Goal: Obtain resource: Download file/media

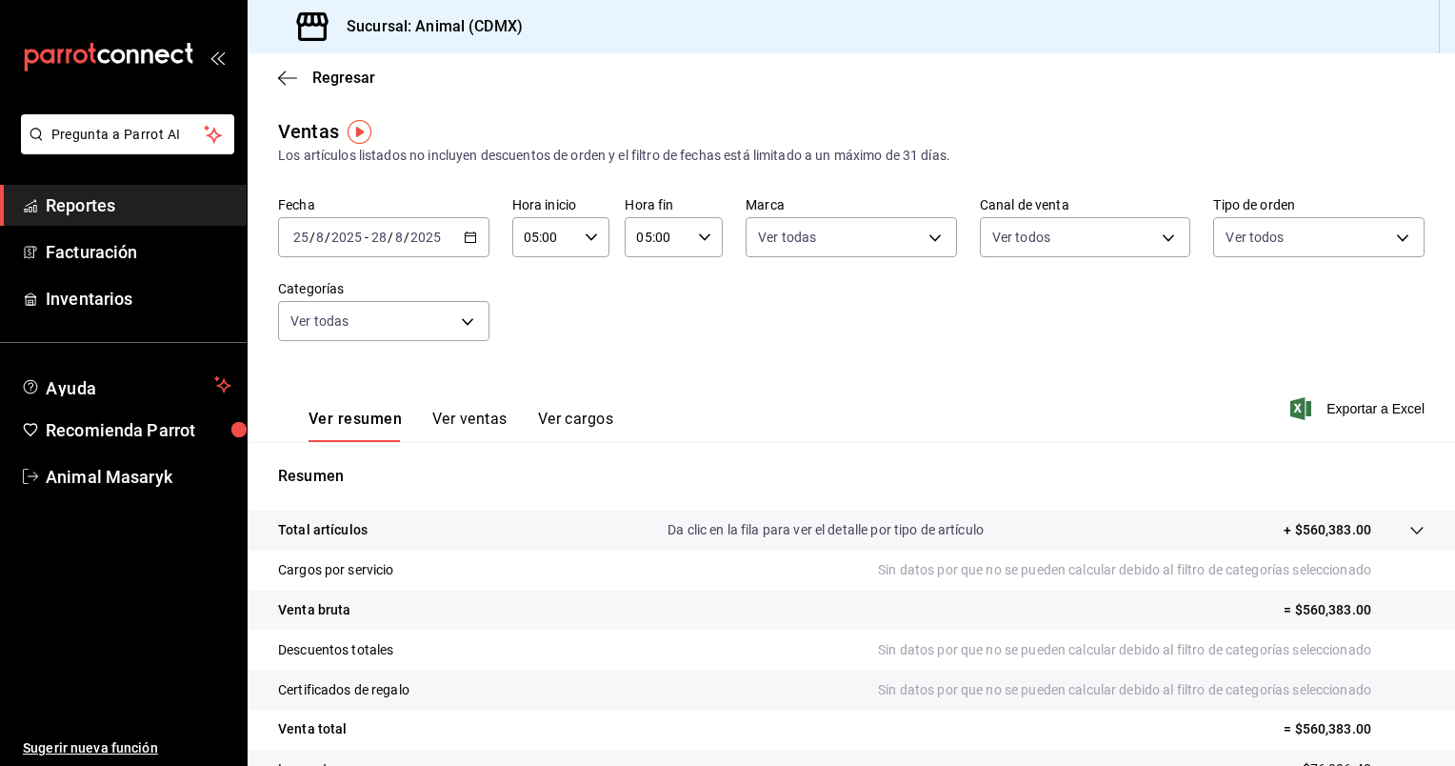
click at [467, 240] on icon "button" at bounding box center [470, 236] width 13 height 13
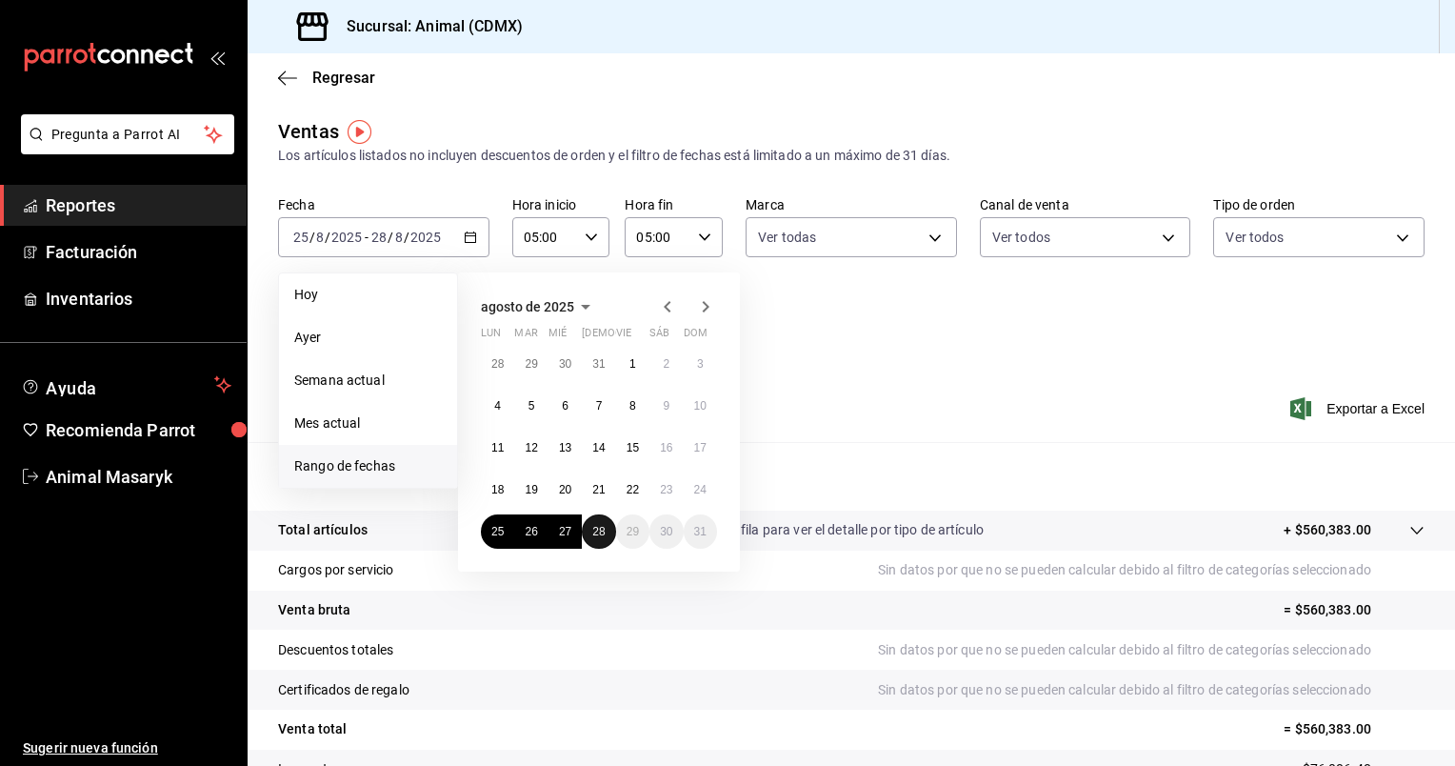
click at [601, 534] on abbr "28" at bounding box center [598, 531] width 12 height 13
click at [762, 403] on div "agosto de 2025 lun mar mié jue vie sáb dom 28 29 30 31 1 2 3 4 5 6 7 8 9 10 11 …" at bounding box center [624, 414] width 333 height 314
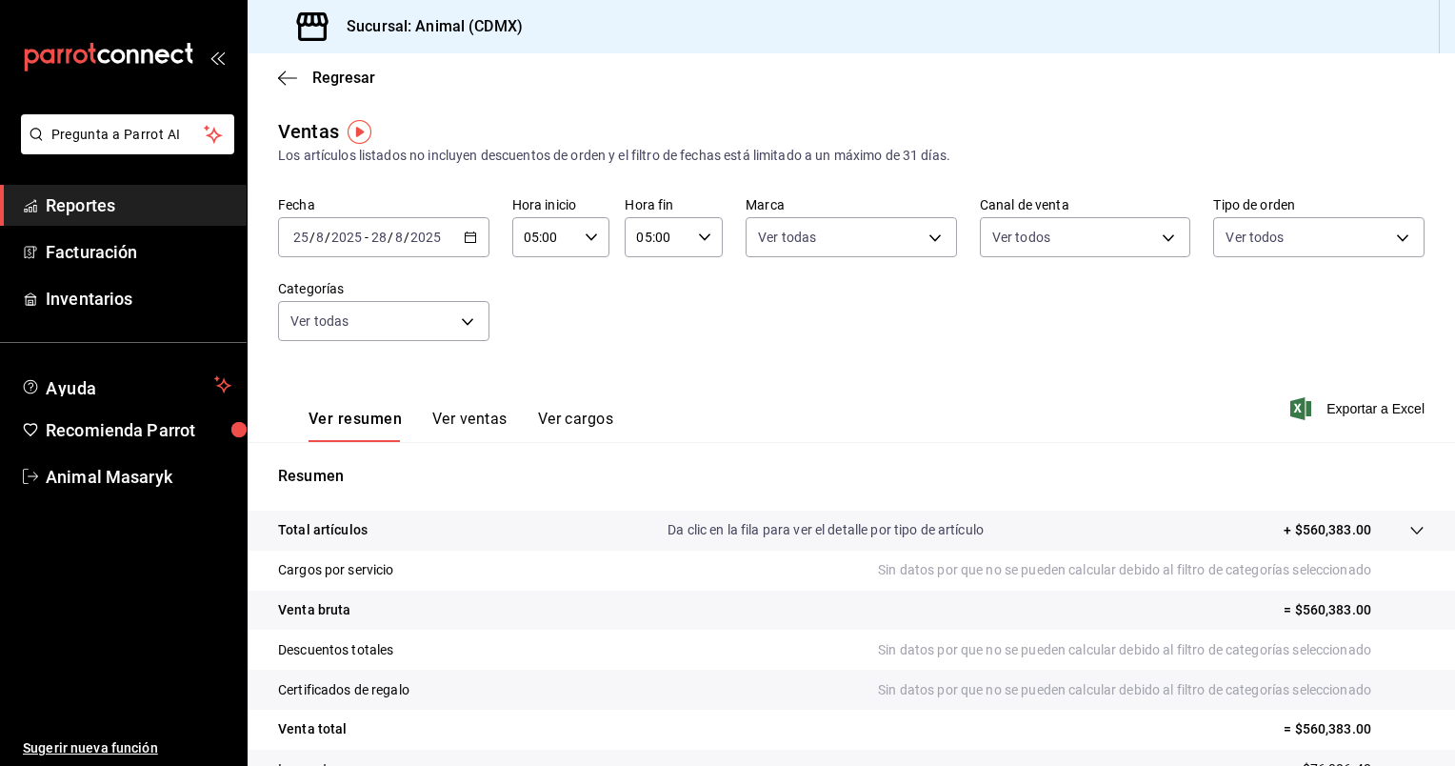
click at [792, 309] on div "Fecha 2025-08-25 25 / 8 / 2025 - 2025-08-28 28 / 8 / 2025 Hora inicio 05:00 Hor…" at bounding box center [851, 280] width 1147 height 168
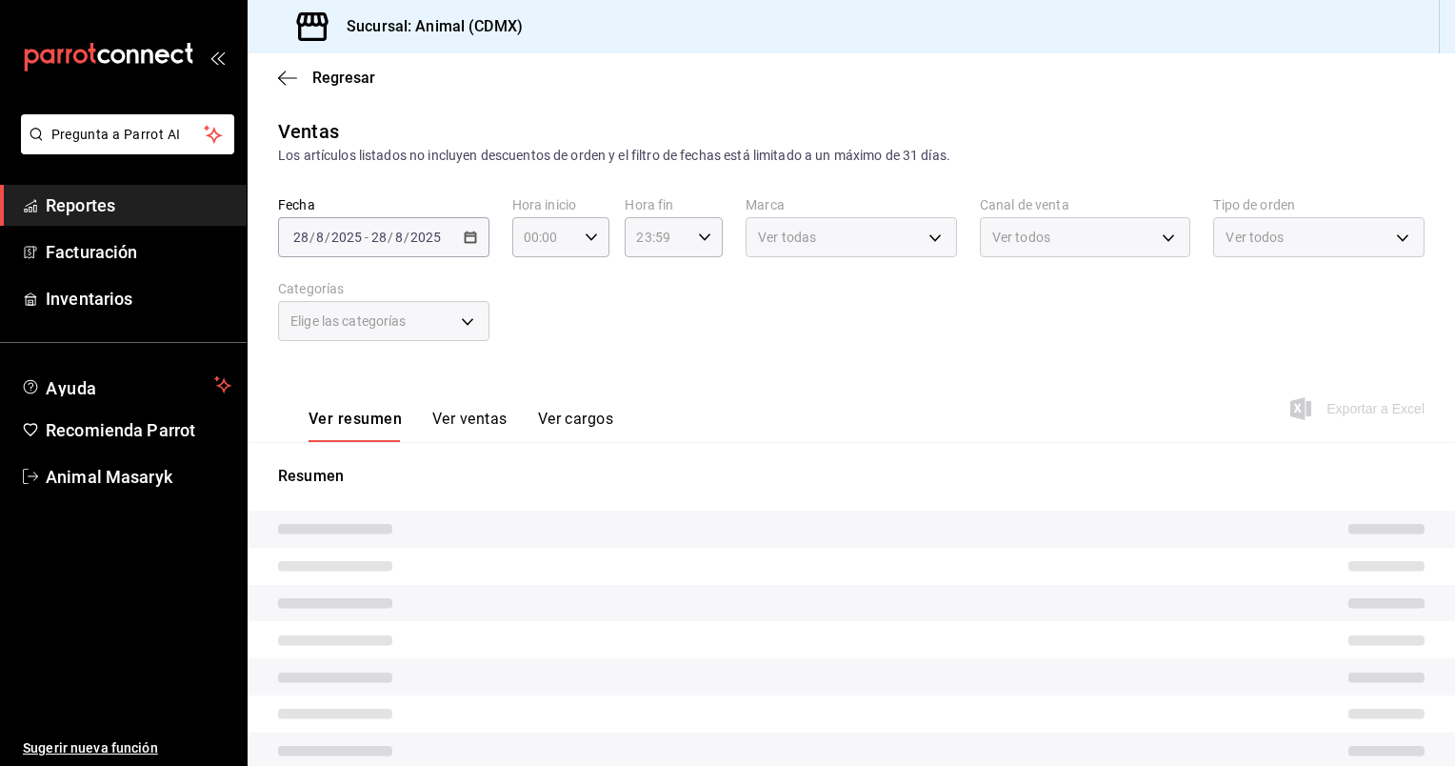
type input "05:00"
type input "281688af-6220-48ae-86b9-ca5e6f63eb3e,2ffeebaa-176c-4024-95f8-553ffecca8da,37769…"
type input "cb0f6aec-1481-4e37-861c-bab9b3a65b14"
type input "PARROT,UBER_EATS,RAPPI,DIDI_FOOD,ONLINE"
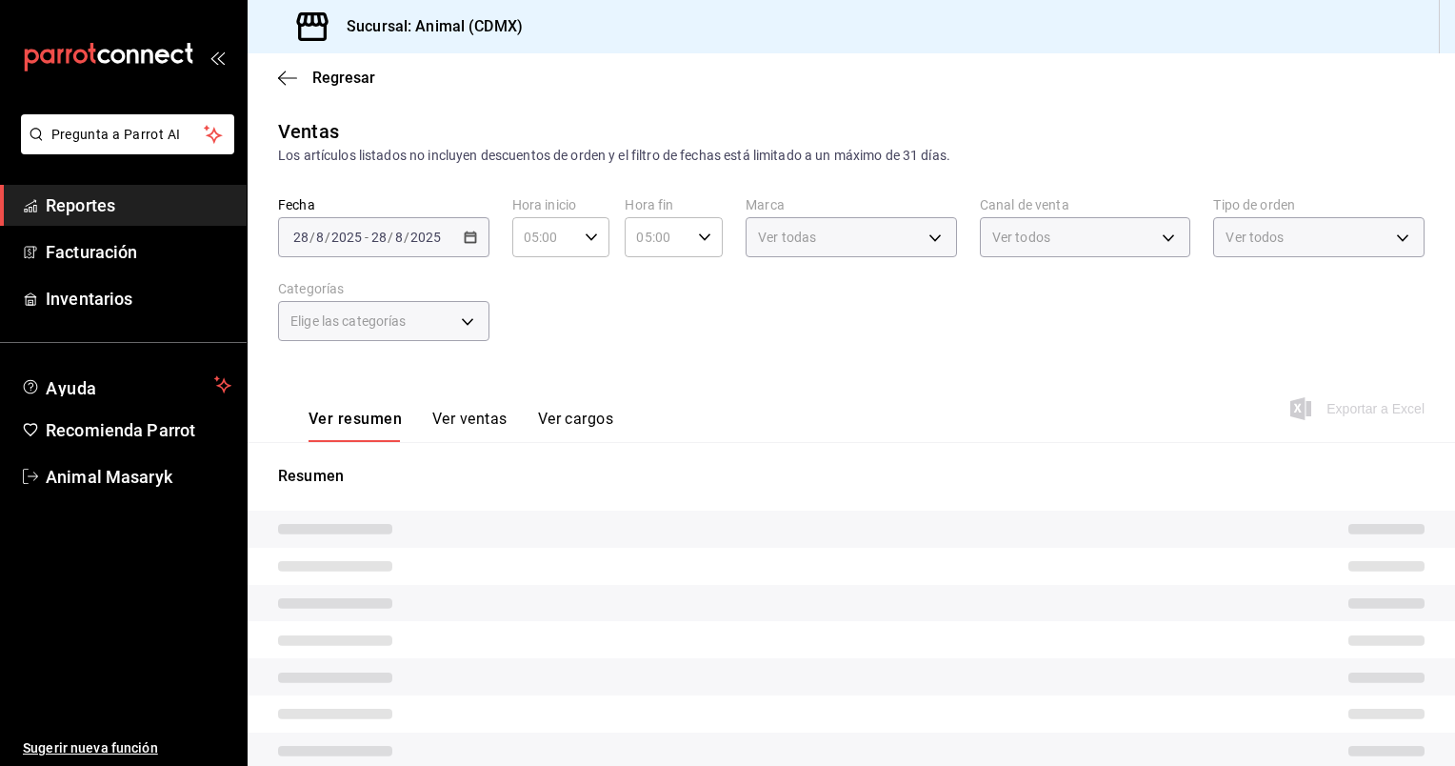
type input "ad44a823-99d3-4372-a913-4cf57f2a9ac0,b8ee5ff1-85c8-4a81-aa51-555e6c8ba0c6,EXTER…"
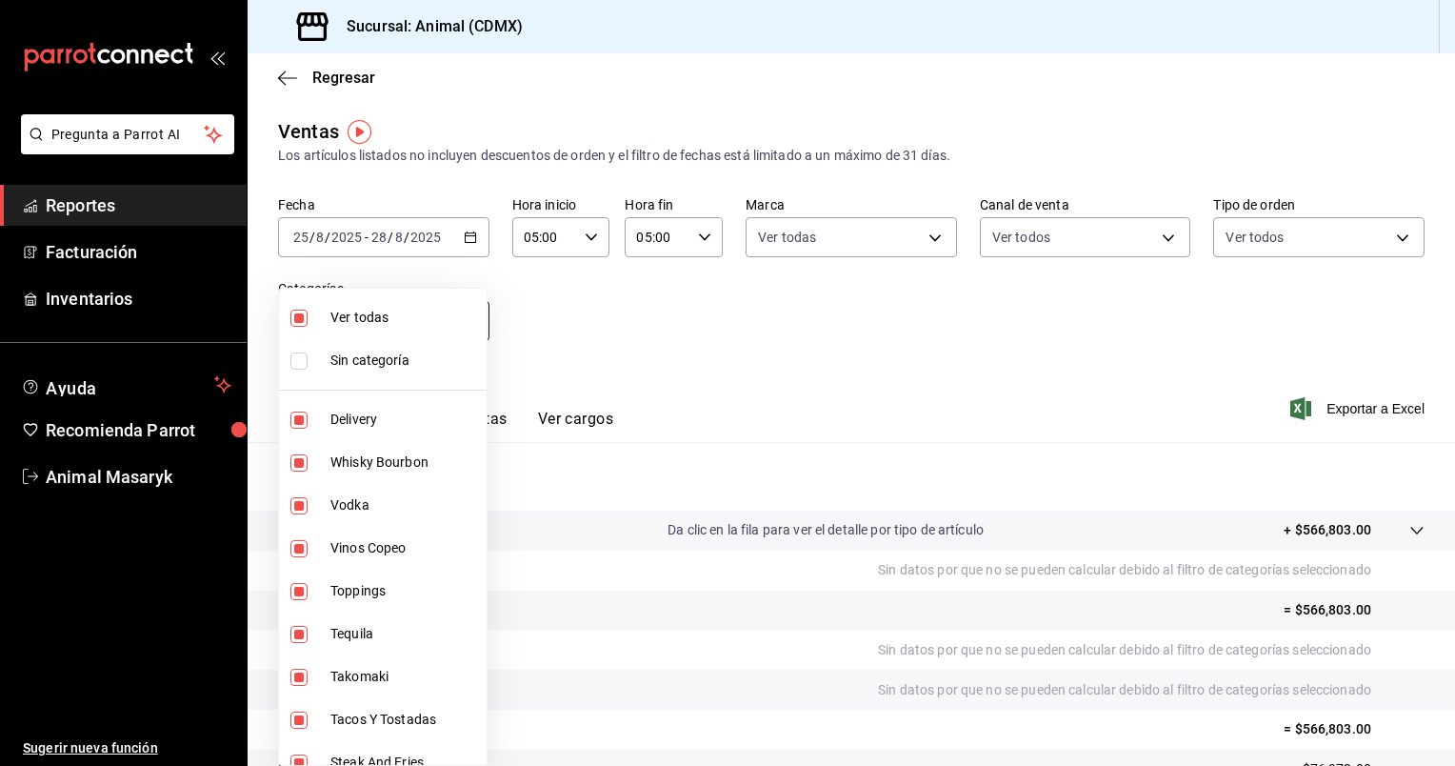
click at [465, 321] on body "Pregunta a Parrot AI Reportes Facturación Inventarios Ayuda Recomienda Parrot A…" at bounding box center [727, 383] width 1455 height 766
click at [465, 321] on span "Ver todas" at bounding box center [405, 318] width 149 height 20
checkbox input "false"
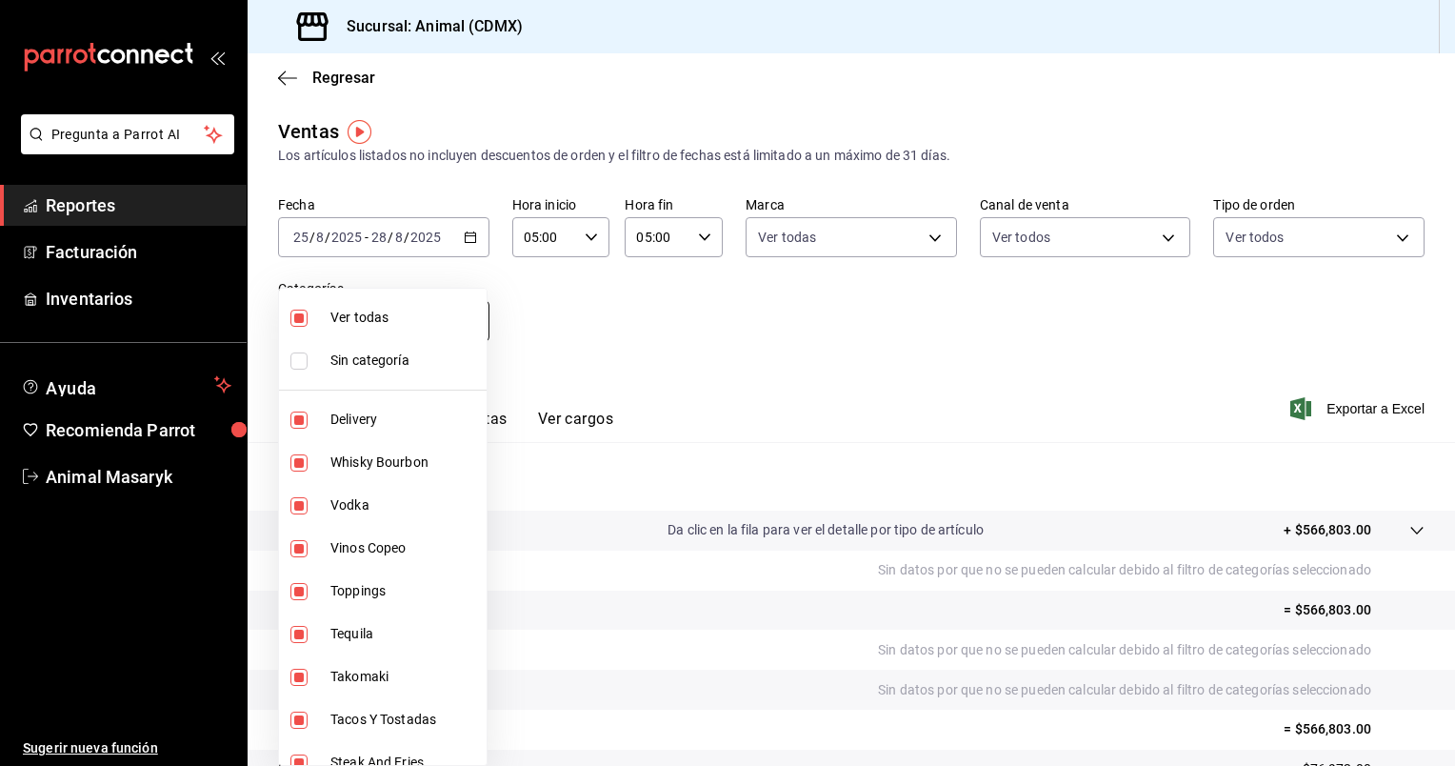
checkbox input "false"
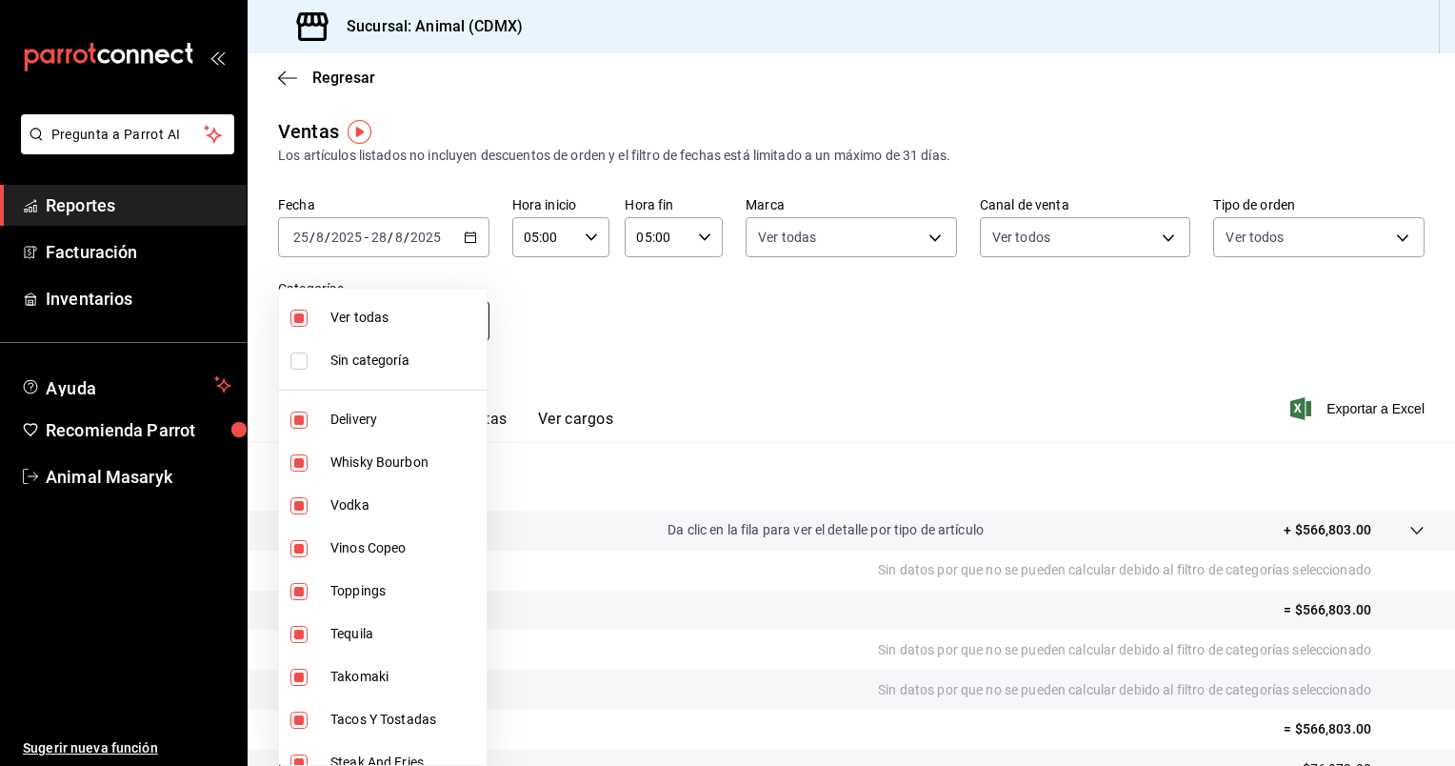
checkbox input "false"
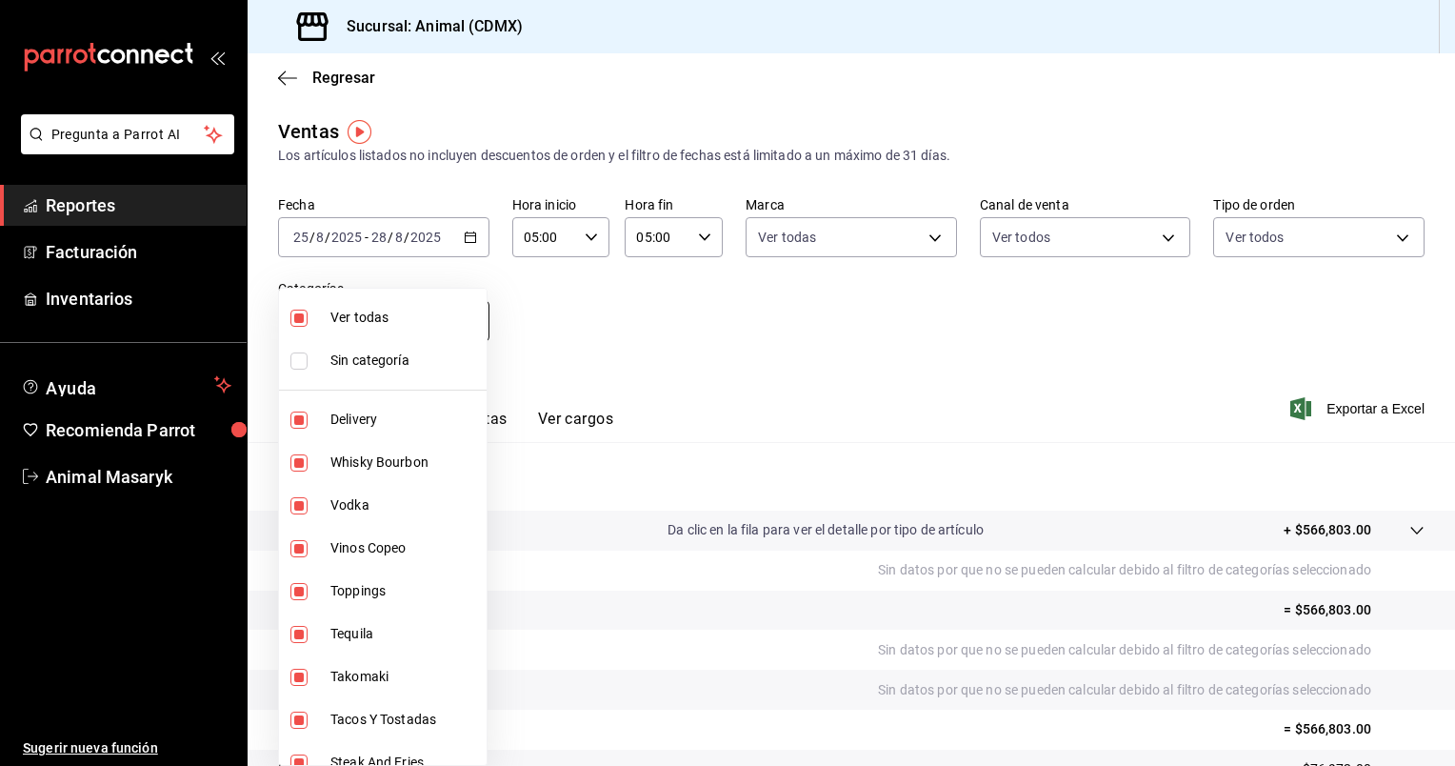
checkbox input "false"
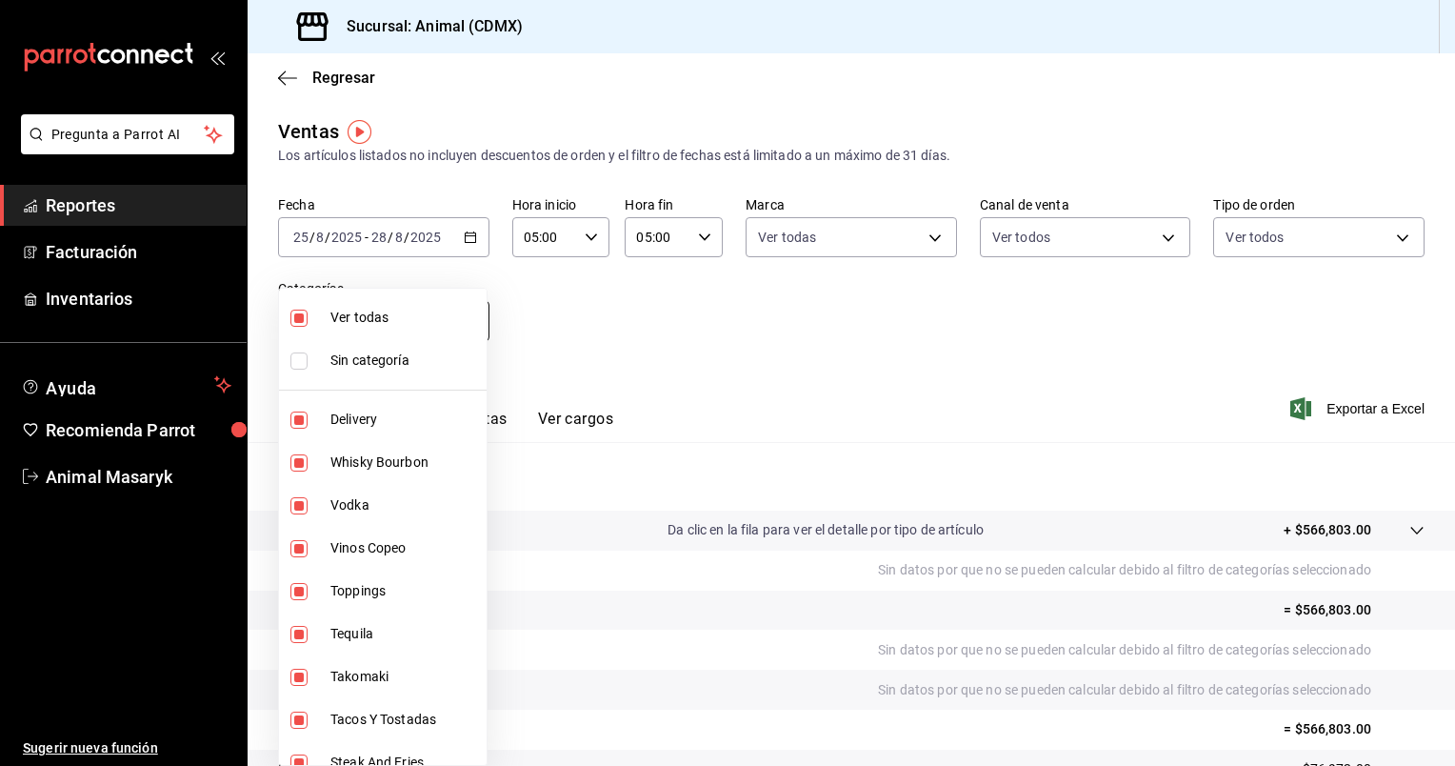
checkbox input "false"
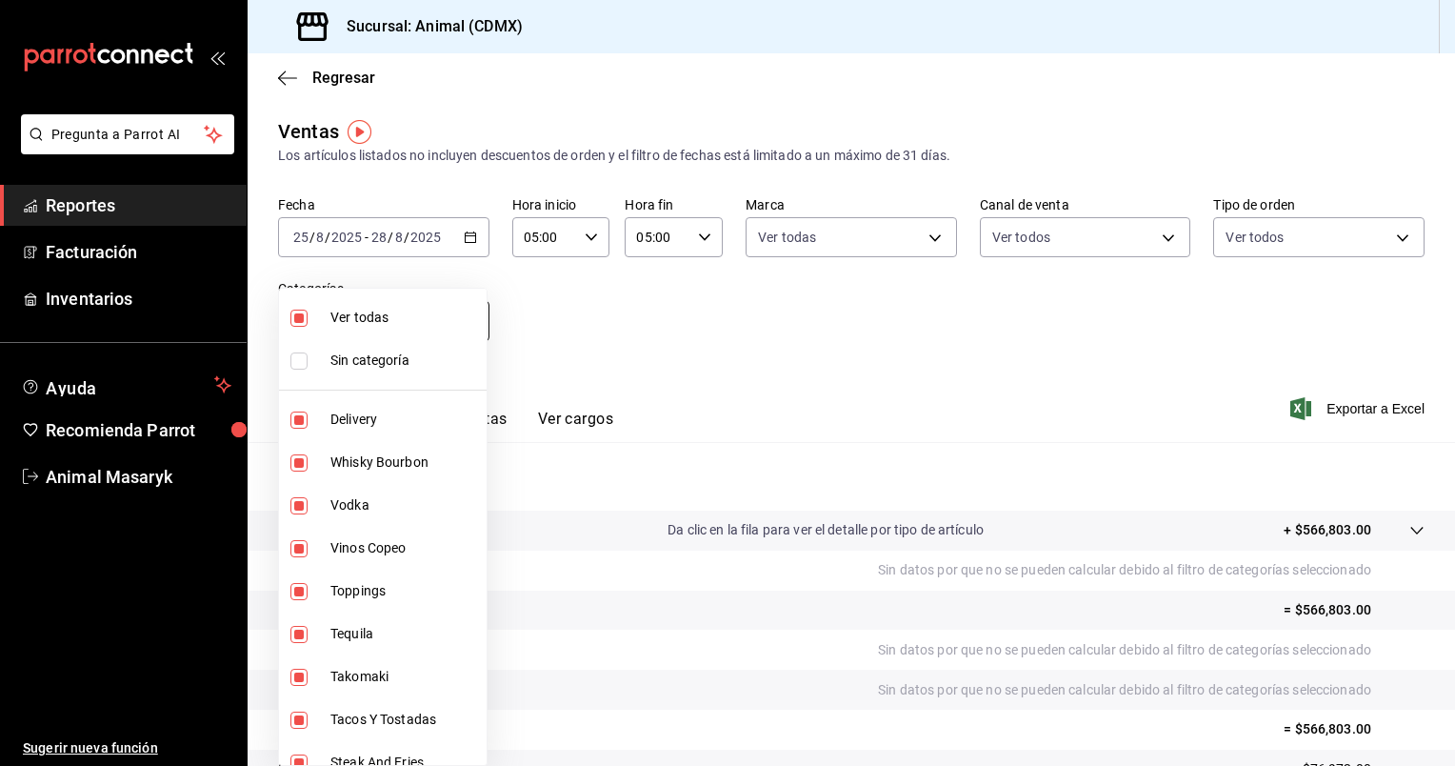
checkbox input "false"
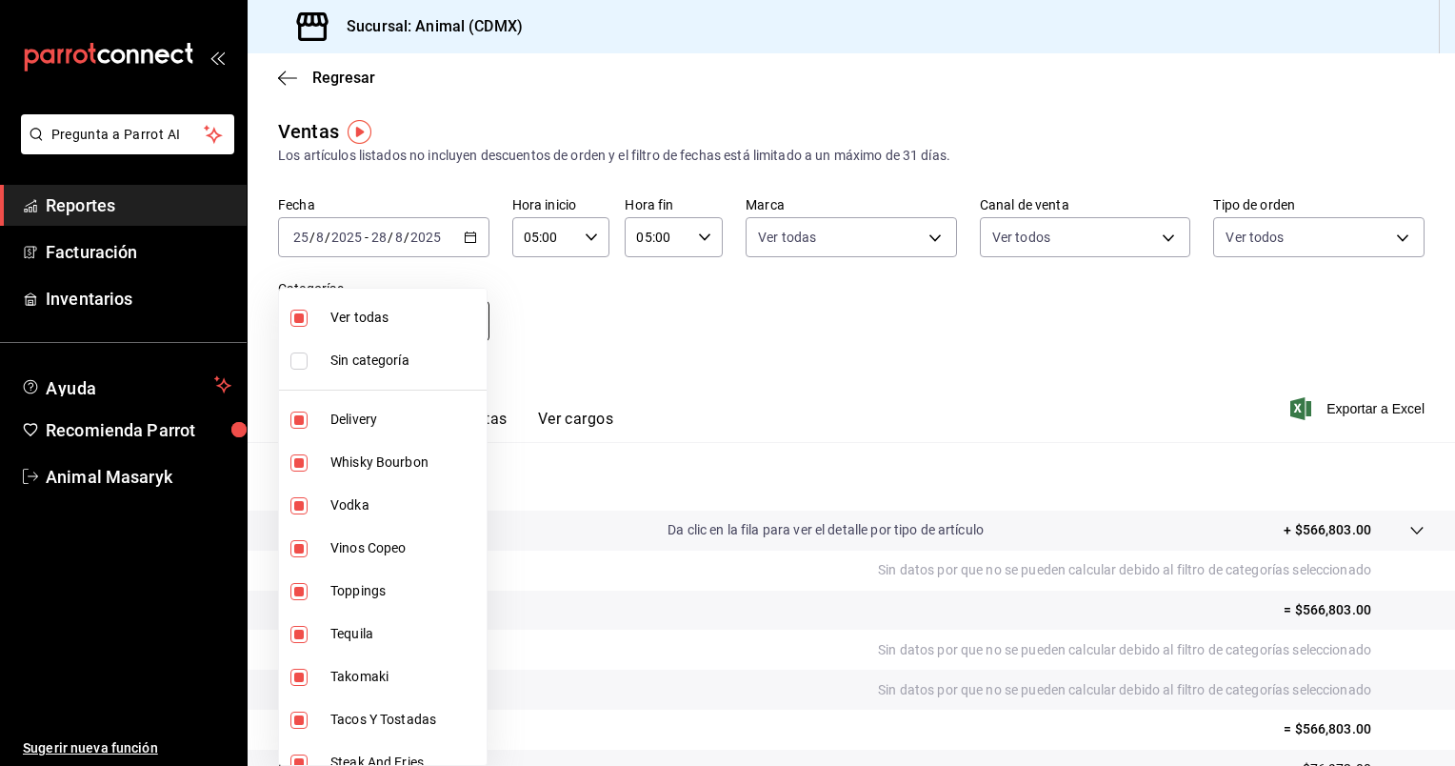
checkbox input "false"
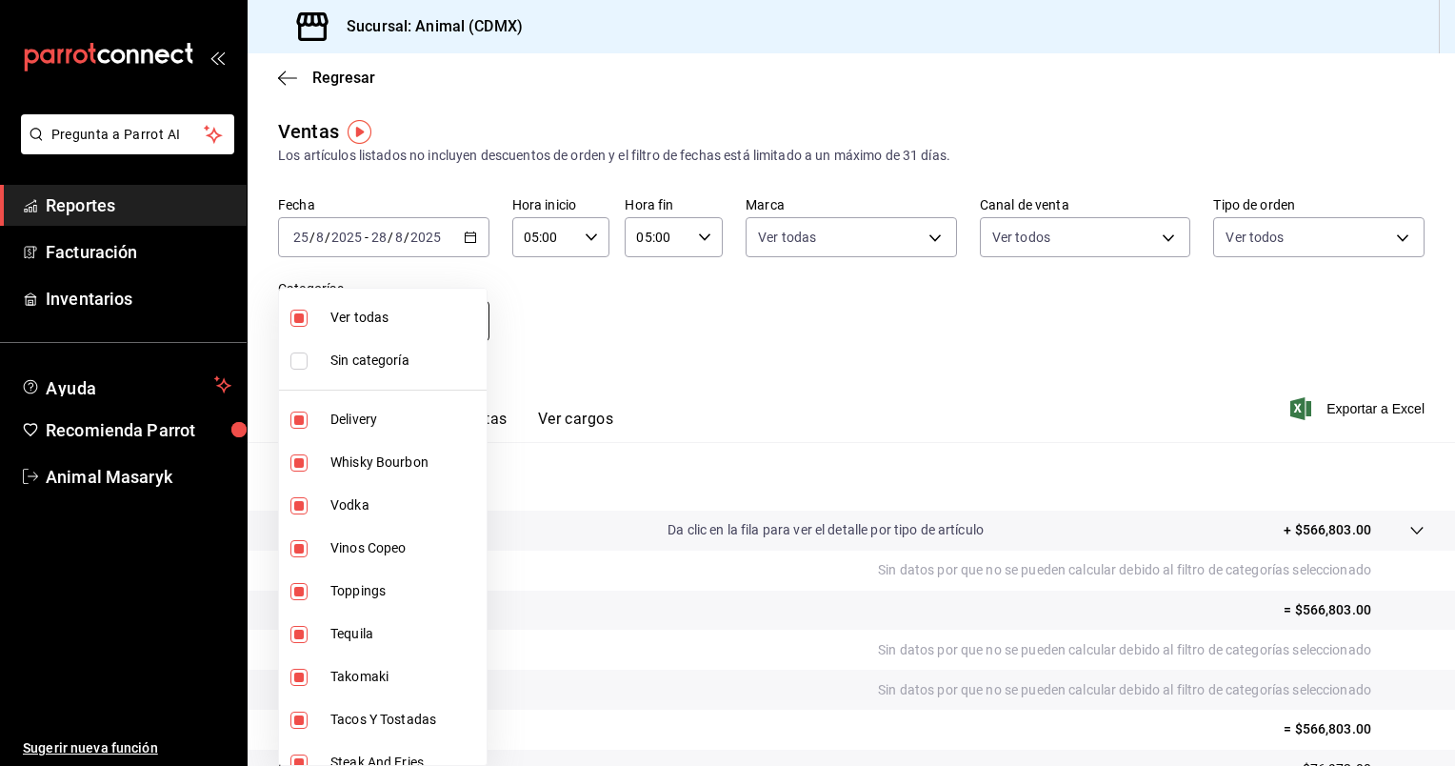
checkbox input "false"
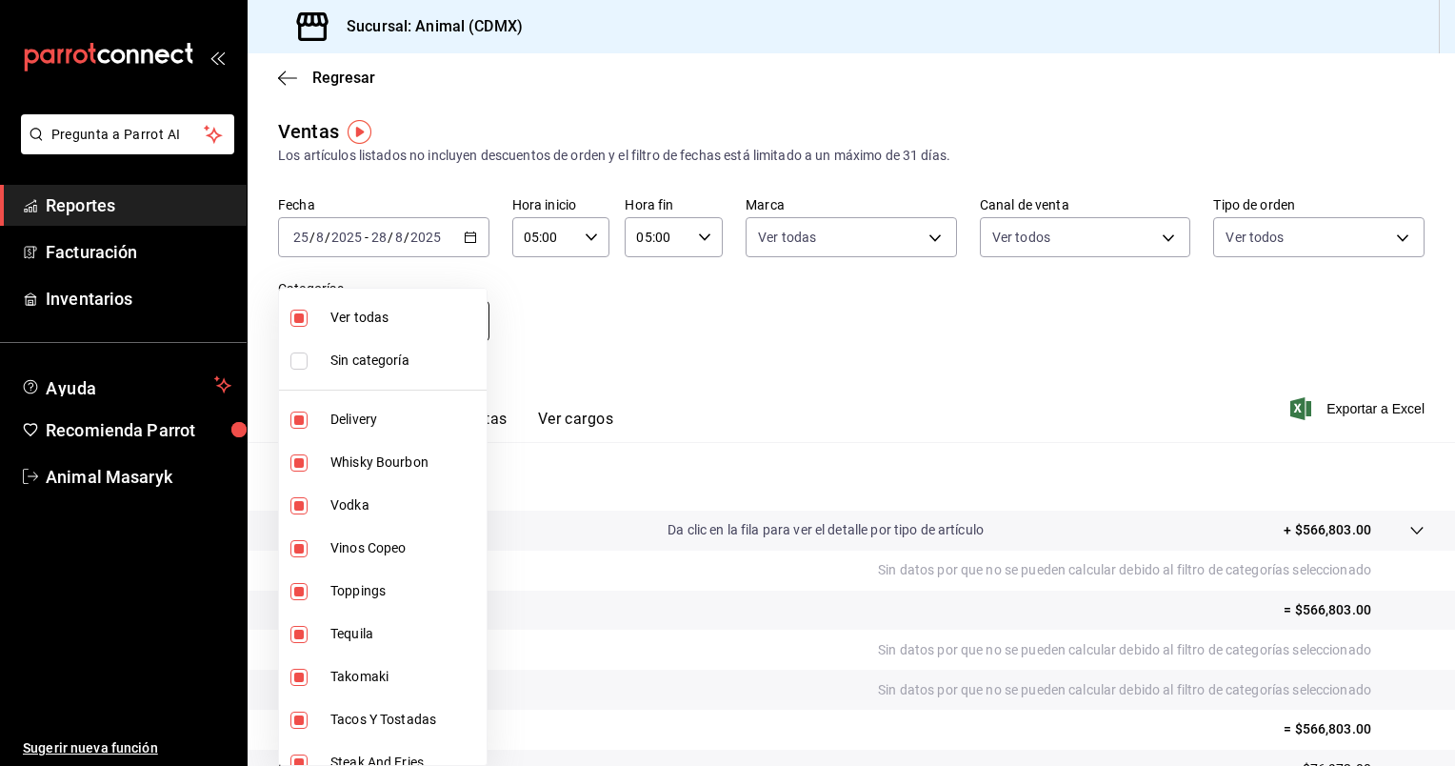
checkbox input "false"
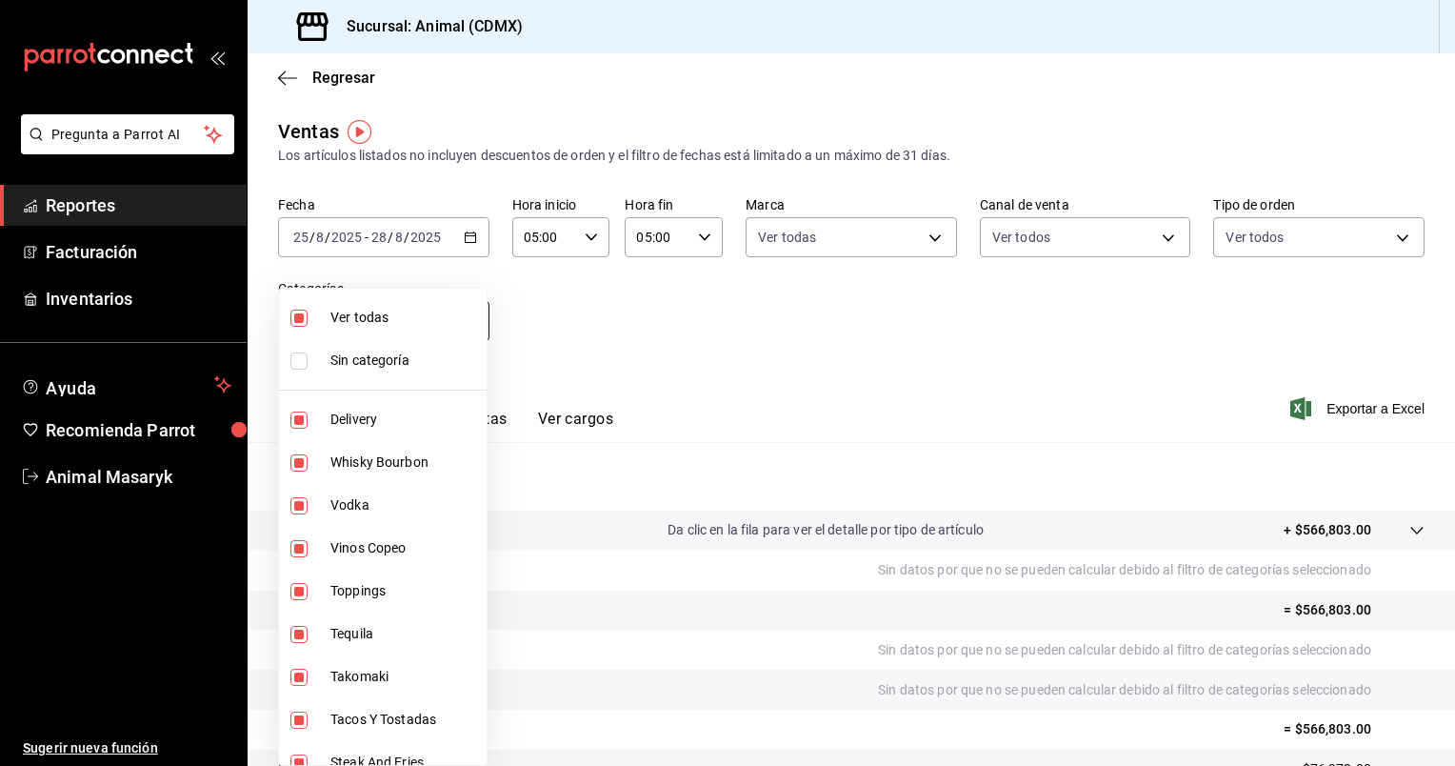
checkbox input "false"
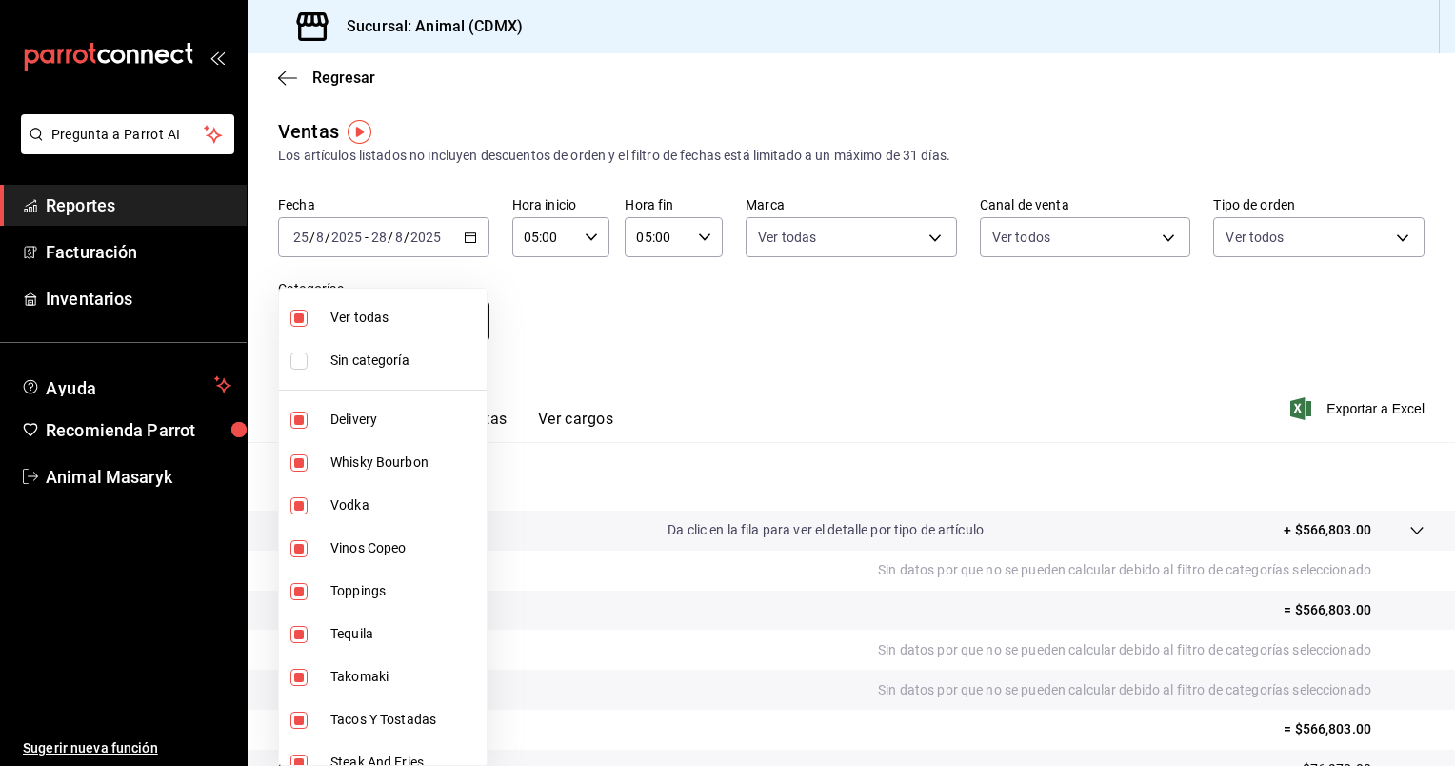
checkbox input "false"
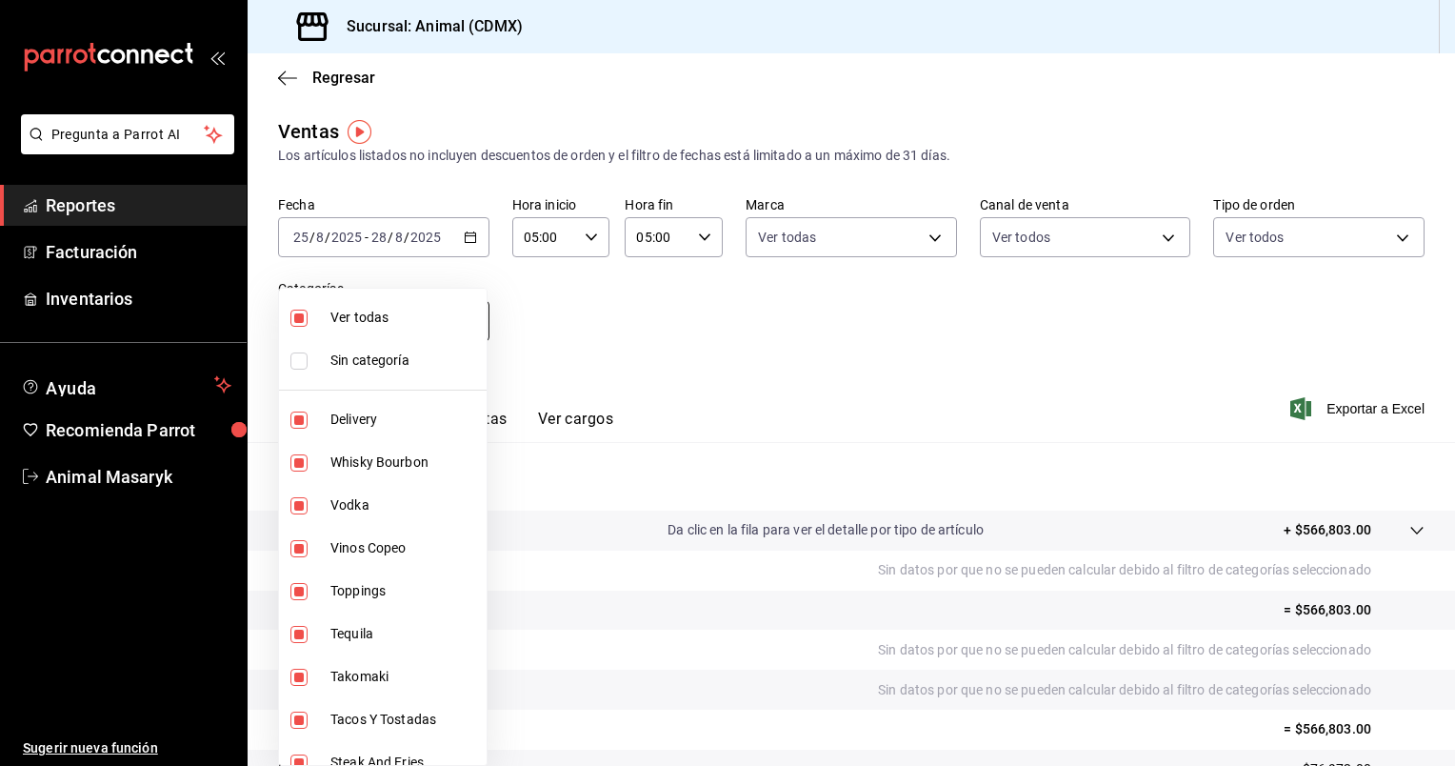
checkbox input "false"
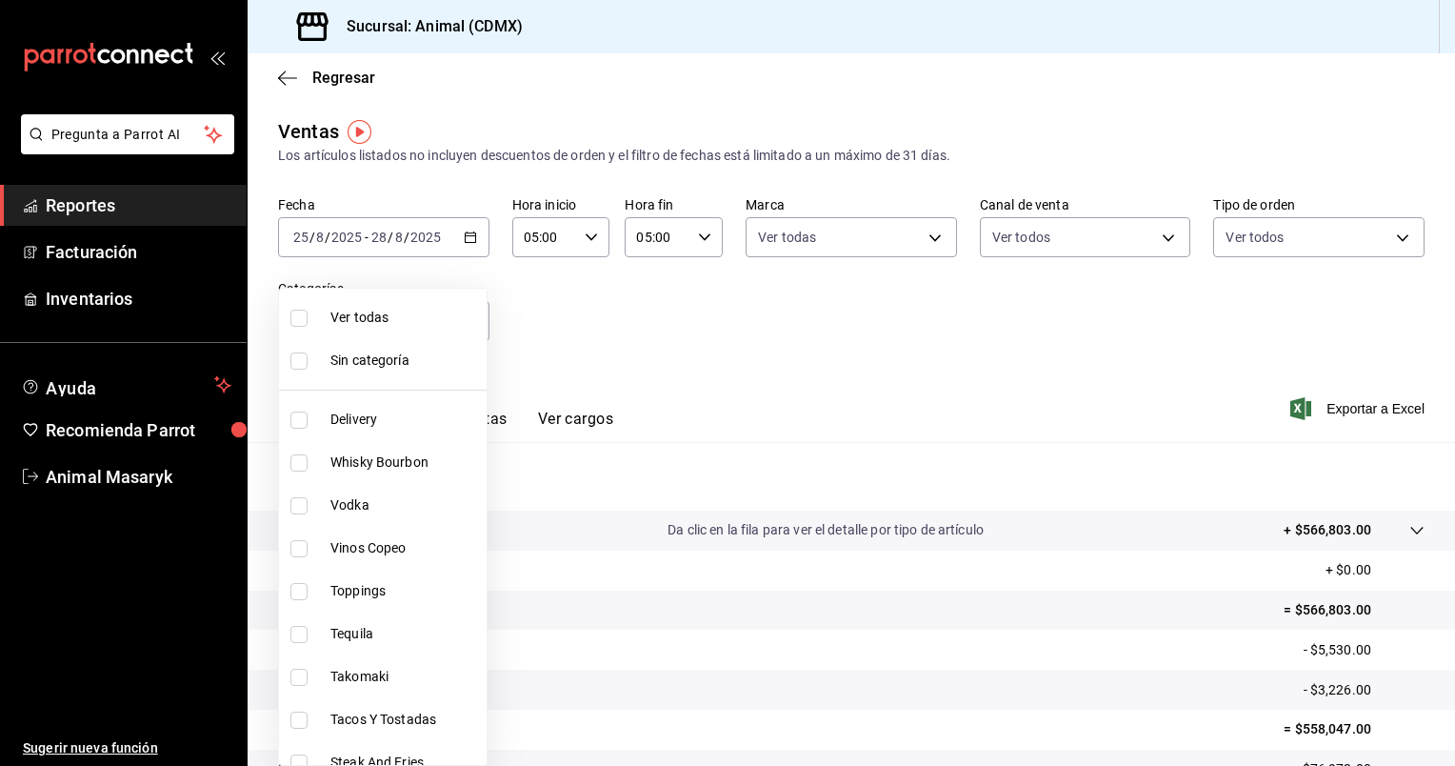
click at [355, 312] on span "Ver todas" at bounding box center [405, 318] width 149 height 20
type input "281688af-6220-48ae-86b9-ca5e6f63eb3e,2ffeebaa-176c-4024-95f8-553ffecca8da,37769…"
checkbox input "true"
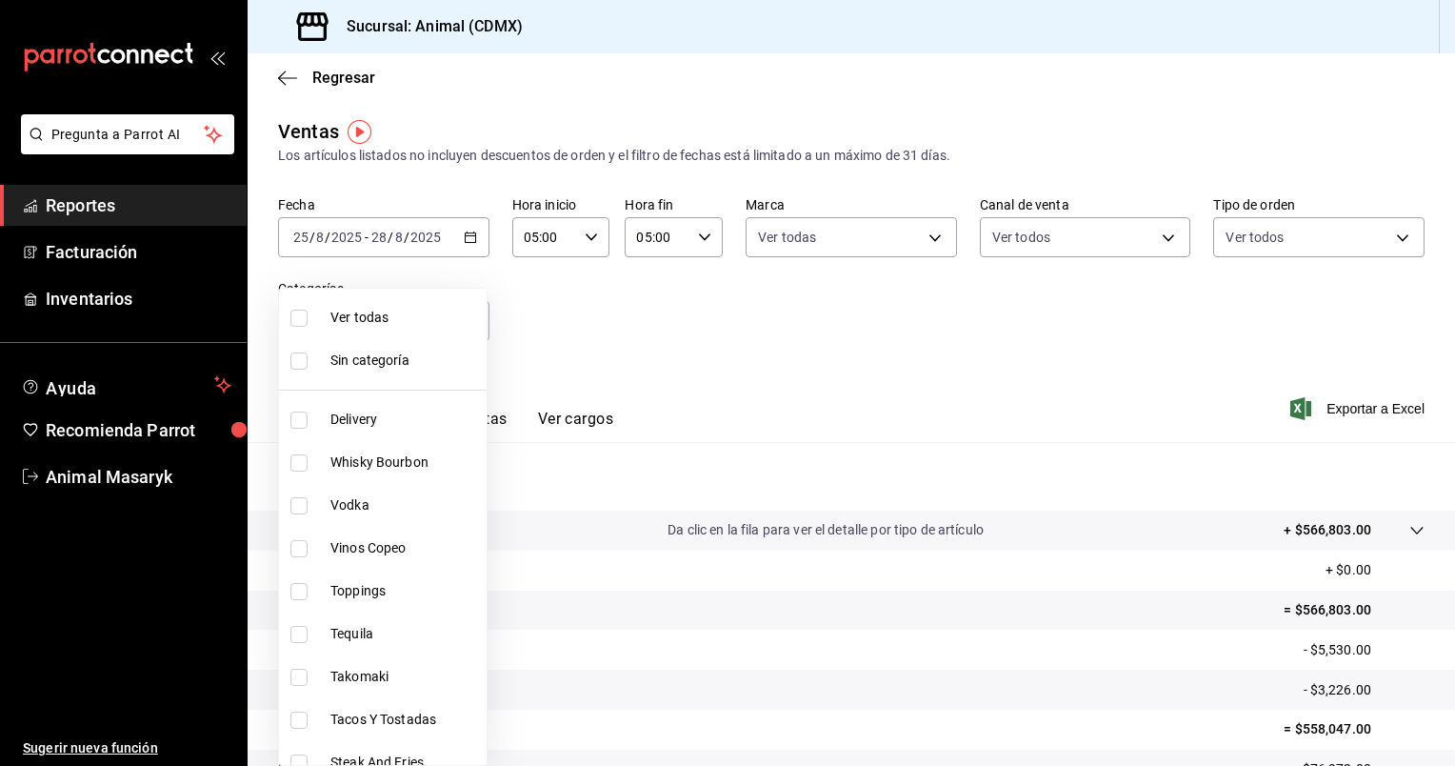
checkbox input "true"
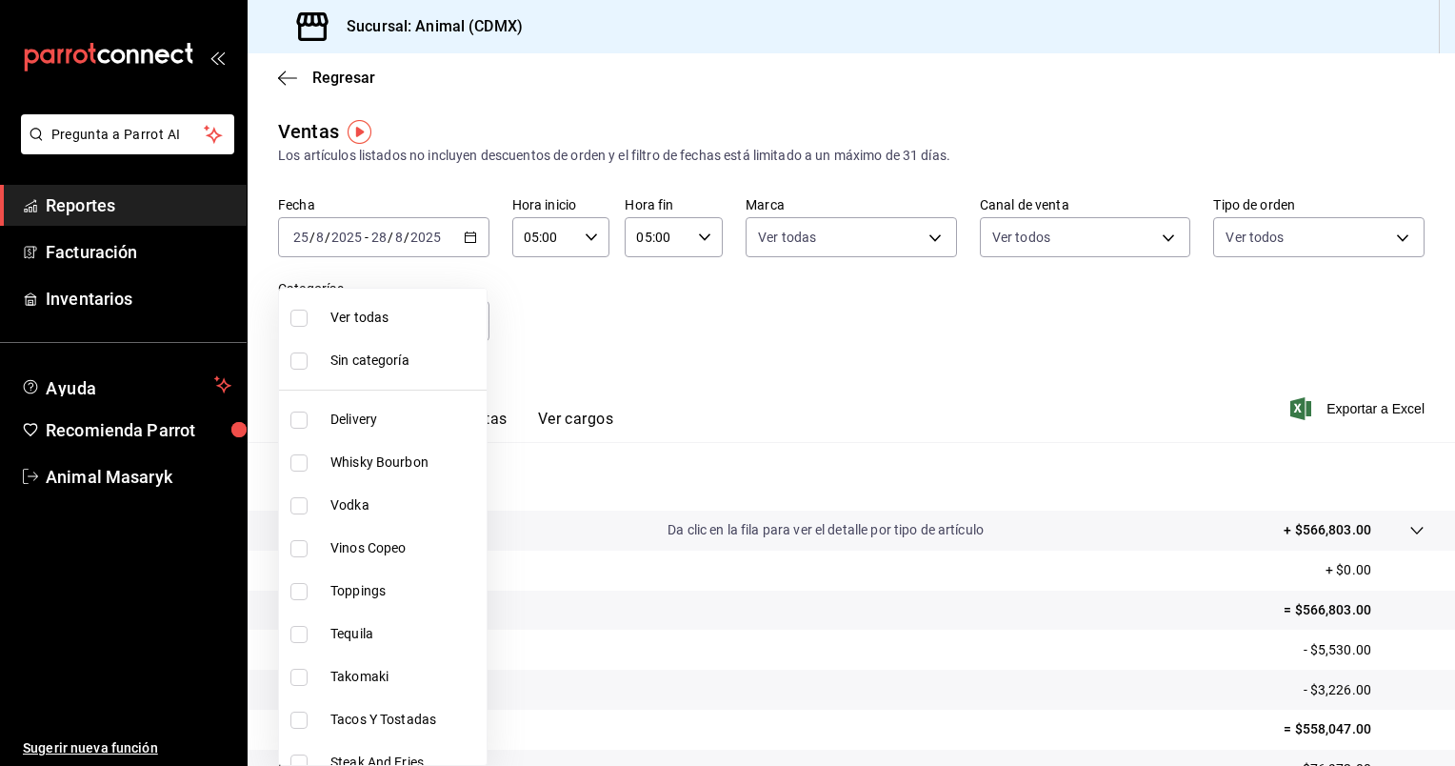
checkbox input "true"
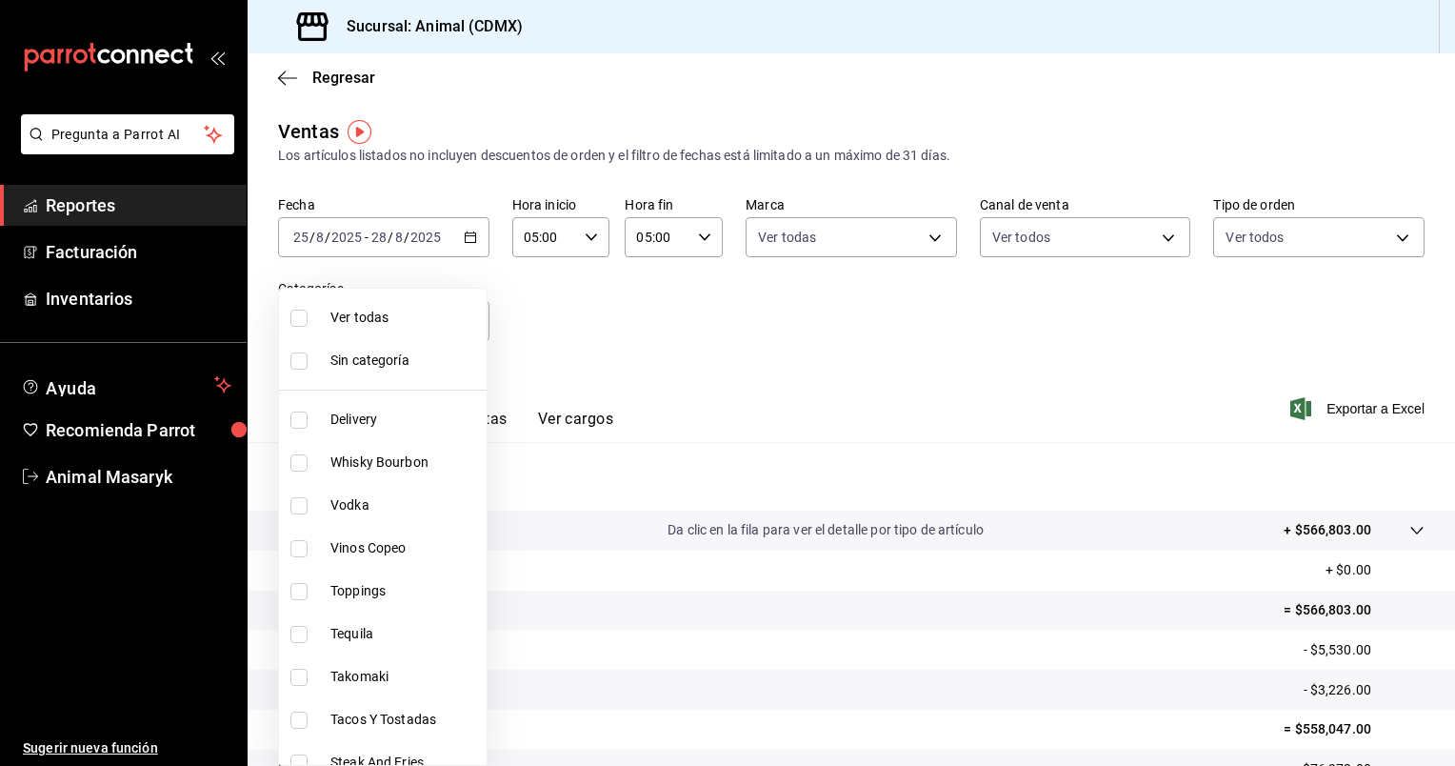
checkbox input "true"
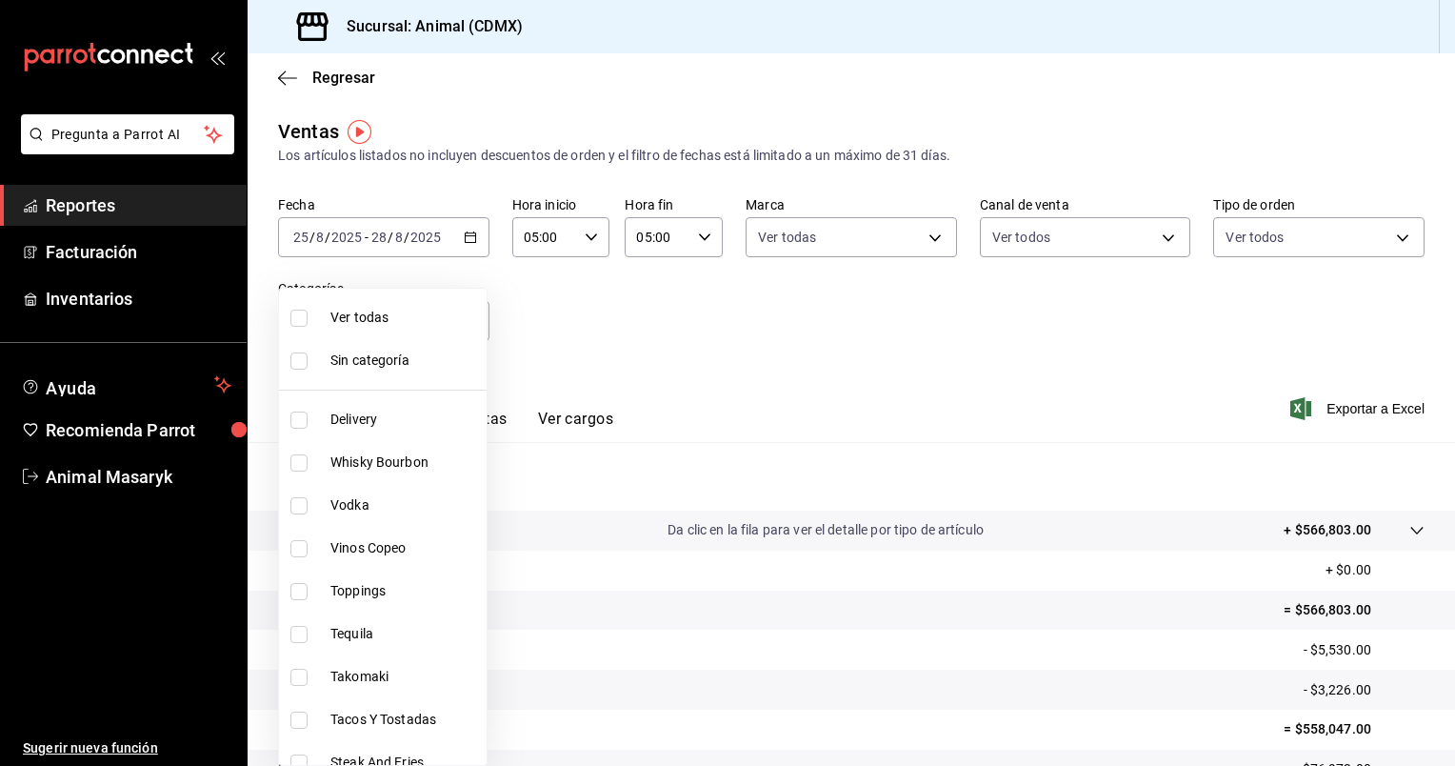
checkbox input "true"
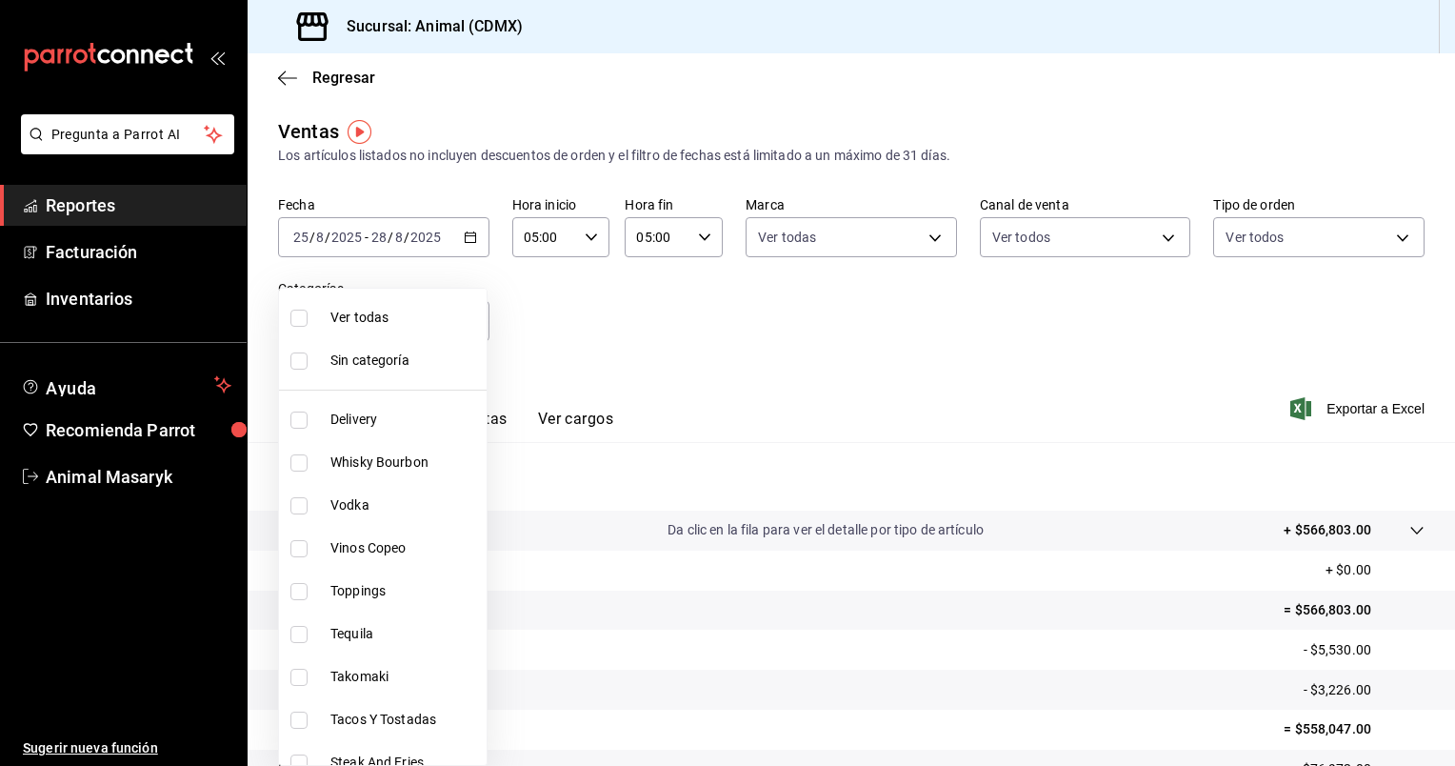
checkbox input "true"
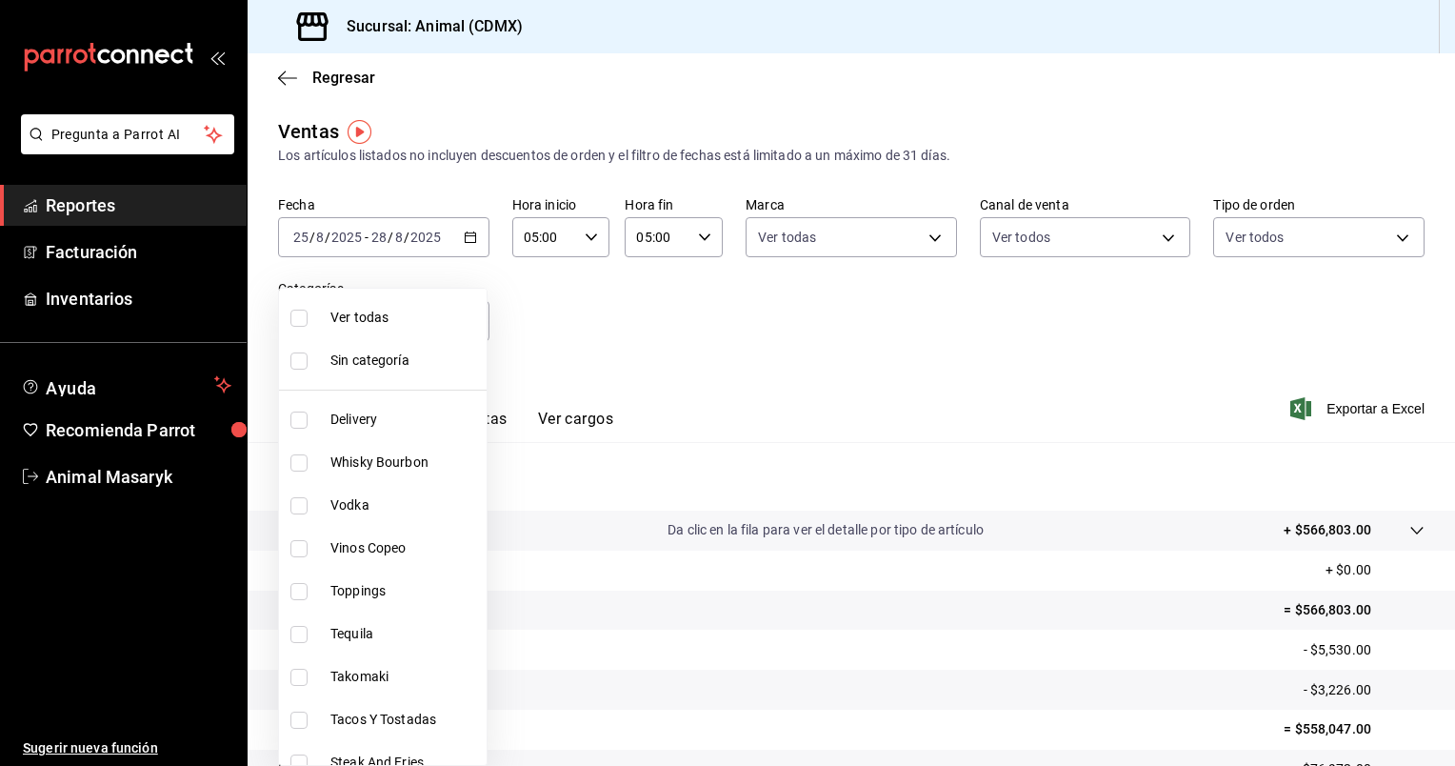
checkbox input "true"
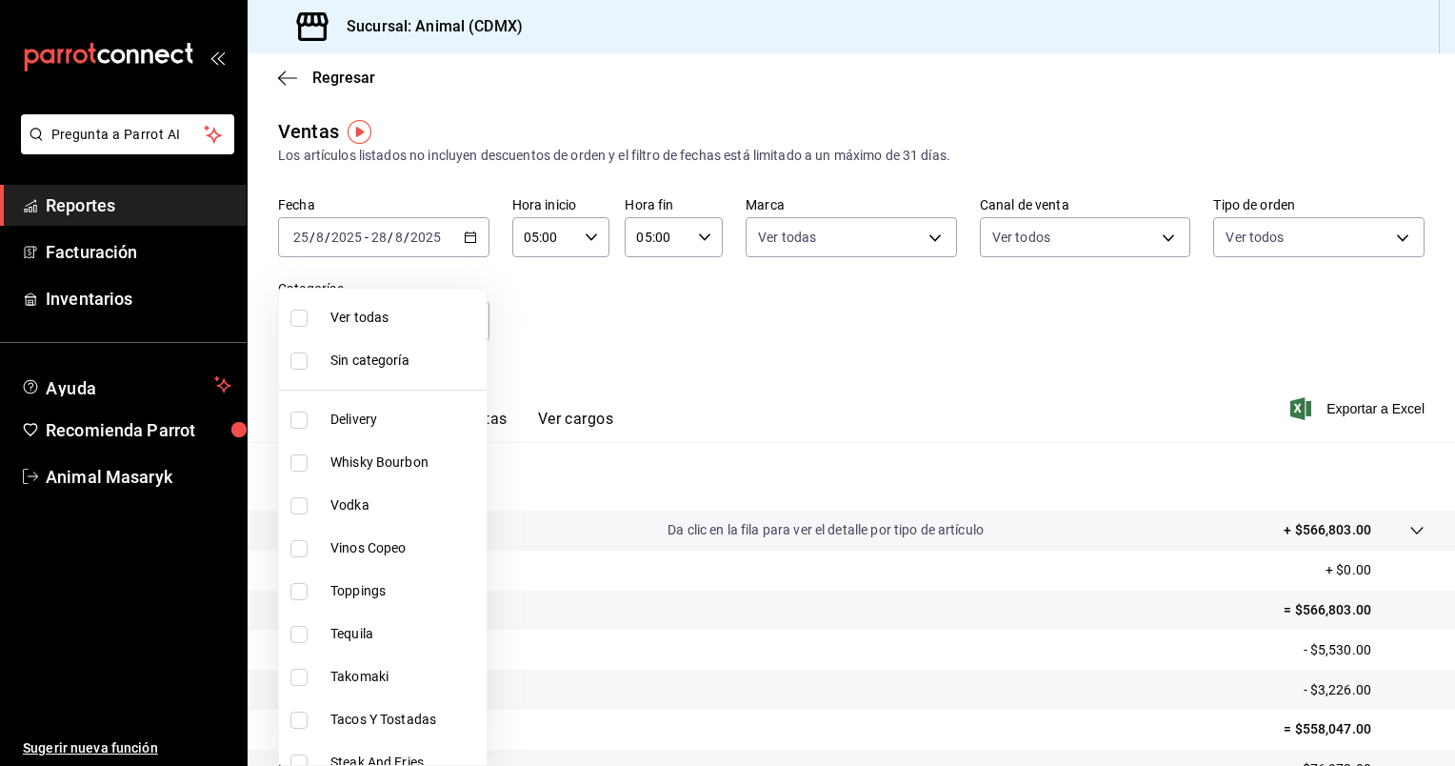
checkbox input "true"
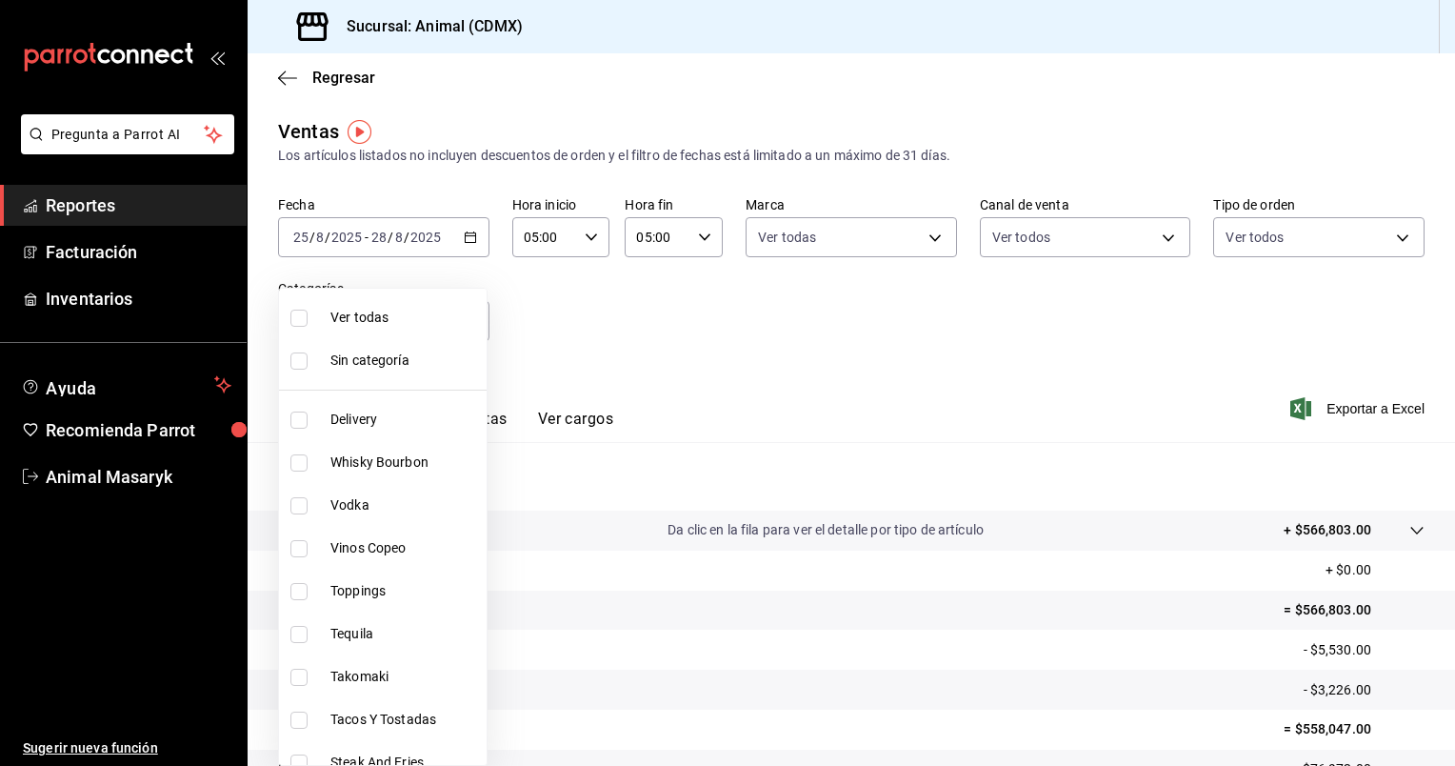
checkbox input "true"
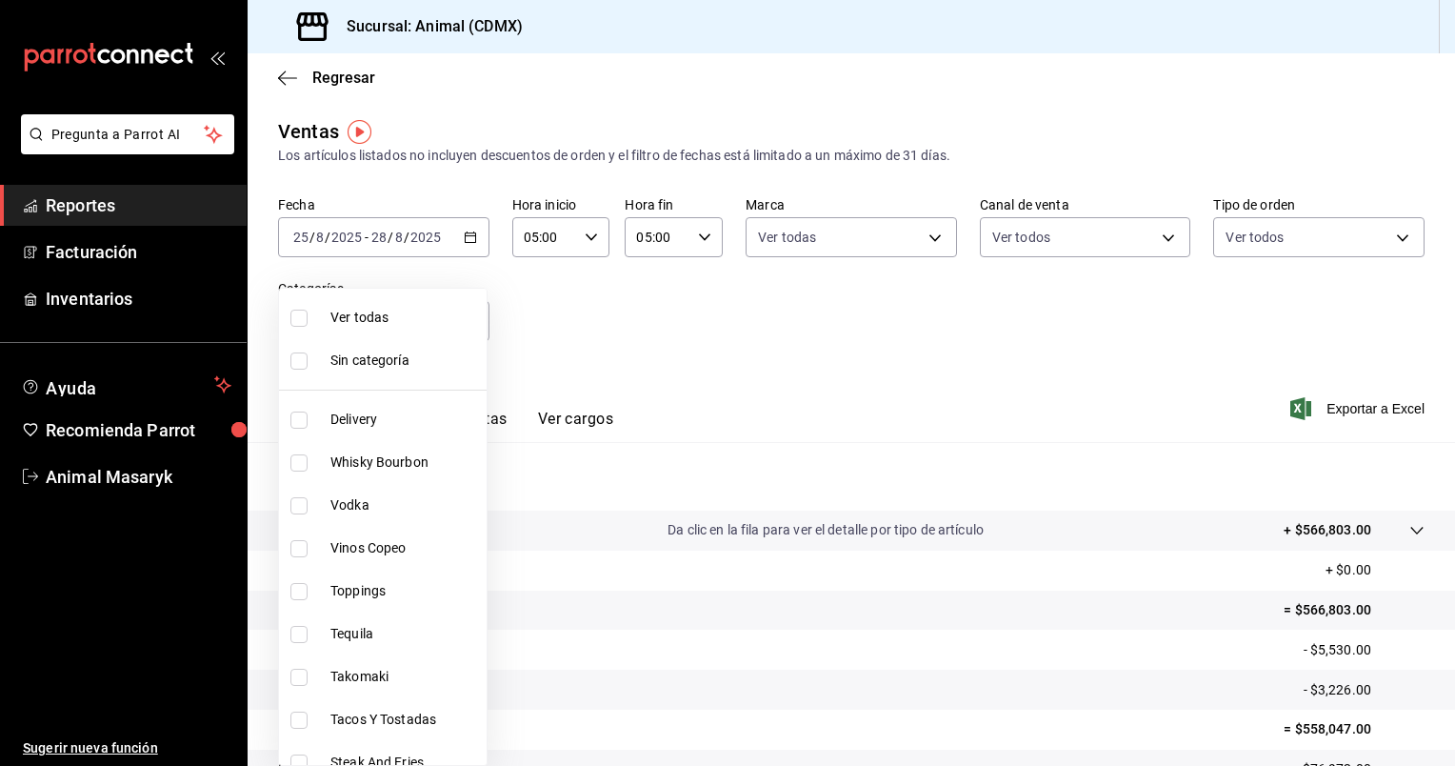
checkbox input "true"
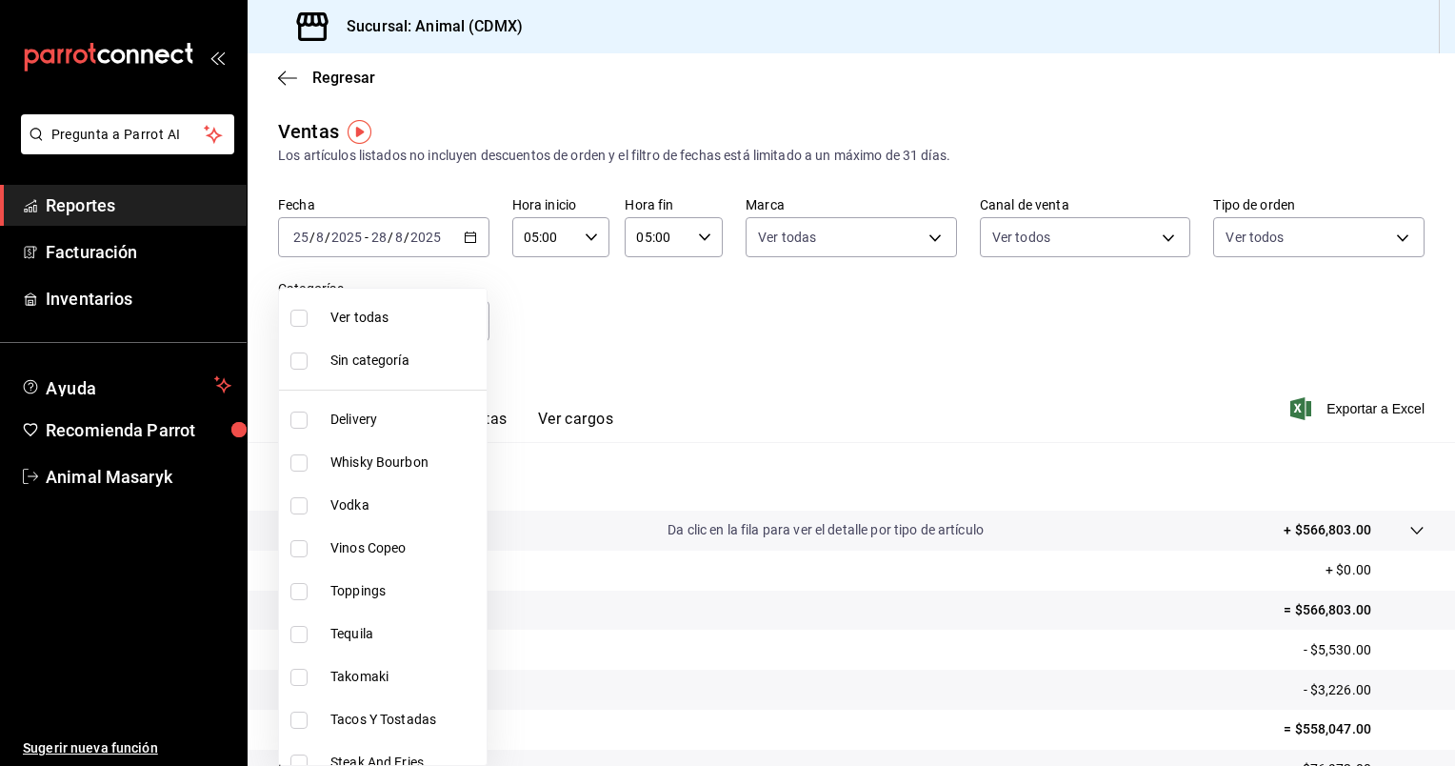
checkbox input "true"
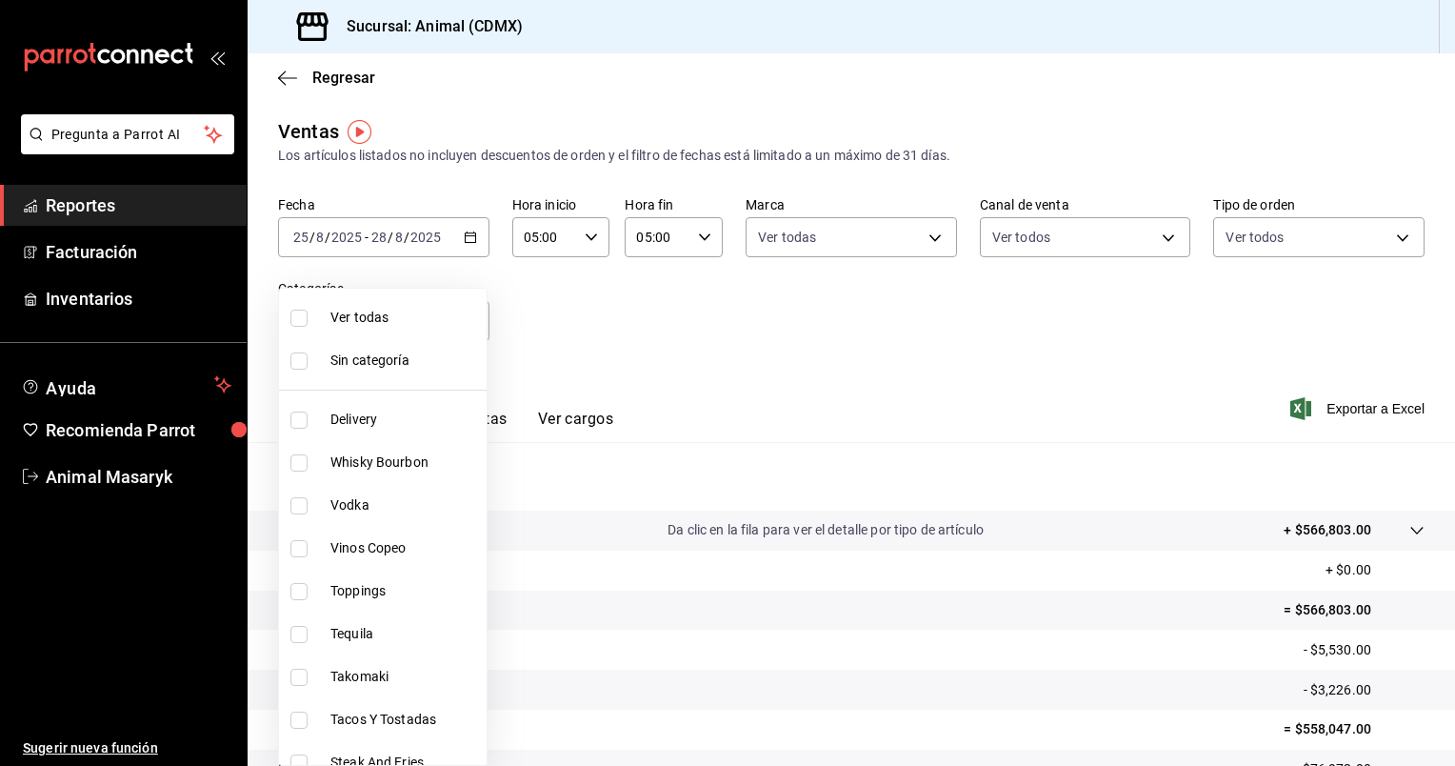
checkbox input "true"
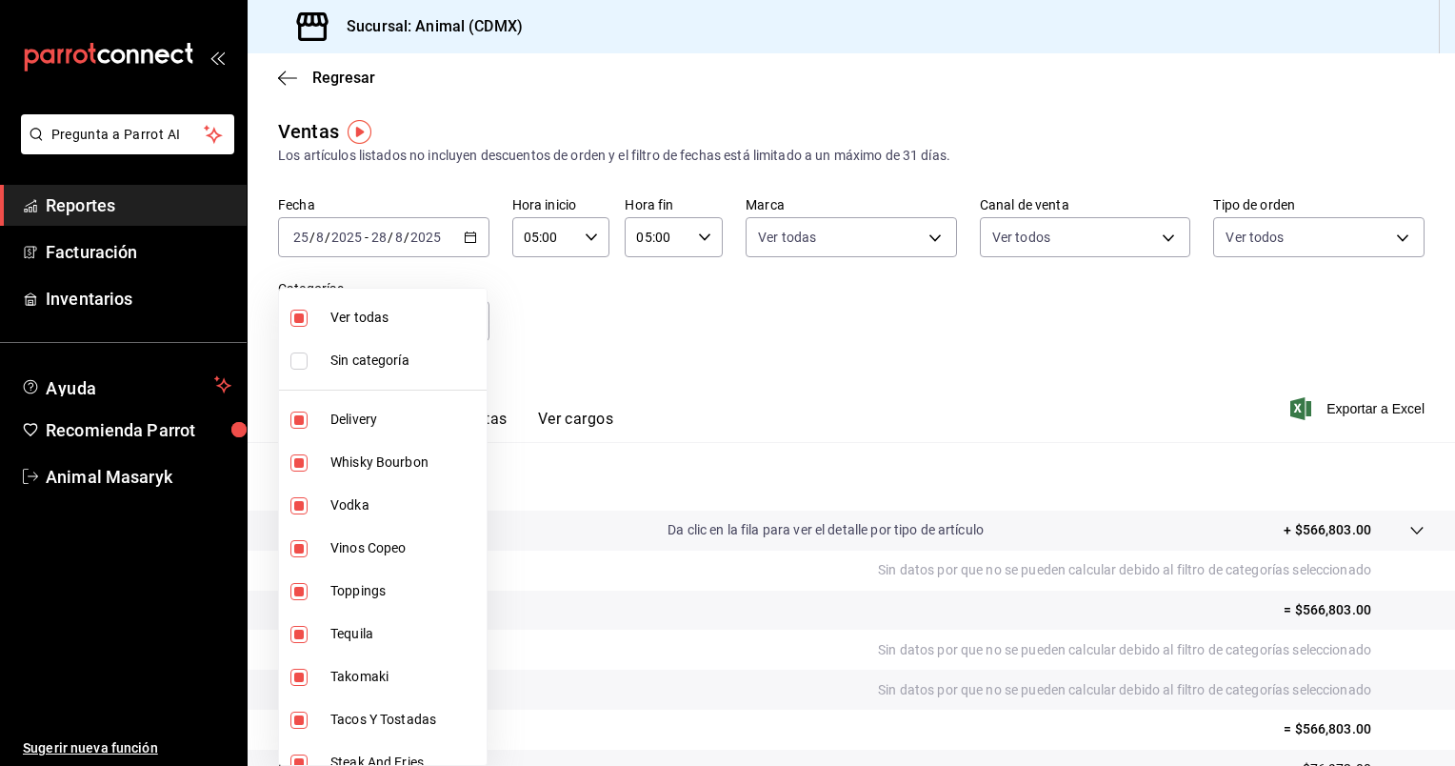
click at [750, 336] on div at bounding box center [727, 383] width 1455 height 766
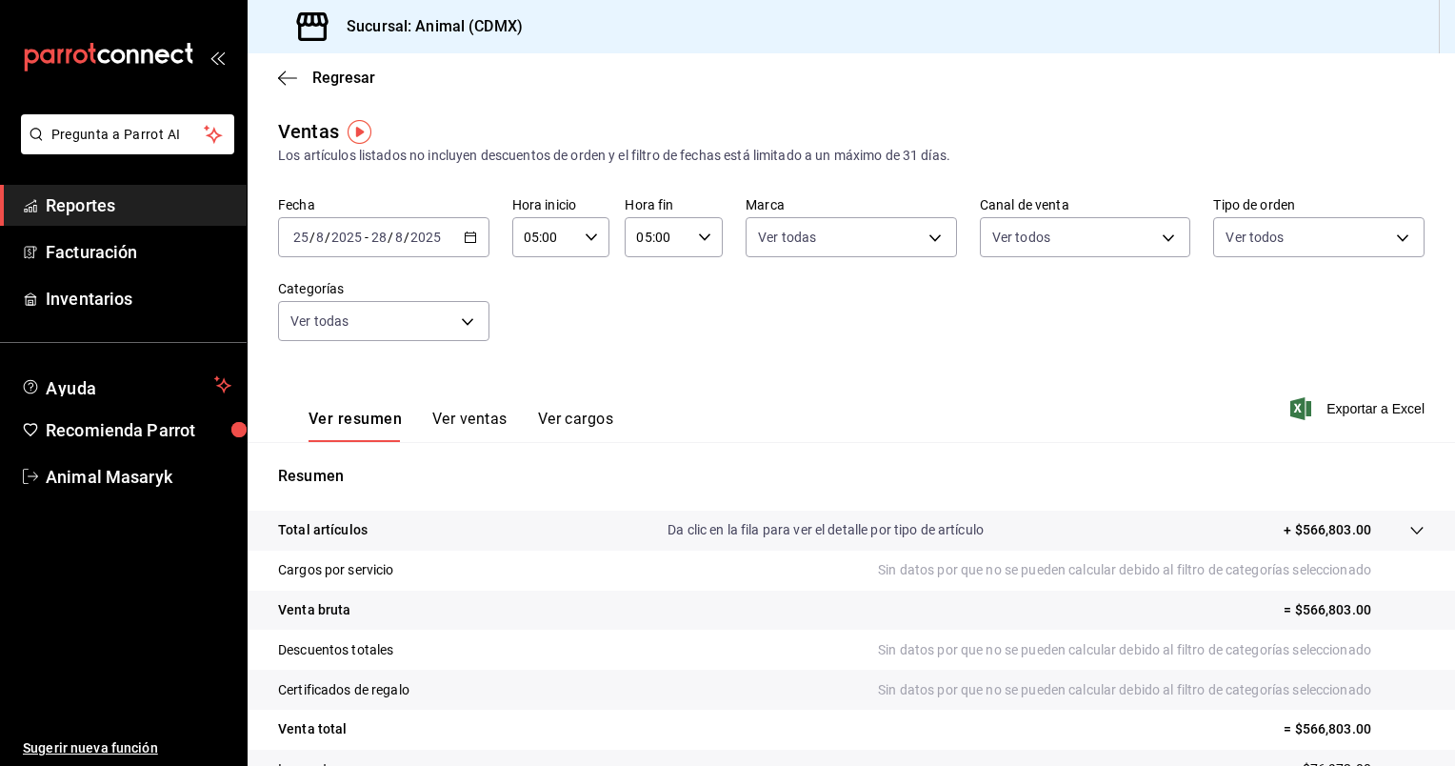
click at [469, 240] on icon "button" at bounding box center [470, 236] width 13 height 13
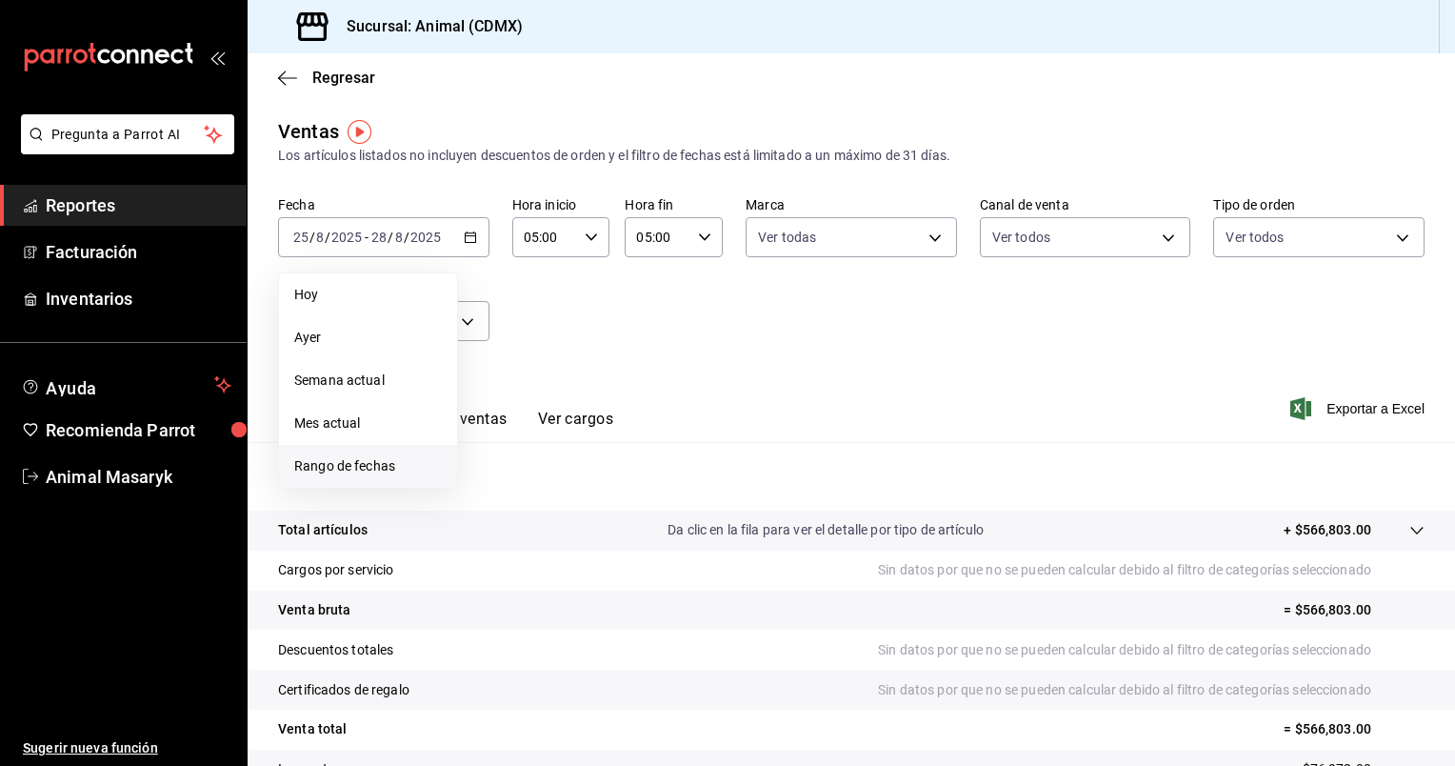
click at [351, 462] on span "Rango de fechas" at bounding box center [368, 466] width 148 height 20
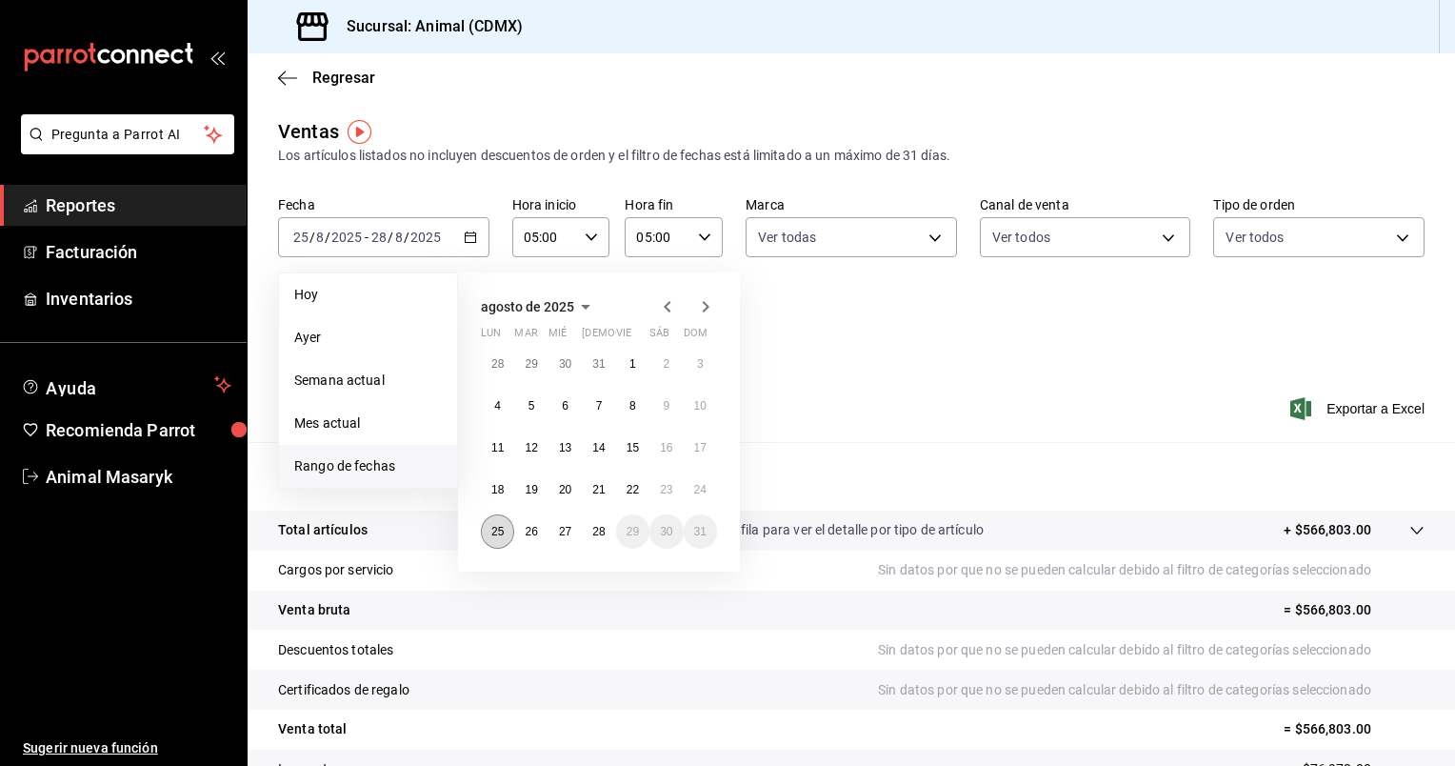
click at [503, 532] on abbr "25" at bounding box center [497, 531] width 12 height 13
click at [602, 533] on abbr "28" at bounding box center [598, 531] width 12 height 13
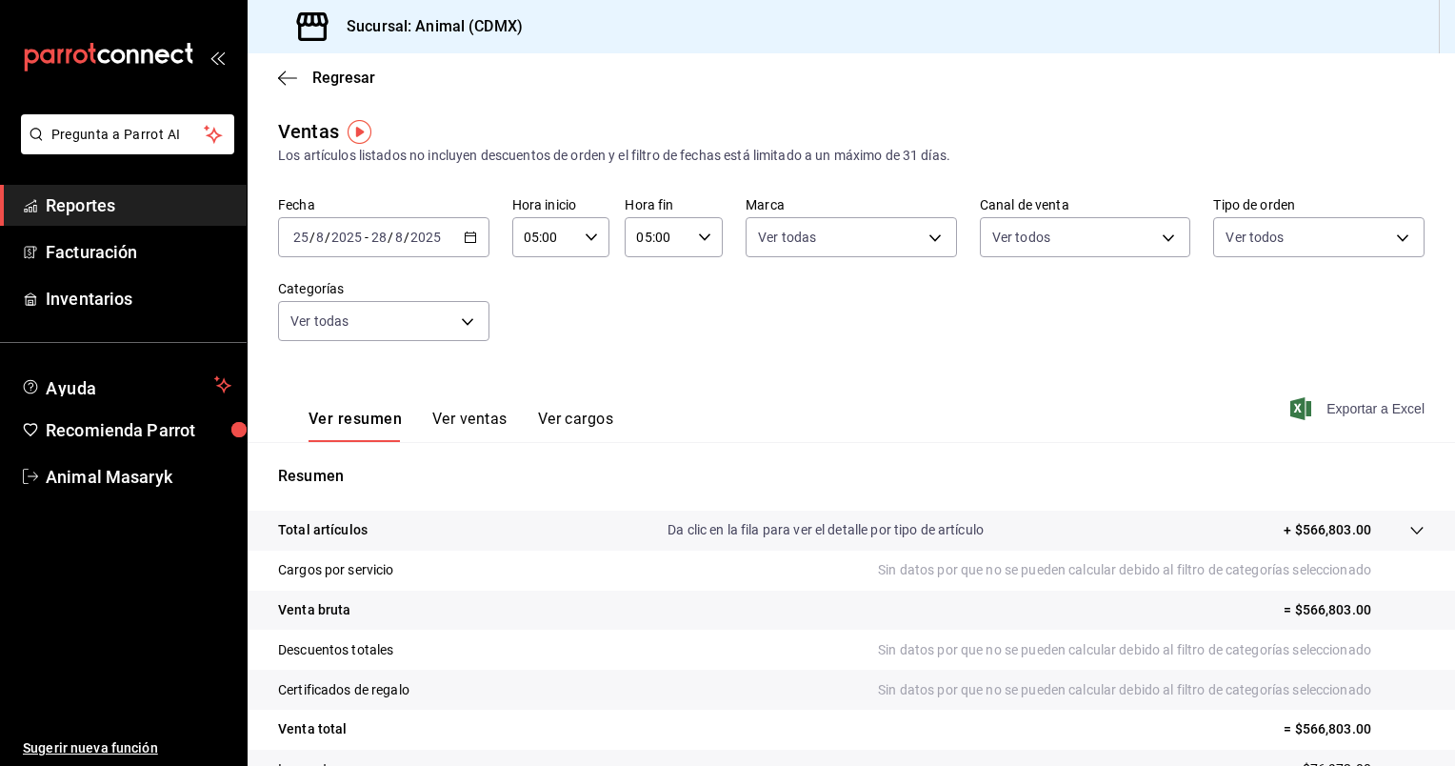
click at [1324, 404] on span "Exportar a Excel" at bounding box center [1359, 408] width 130 height 23
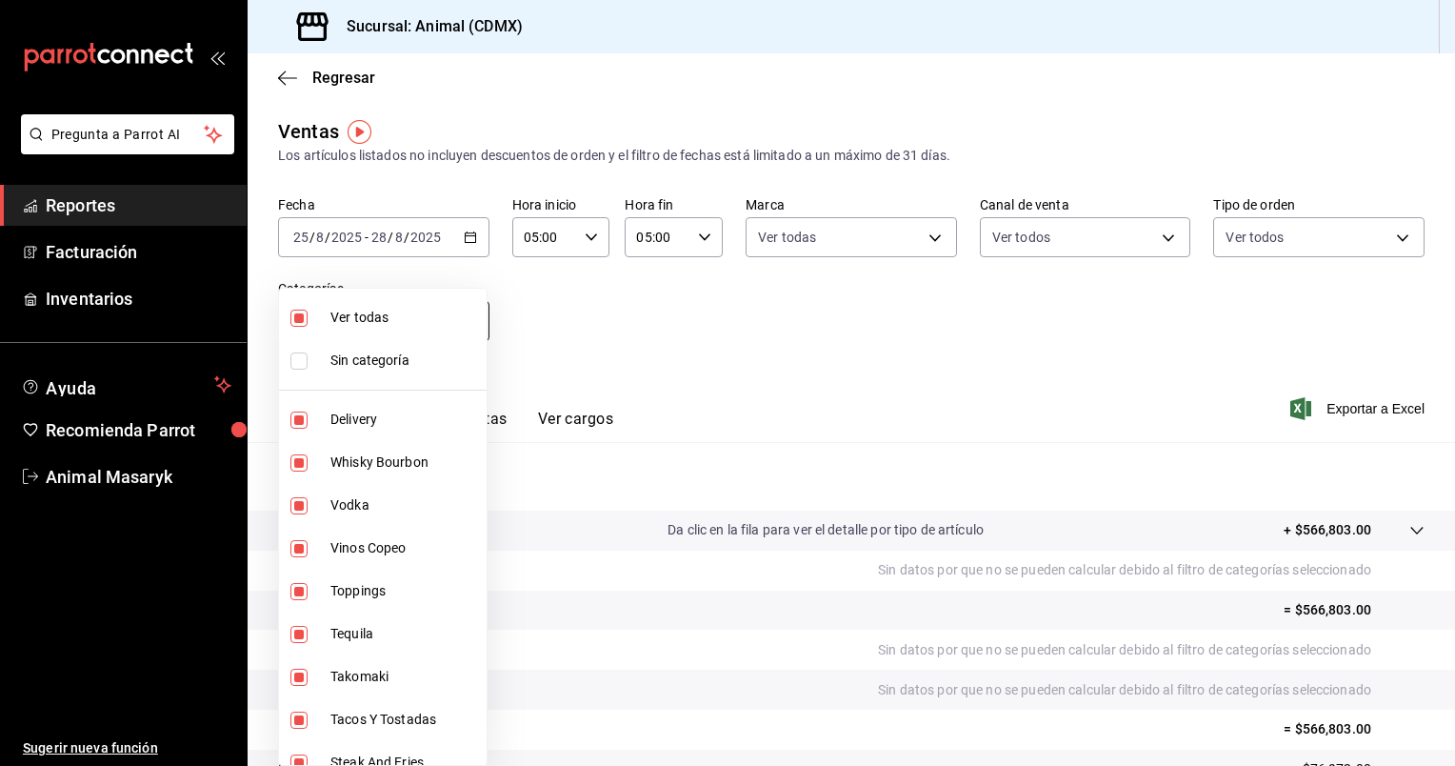
click at [468, 326] on body "Pregunta a Parrot AI Reportes Facturación Inventarios Ayuda Recomienda Parrot A…" at bounding box center [727, 383] width 1455 height 766
click at [373, 312] on span "Ver todas" at bounding box center [405, 318] width 149 height 20
checkbox input "false"
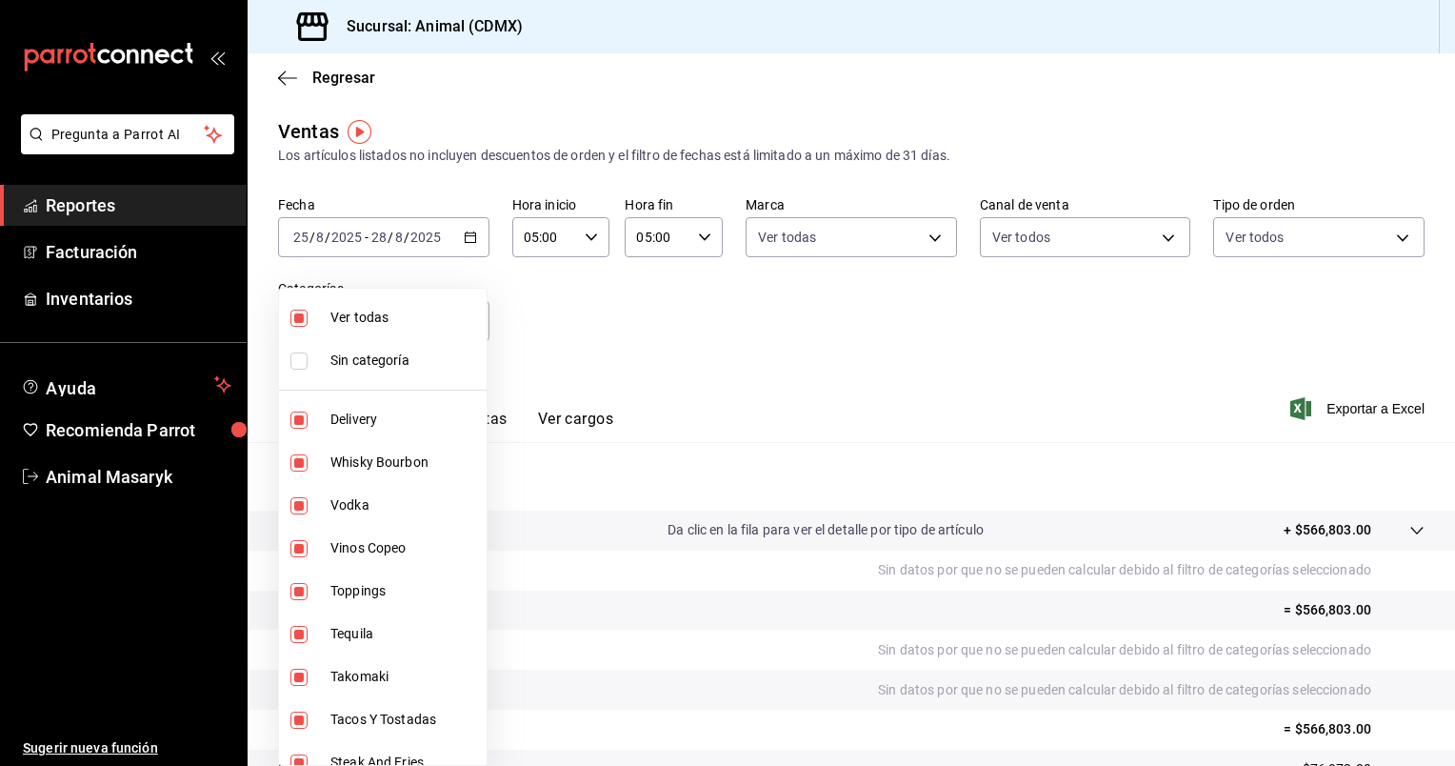
checkbox input "false"
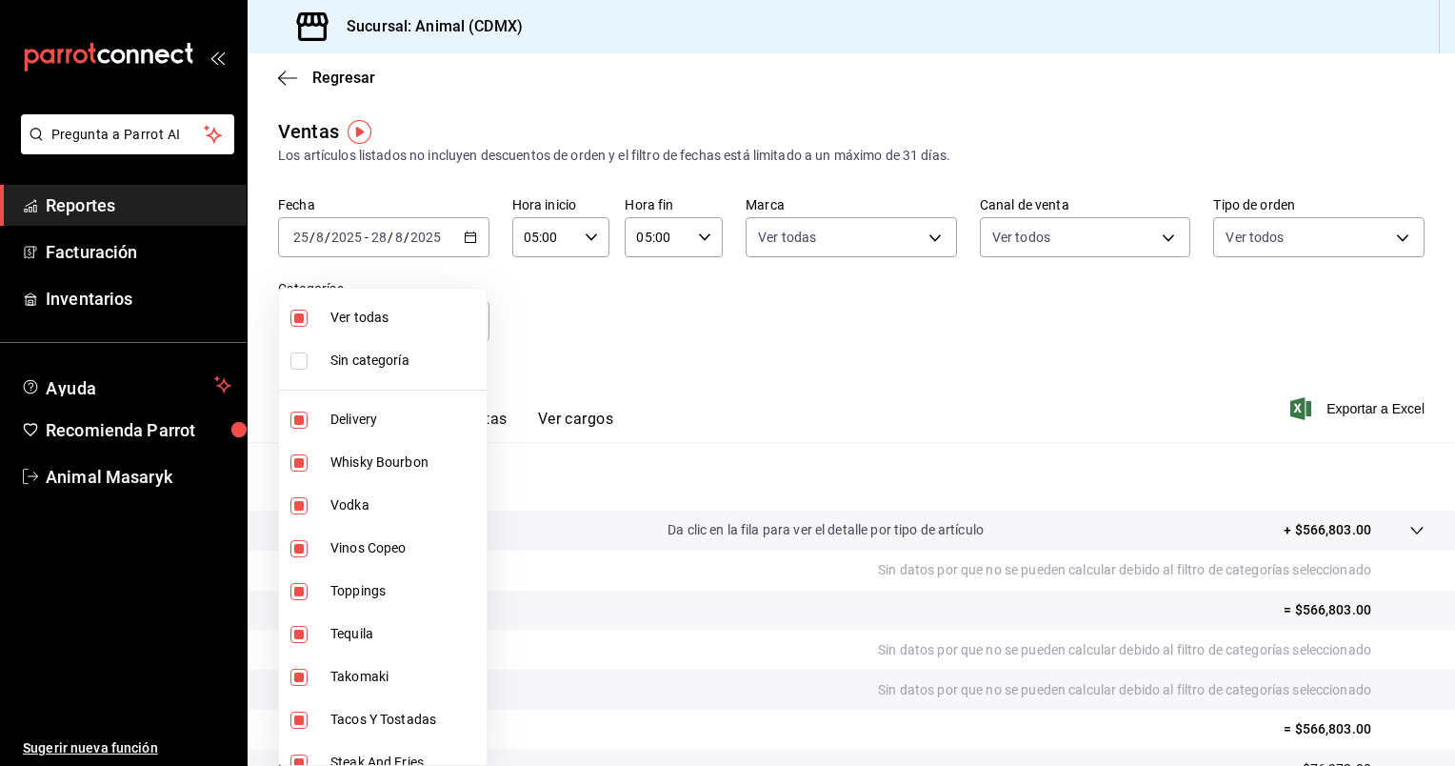
checkbox input "false"
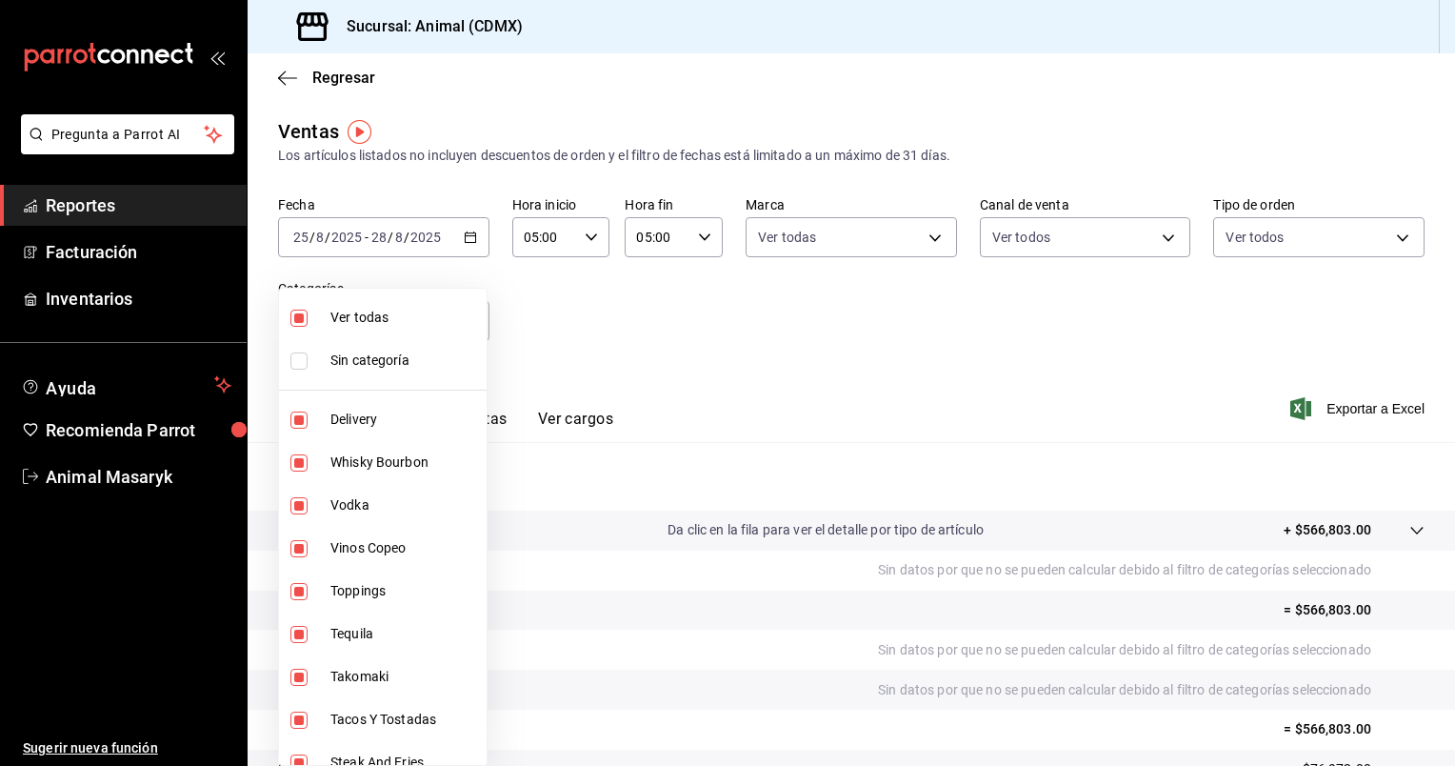
checkbox input "false"
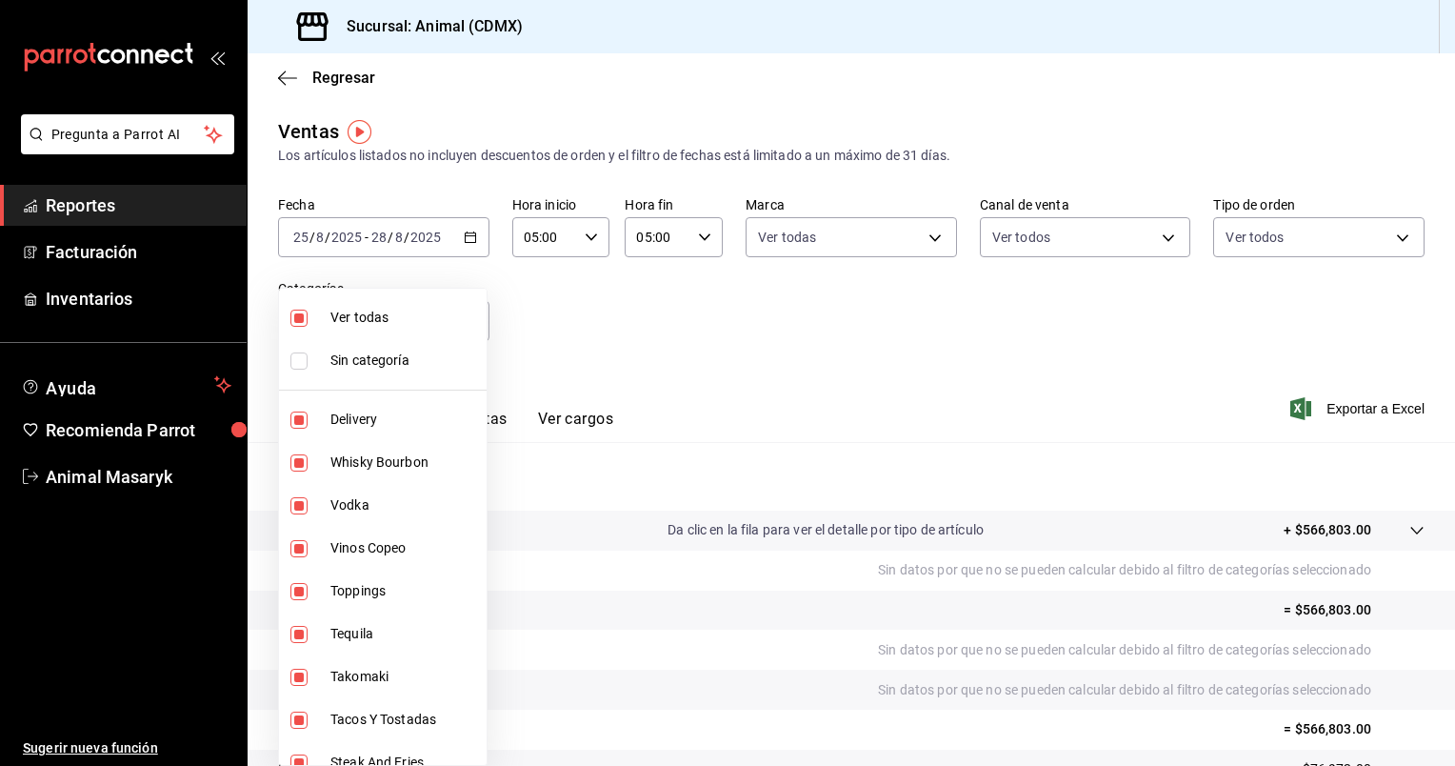
checkbox input "false"
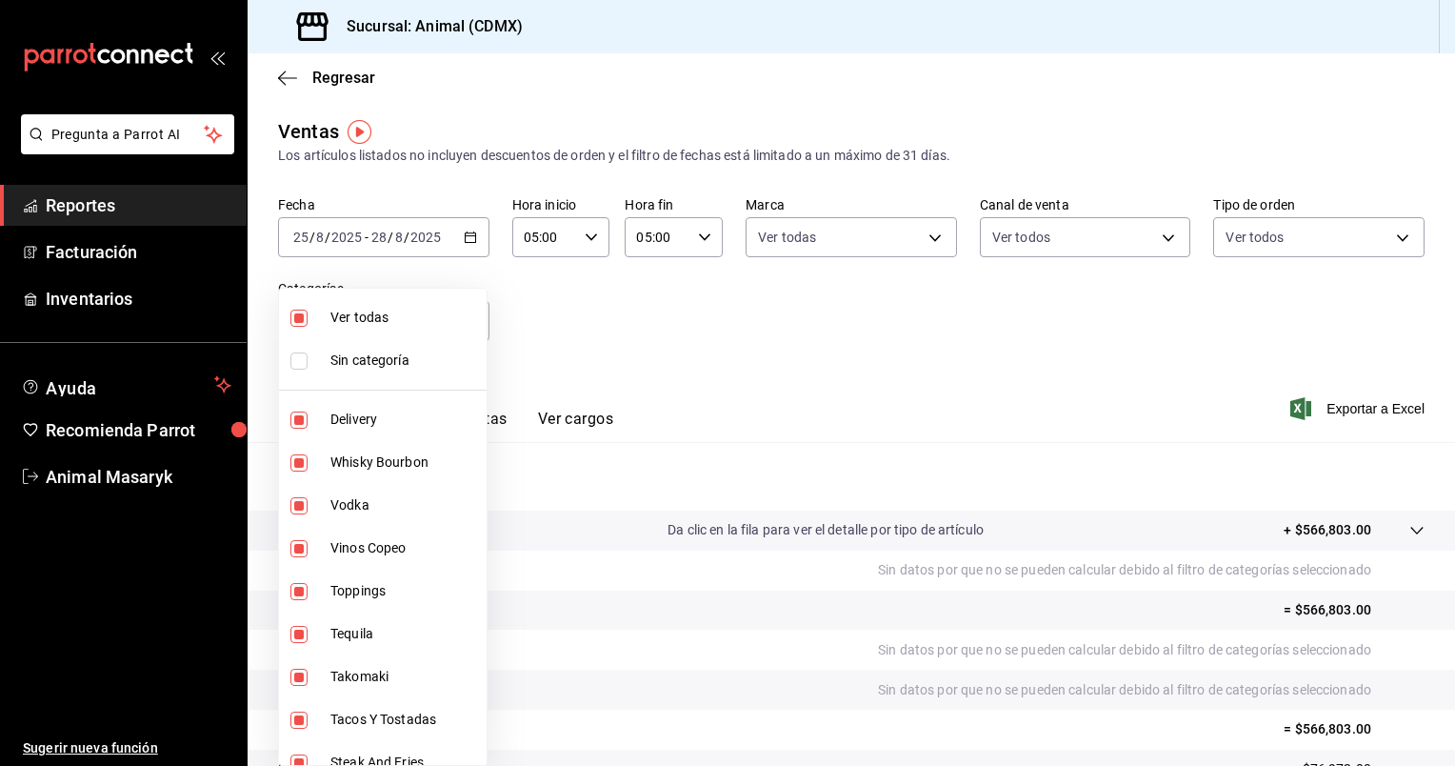
checkbox input "false"
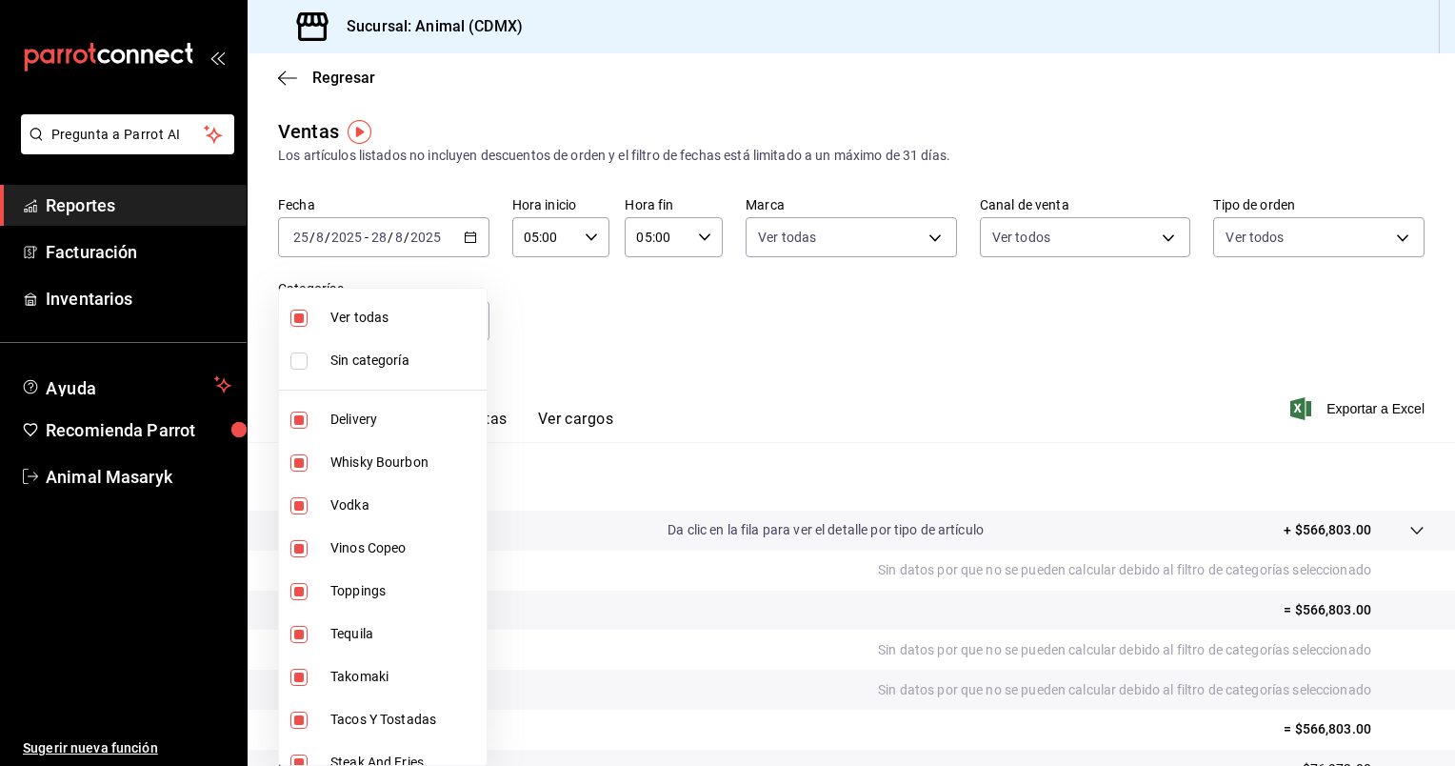
checkbox input "false"
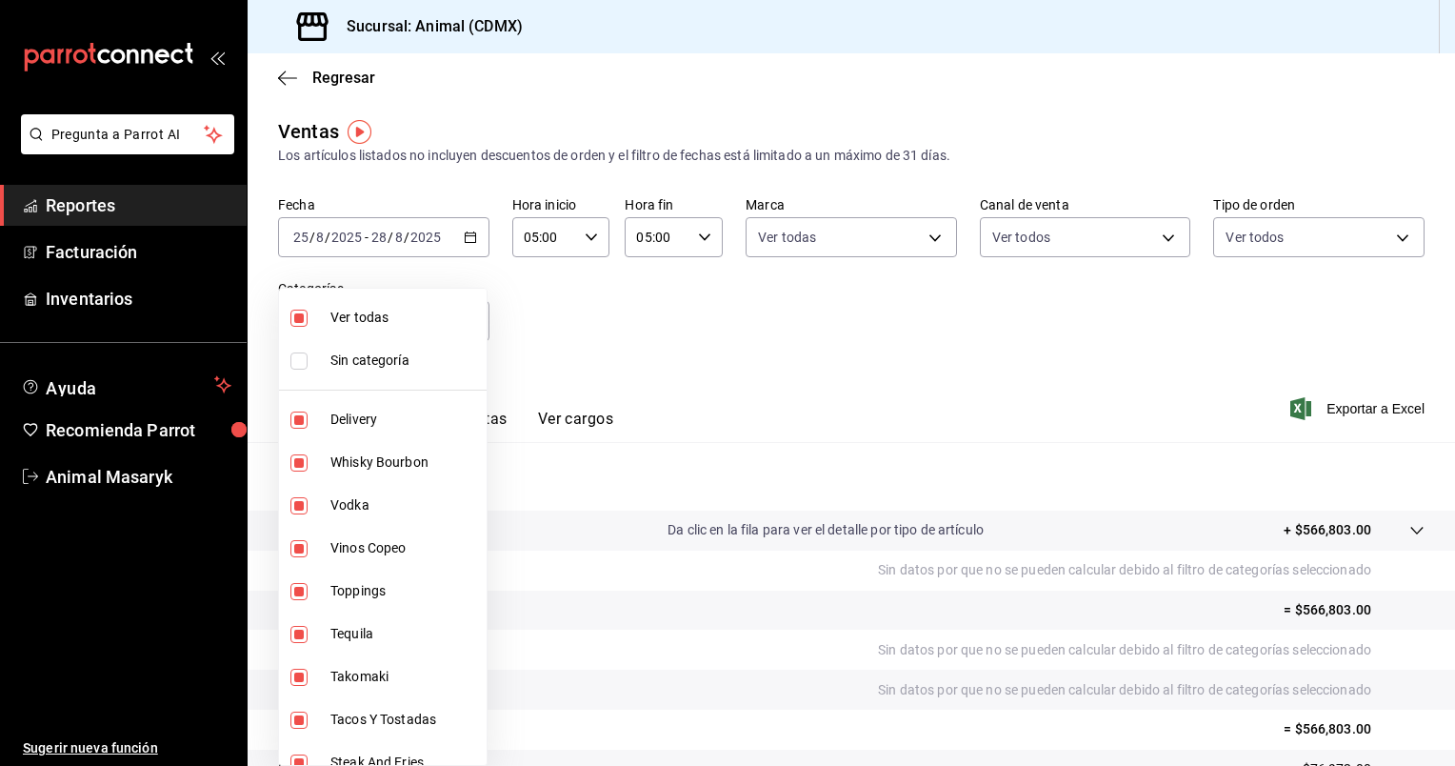
checkbox input "false"
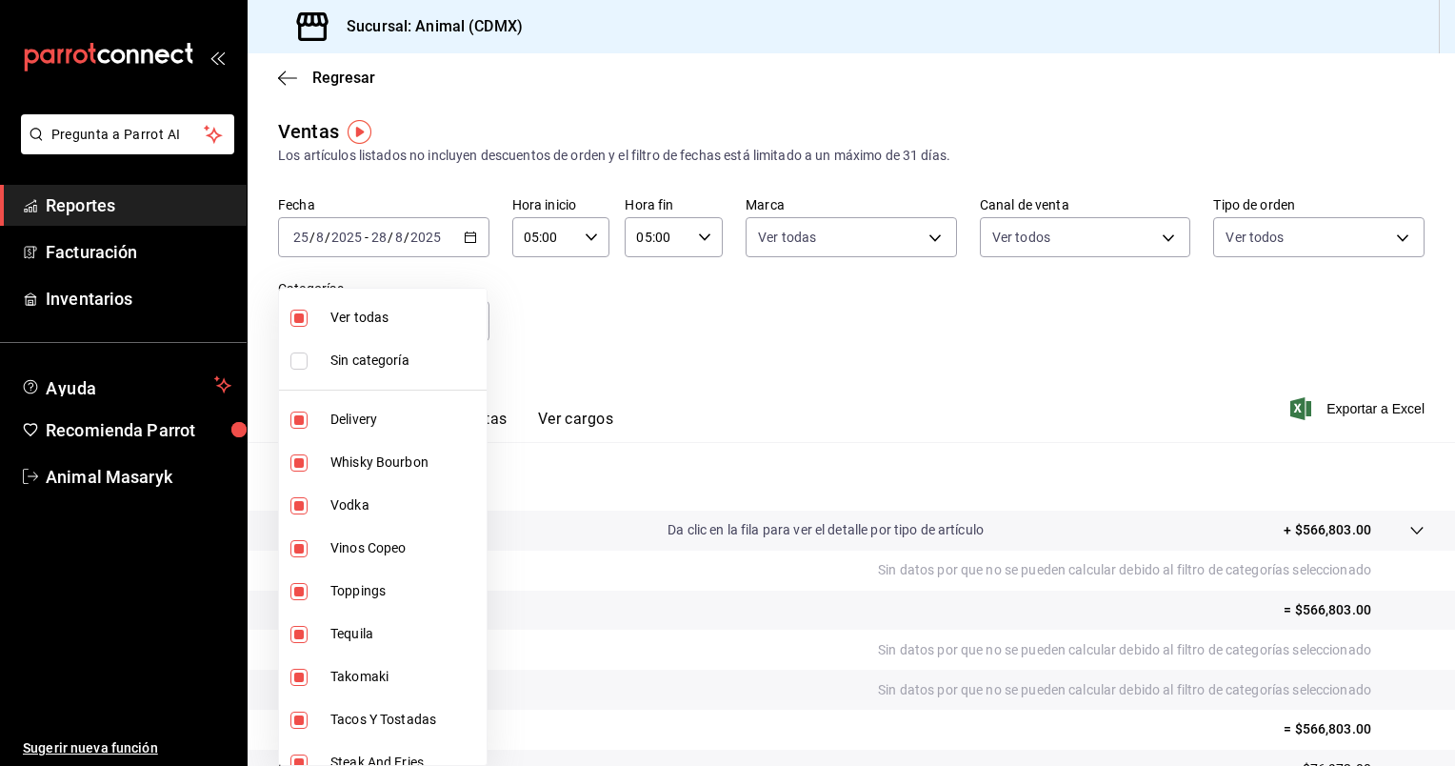
checkbox input "false"
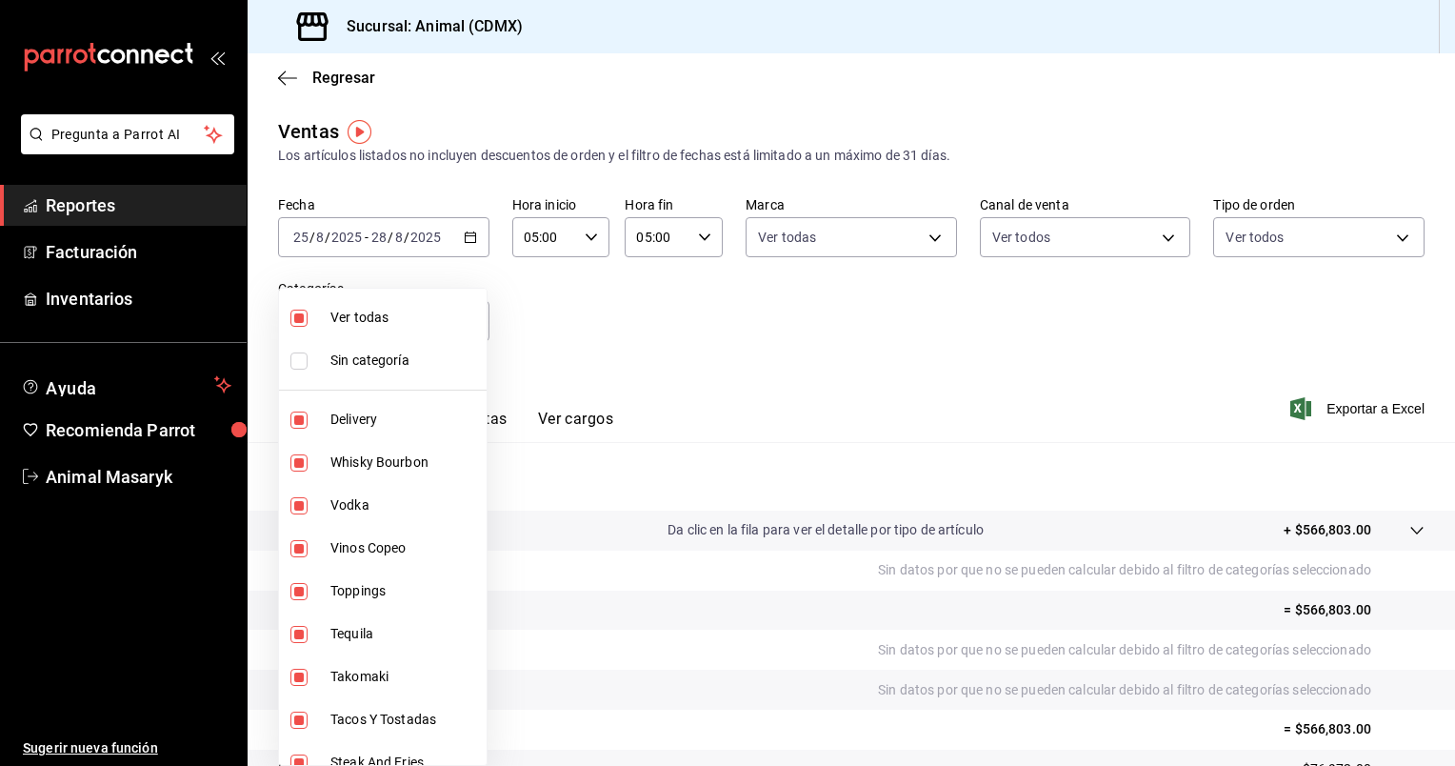
checkbox input "false"
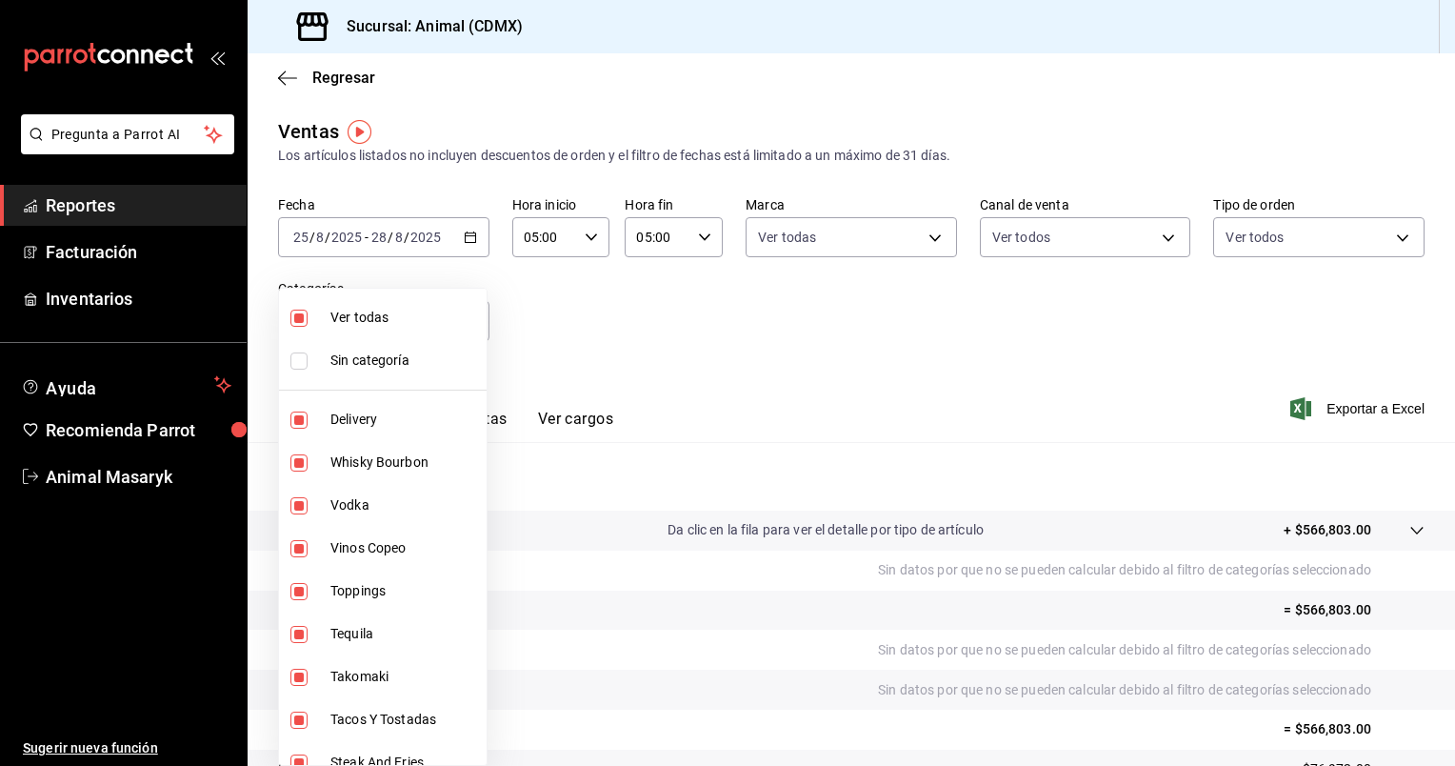
checkbox input "false"
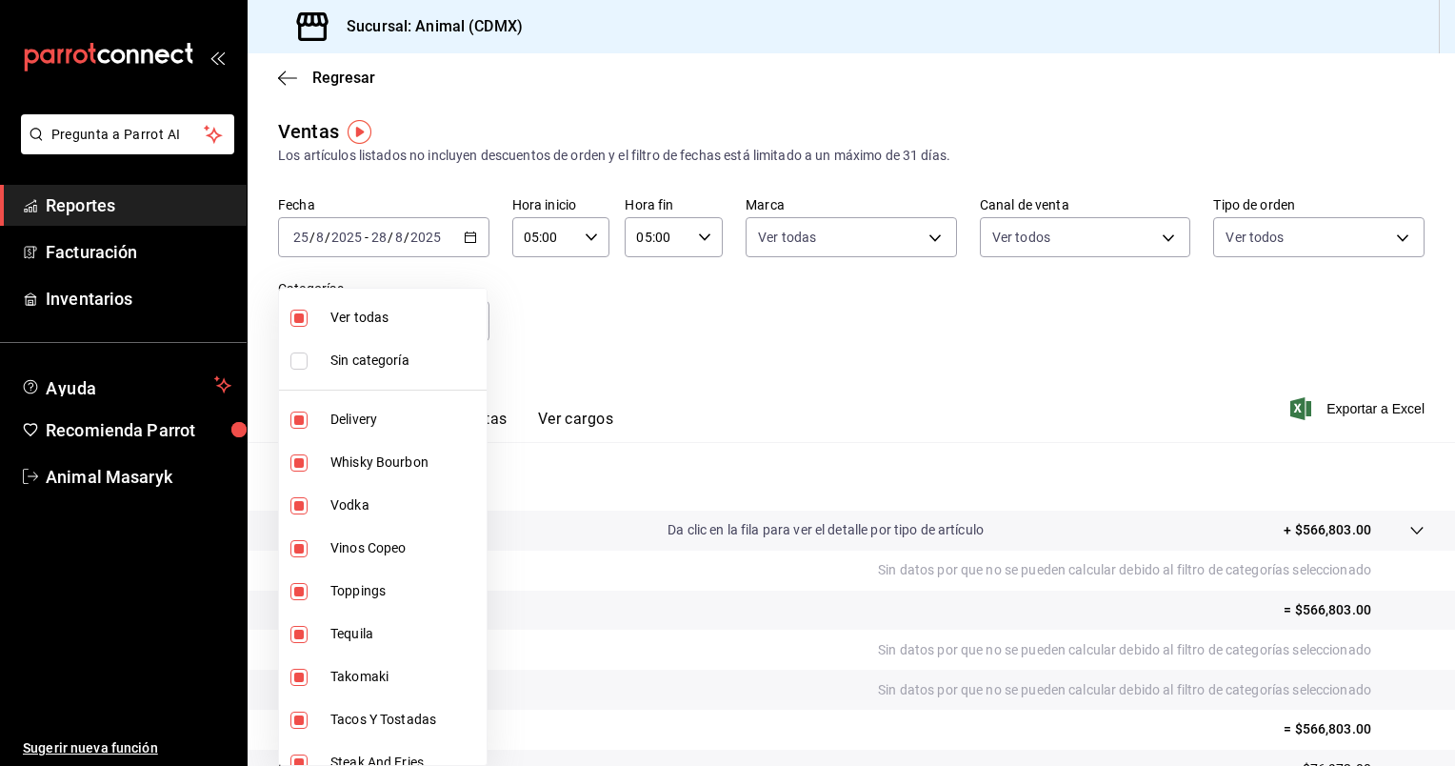
checkbox input "false"
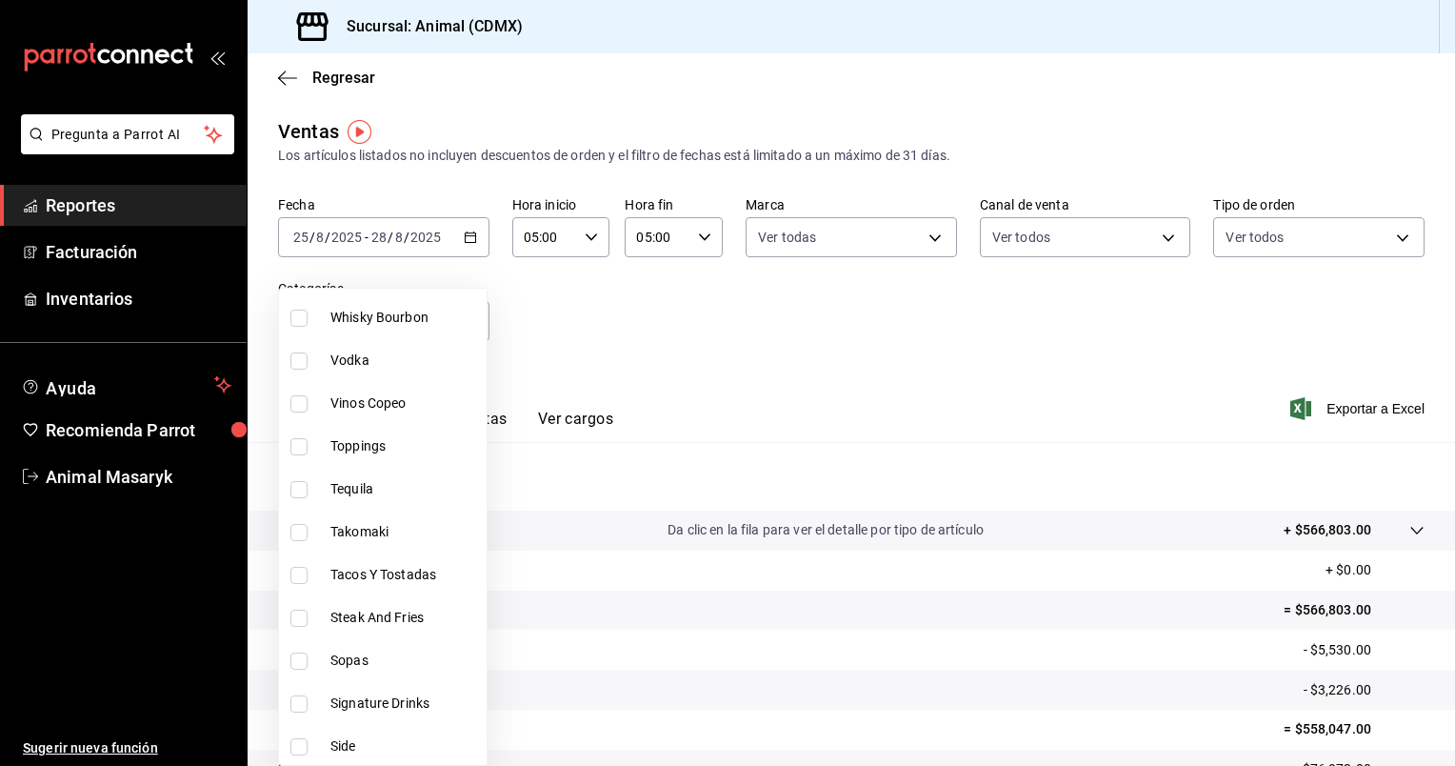
scroll to position [158, 0]
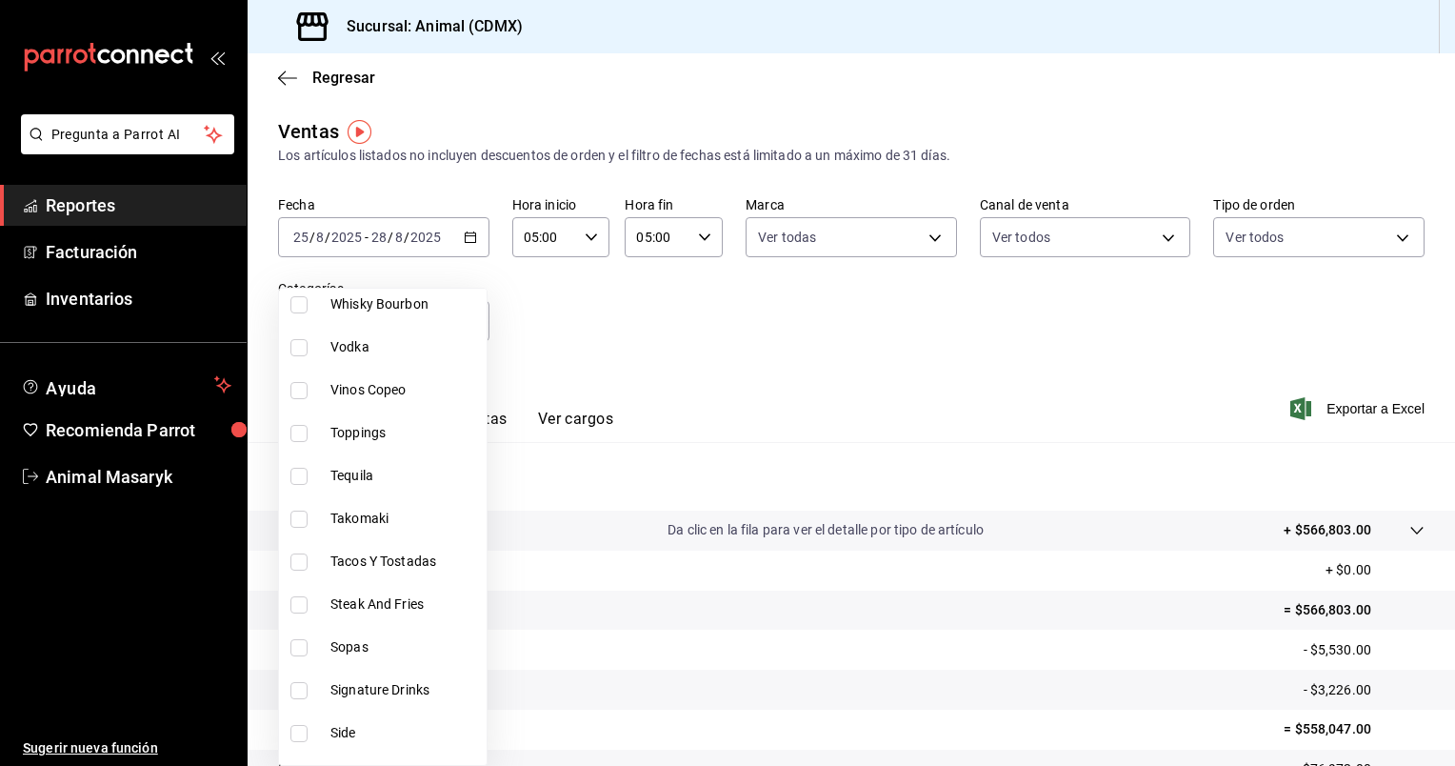
click at [358, 557] on span "Tacos Y Tostadas" at bounding box center [405, 561] width 149 height 20
type input "e7a34caa-3002-4df6-af7e-35e4466dbacf"
checkbox input "true"
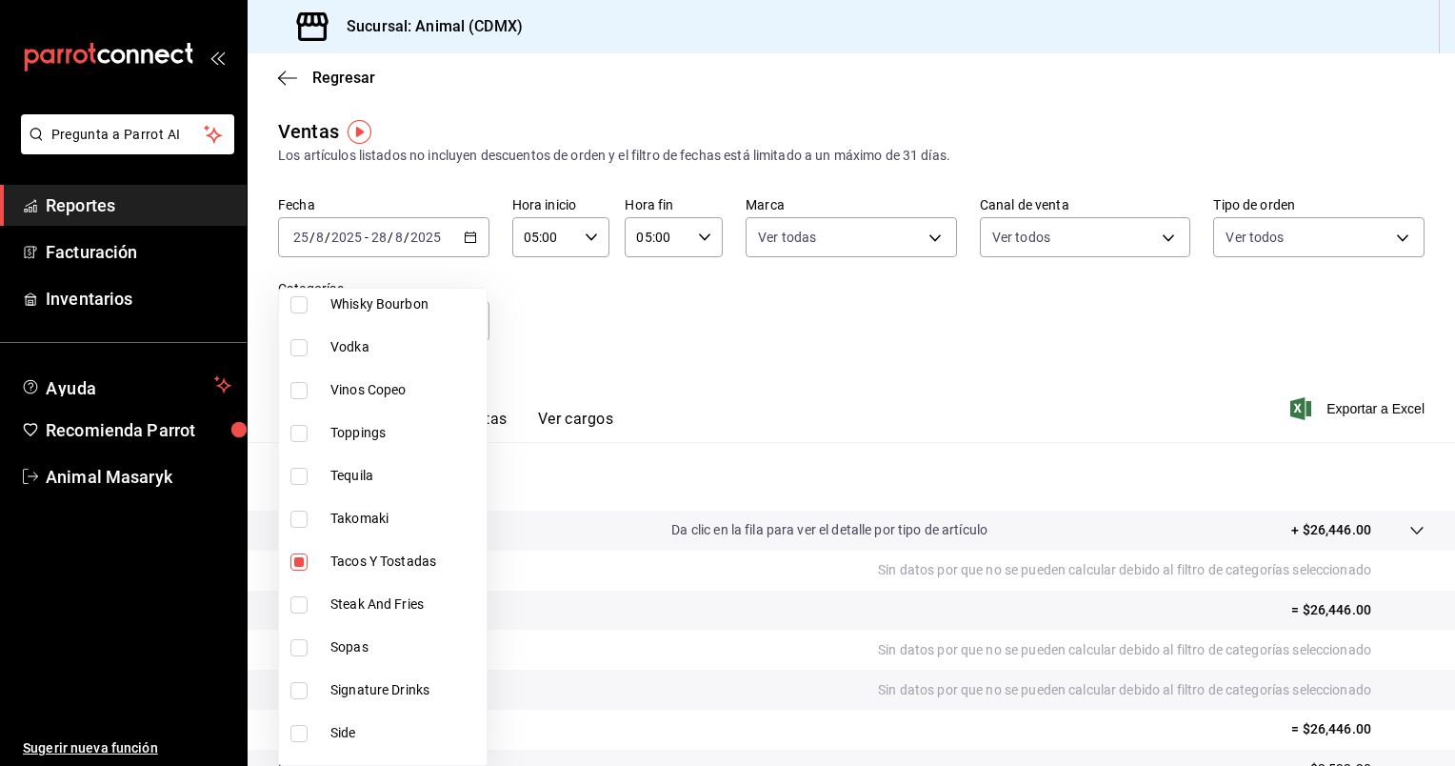
click at [331, 598] on span "Steak And Fries" at bounding box center [405, 604] width 149 height 20
type input "e7a34caa-3002-4df6-af7e-35e4466dbacf,a8103cca-f4b4-42bd-97b9-43c33775c787"
checkbox input "true"
click at [313, 651] on label at bounding box center [302, 647] width 25 height 17
click at [308, 651] on input "checkbox" at bounding box center [298, 647] width 17 height 17
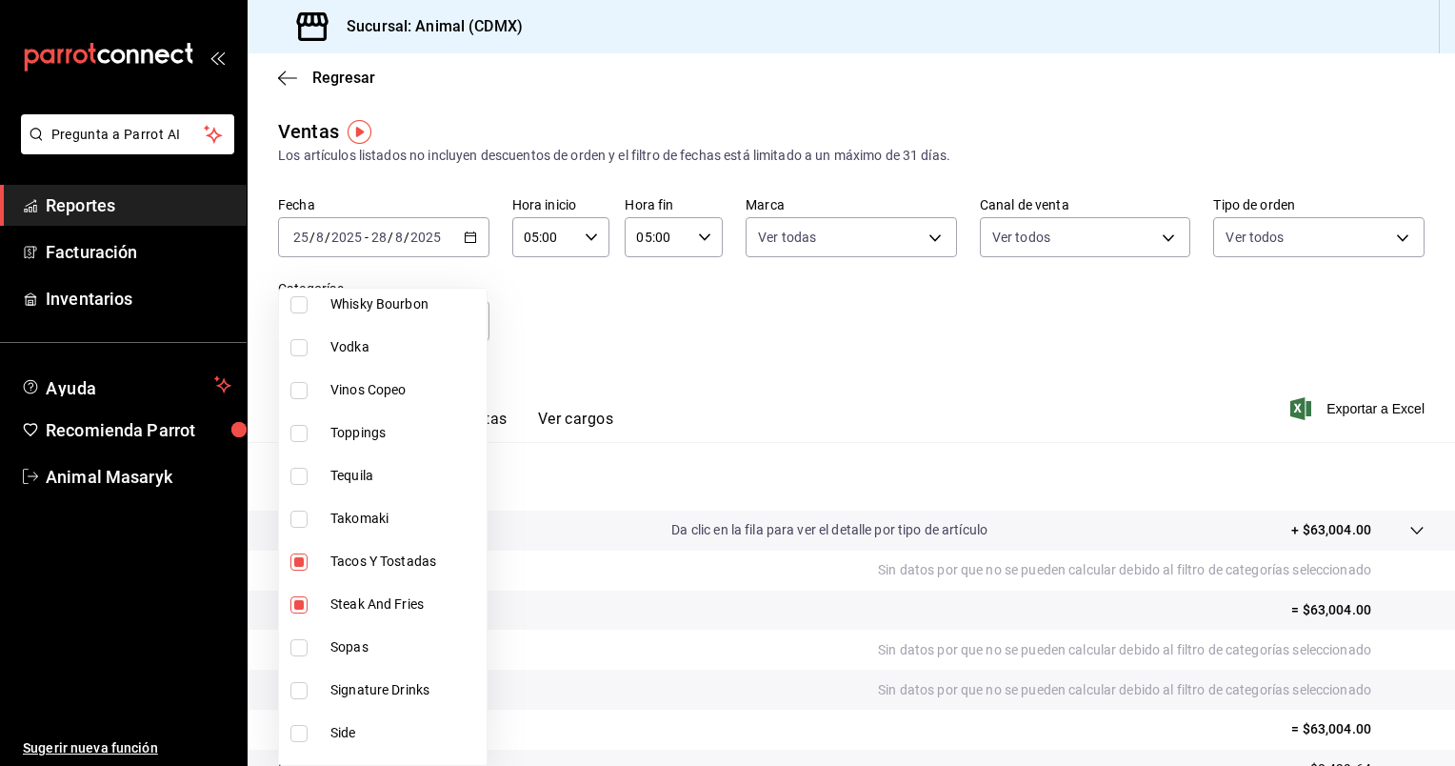
checkbox input "false"
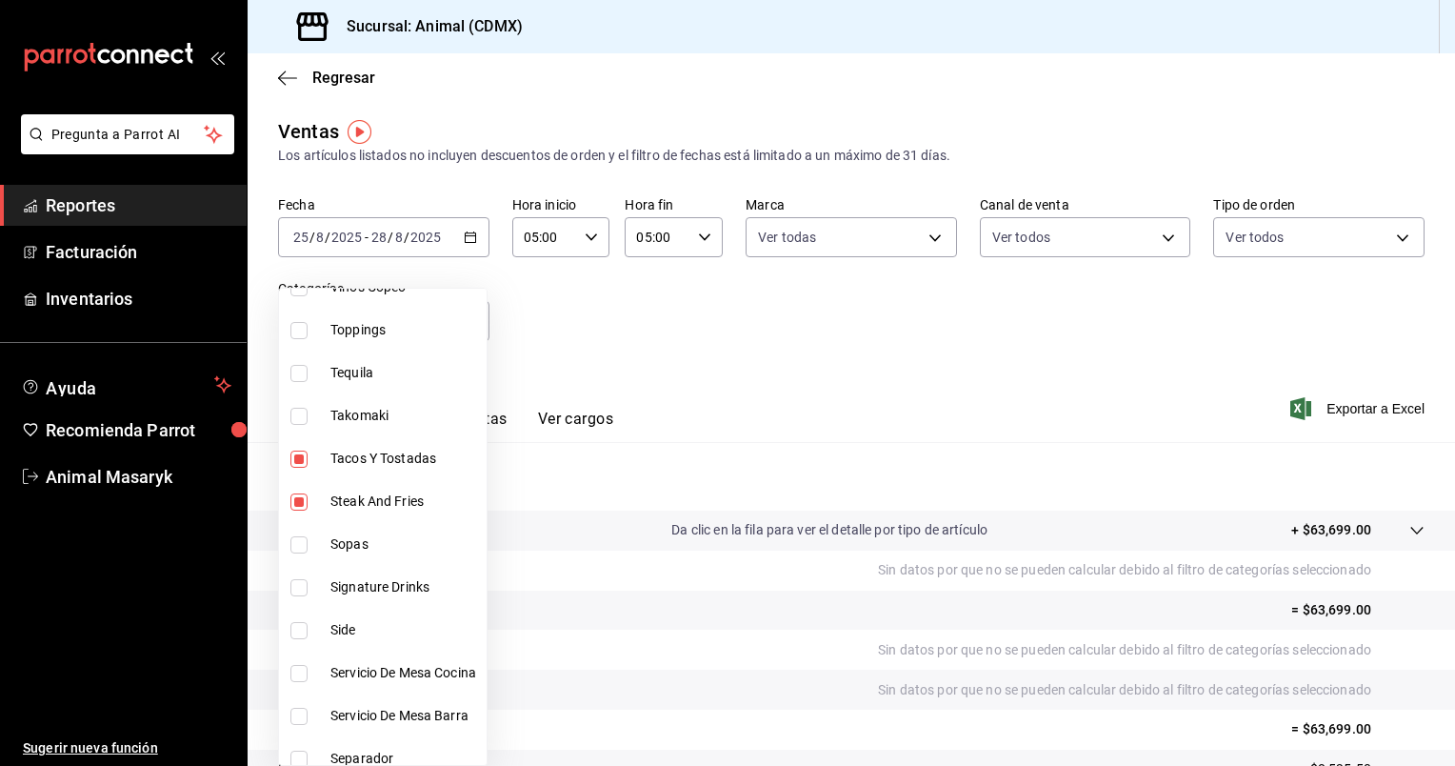
scroll to position [270, 0]
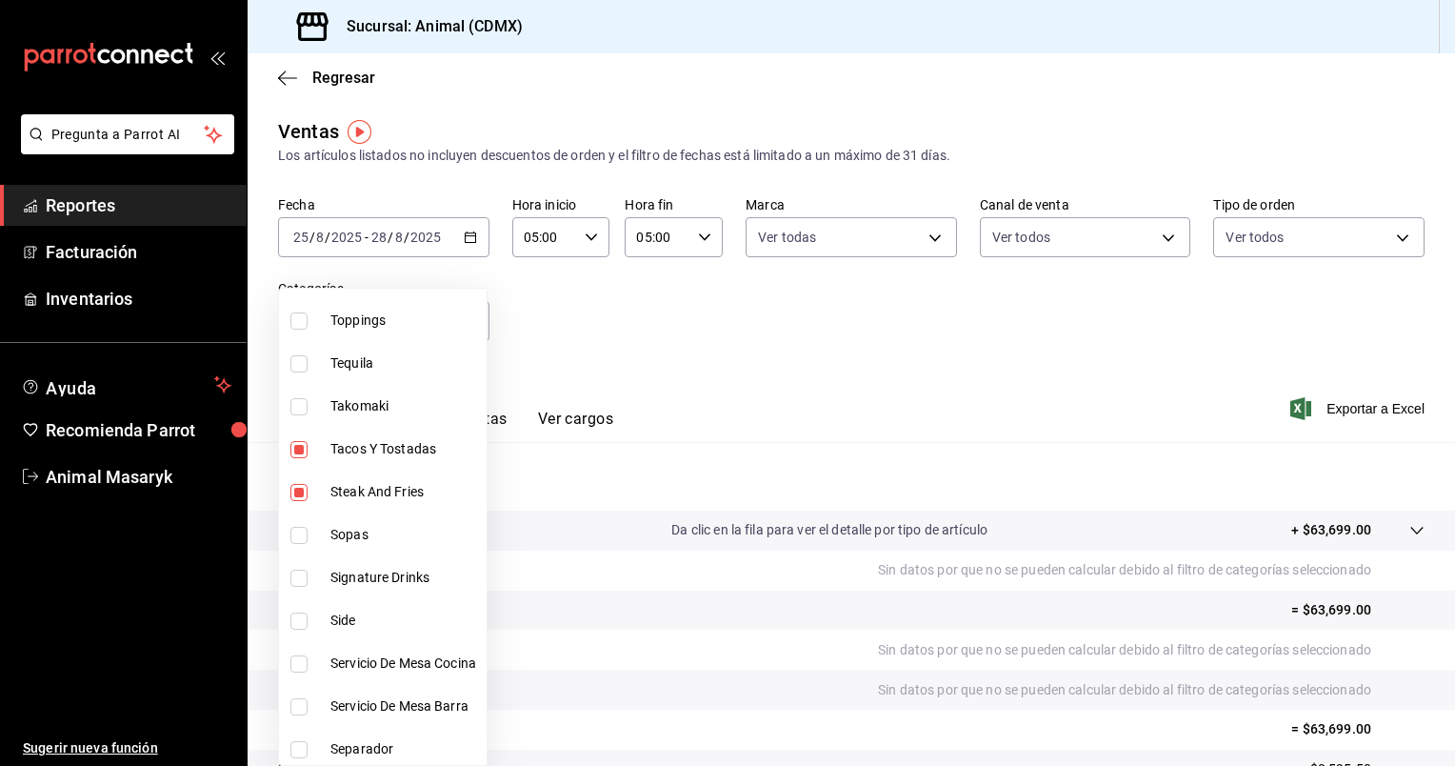
click at [316, 618] on li "Side" at bounding box center [383, 620] width 208 height 43
type input "e7a34caa-3002-4df6-af7e-35e4466dbacf,a8103cca-f4b4-42bd-97b9-43c33775c787,60882…"
checkbox input "true"
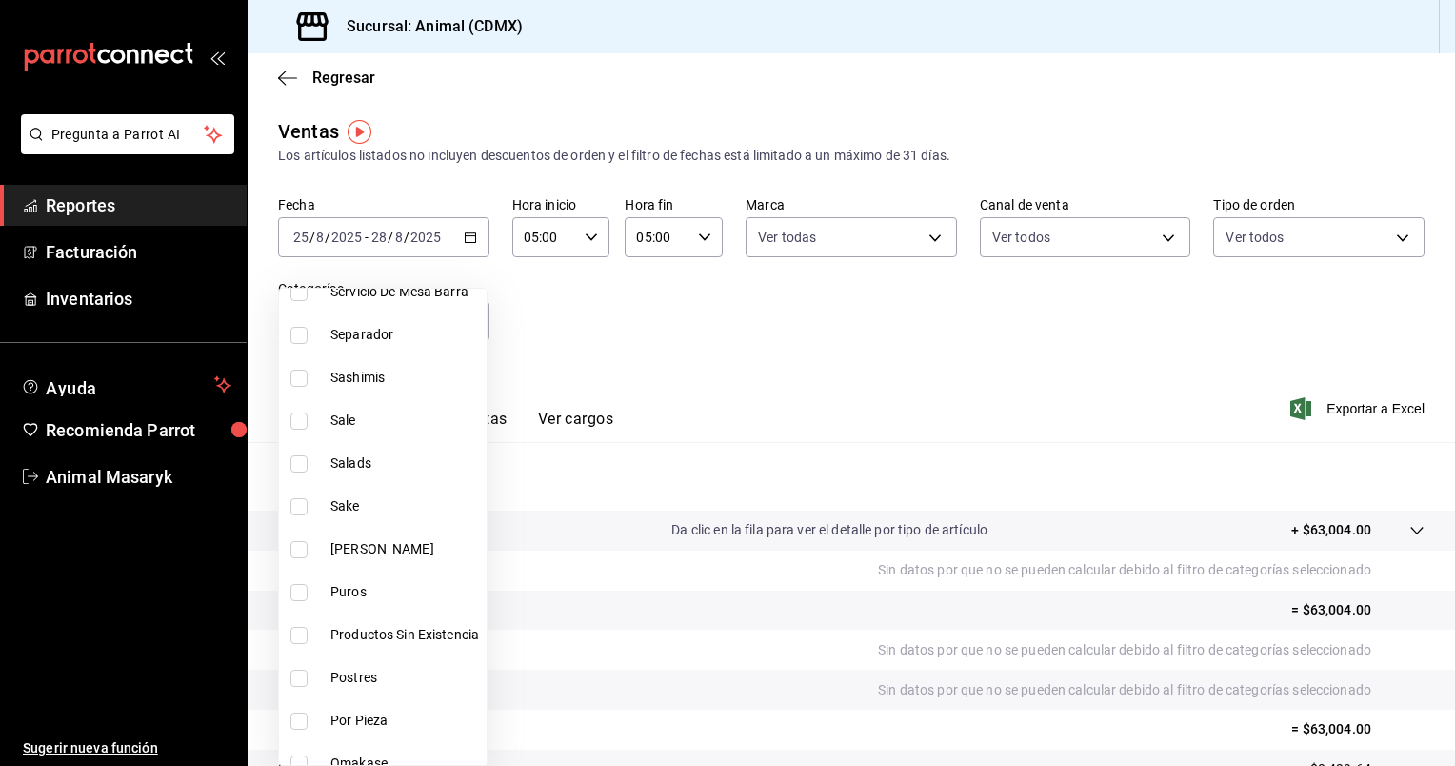
scroll to position [714, 0]
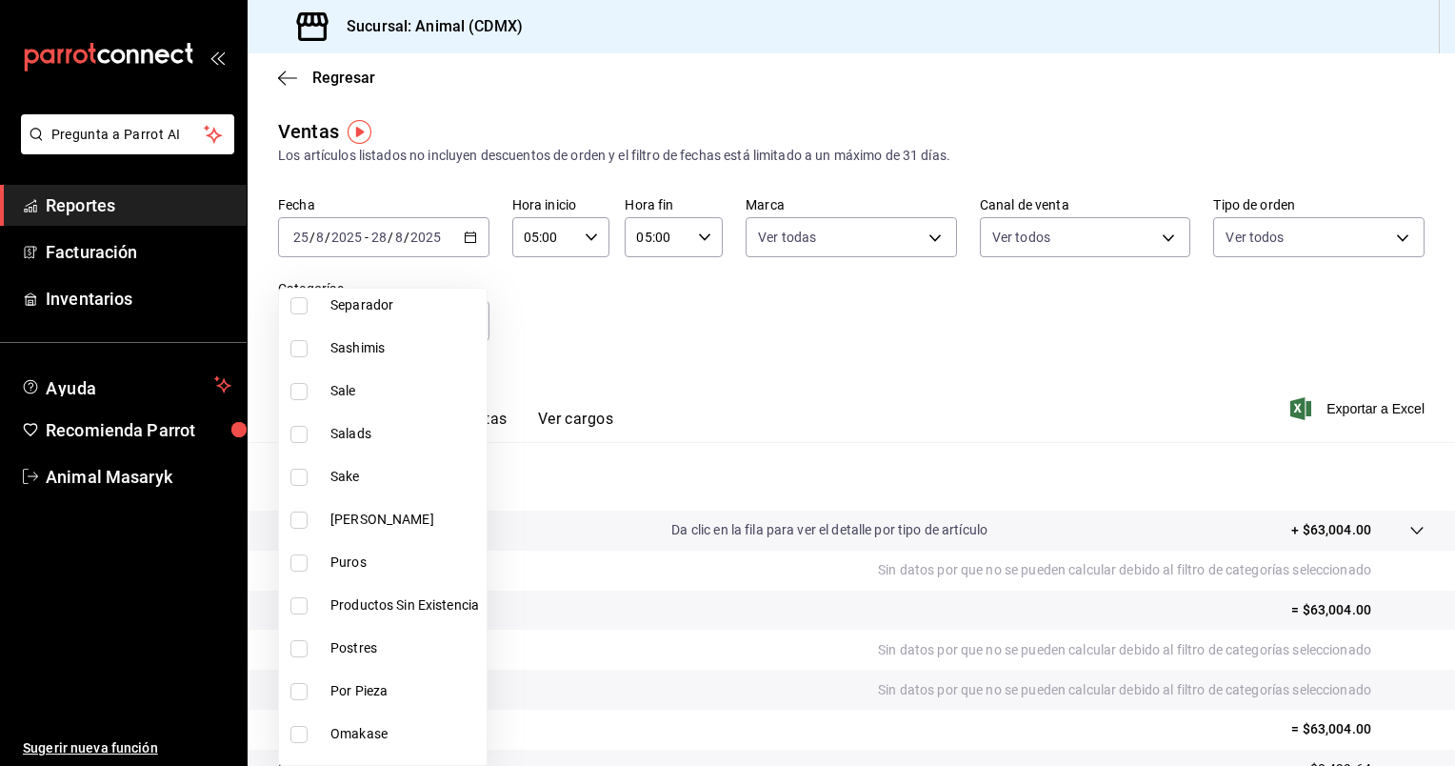
click at [339, 655] on span "Postres" at bounding box center [405, 648] width 149 height 20
type input "e7a34caa-3002-4df6-af7e-35e4466dbacf,a8103cca-f4b4-42bd-97b9-43c33775c787,60882…"
checkbox input "true"
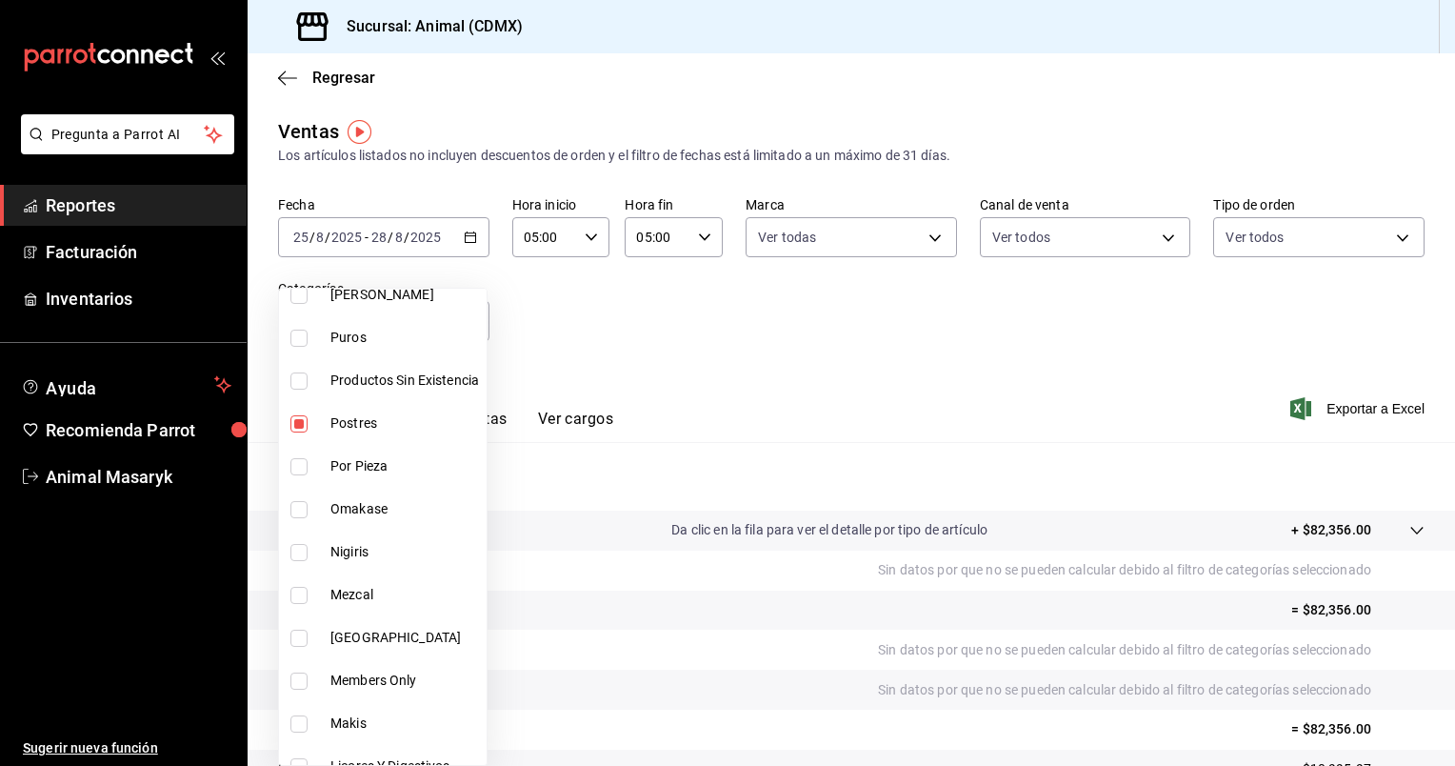
scroll to position [940, 0]
click at [309, 669] on li "Members Only" at bounding box center [383, 679] width 208 height 43
type input "e7a34caa-3002-4df6-af7e-35e4466dbacf,a8103cca-f4b4-42bd-97b9-43c33775c787,60882…"
checkbox input "true"
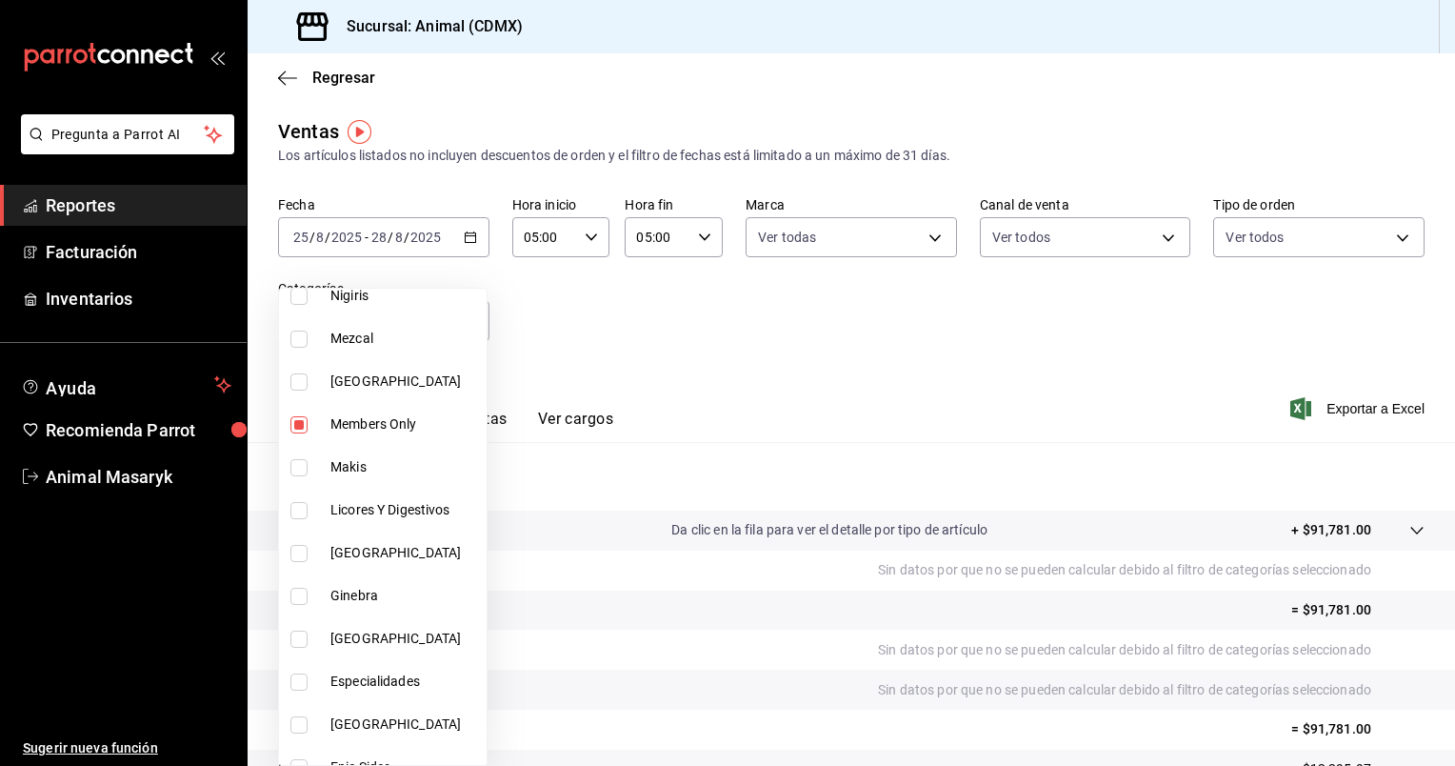
click at [373, 691] on li "Especialidades" at bounding box center [383, 681] width 208 height 43
type input "e7a34caa-3002-4df6-af7e-35e4466dbacf,a8103cca-f4b4-42bd-97b9-43c33775c787,60882…"
checkbox input "true"
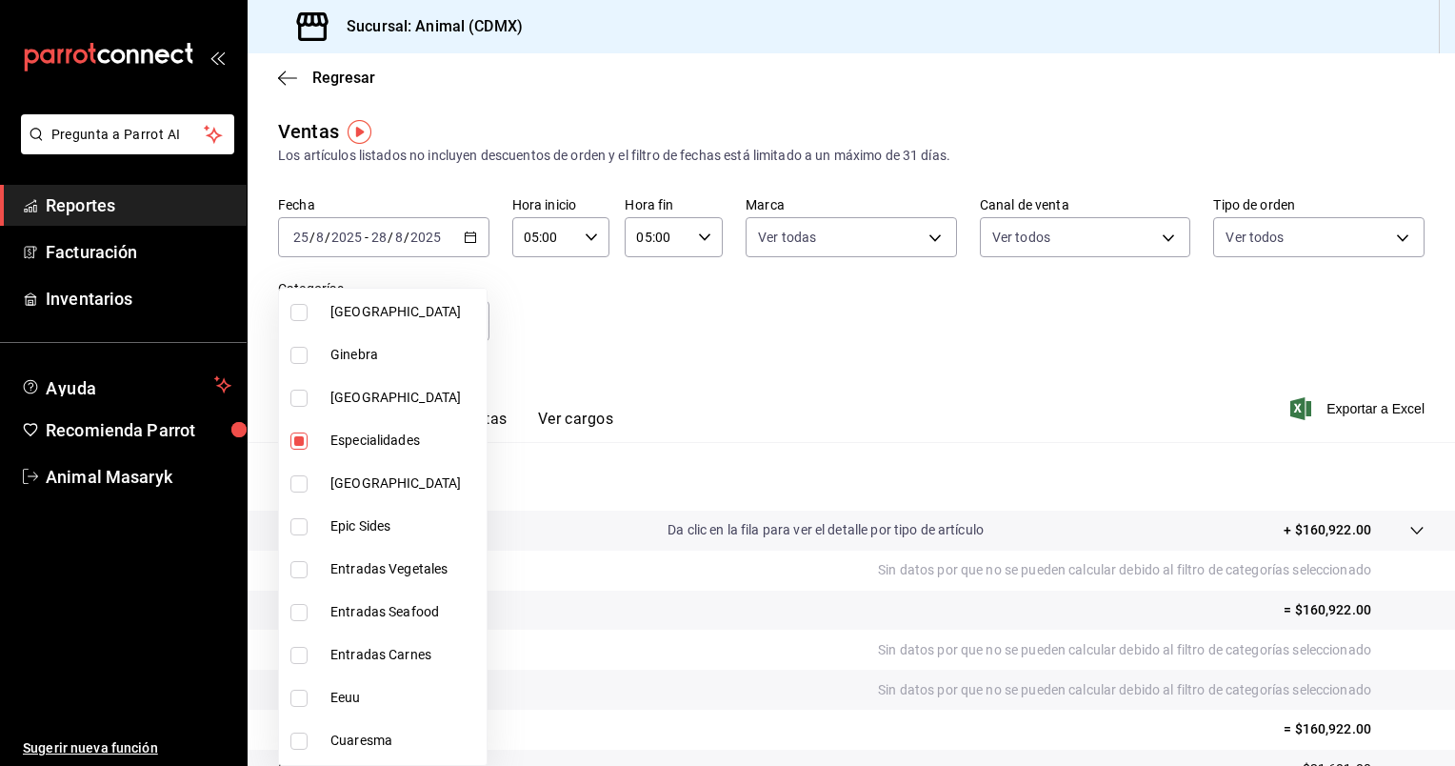
scroll to position [1440, 0]
click at [329, 571] on li "Entradas Vegetales" at bounding box center [383, 565] width 208 height 43
type input "e7a34caa-3002-4df6-af7e-35e4466dbacf,a8103cca-f4b4-42bd-97b9-43c33775c787,60882…"
checkbox input "true"
click at [328, 648] on li "Entradas Carnes" at bounding box center [383, 651] width 208 height 43
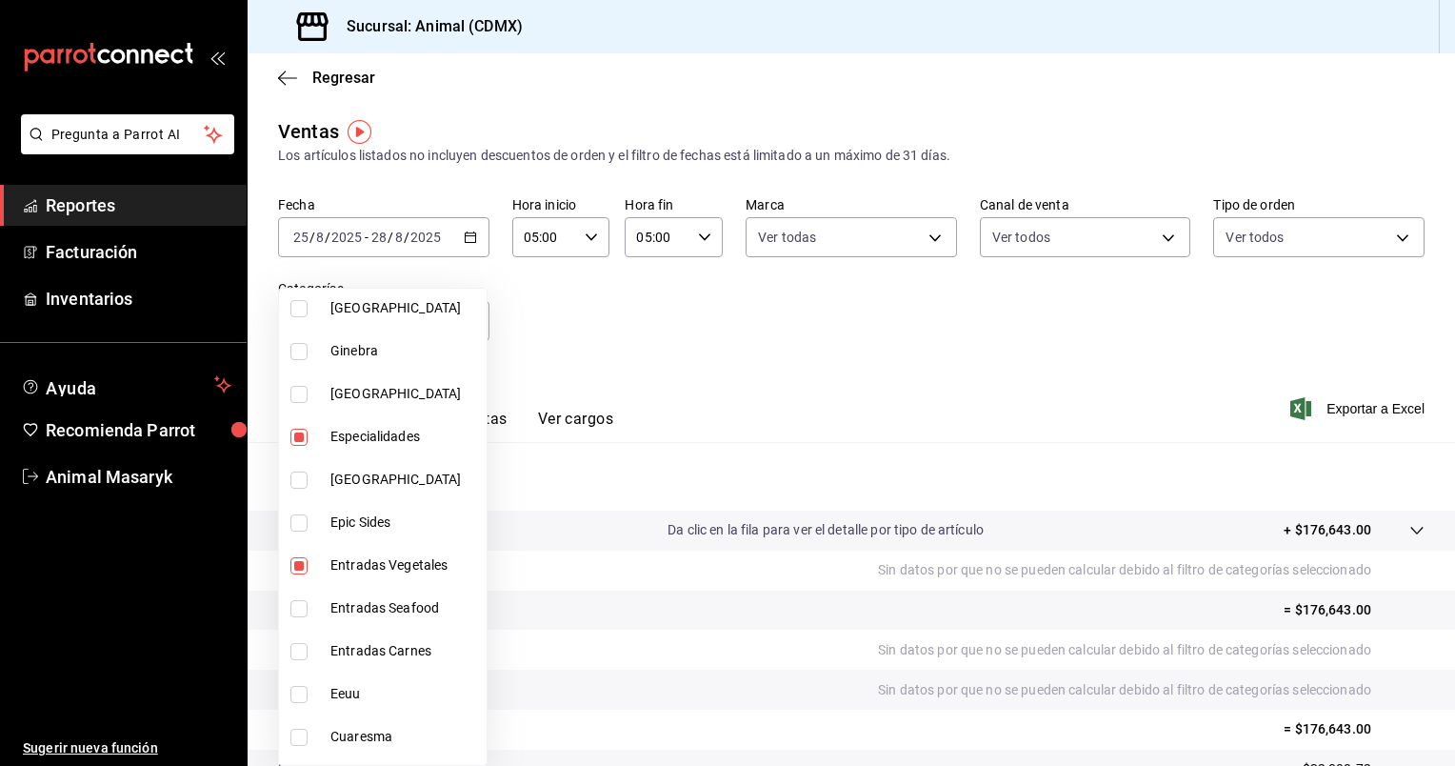
type input "e7a34caa-3002-4df6-af7e-35e4466dbacf,a8103cca-f4b4-42bd-97b9-43c33775c787,60882…"
checkbox input "true"
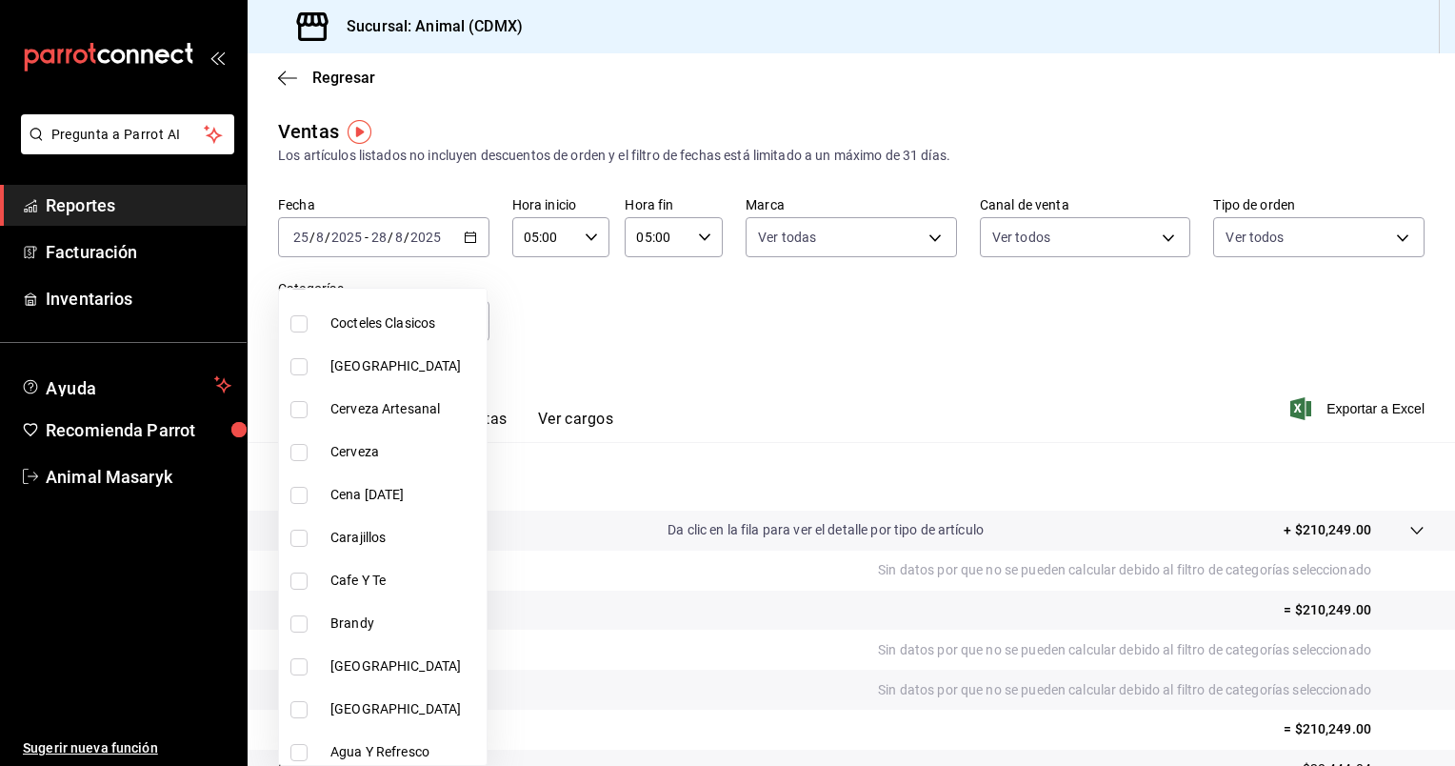
scroll to position [1947, 0]
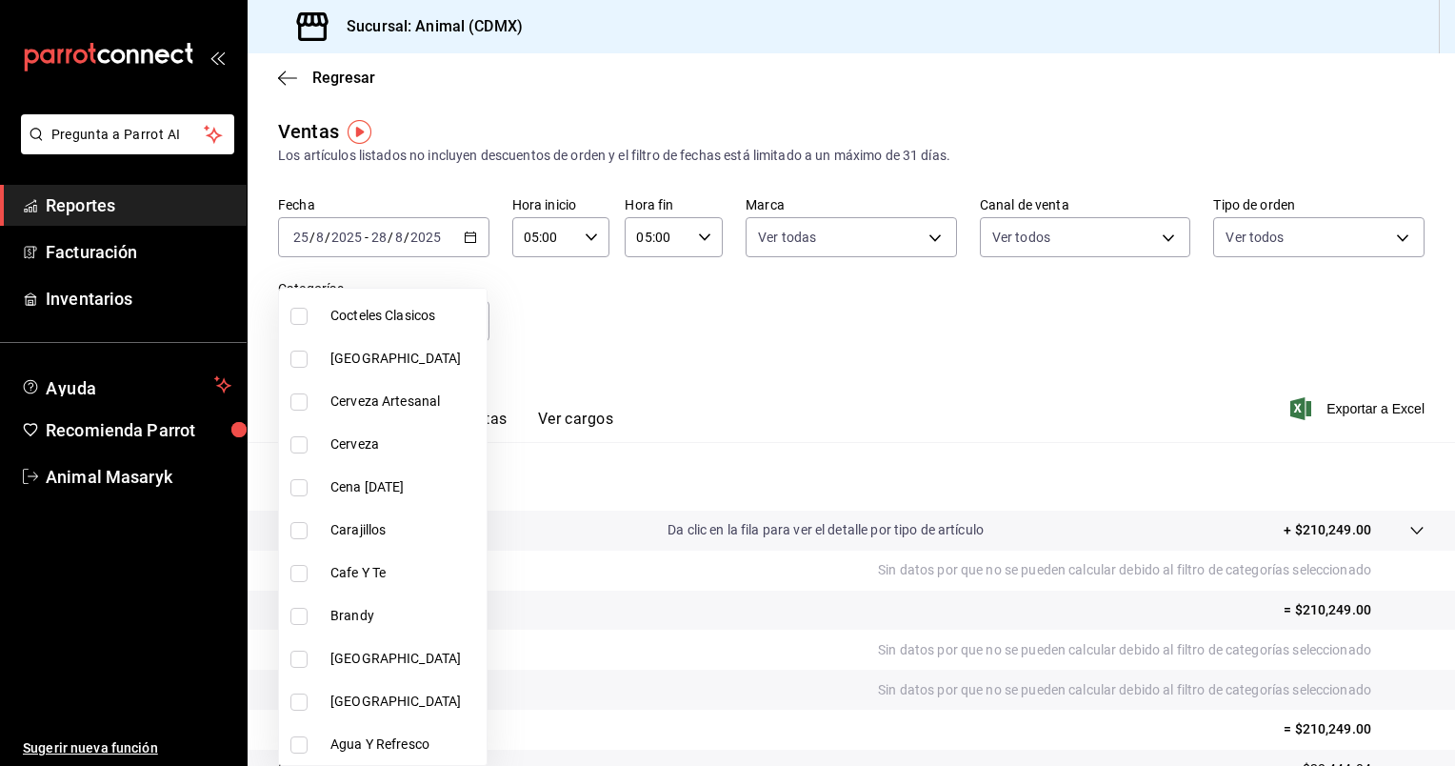
click at [1340, 404] on div at bounding box center [727, 383] width 1455 height 766
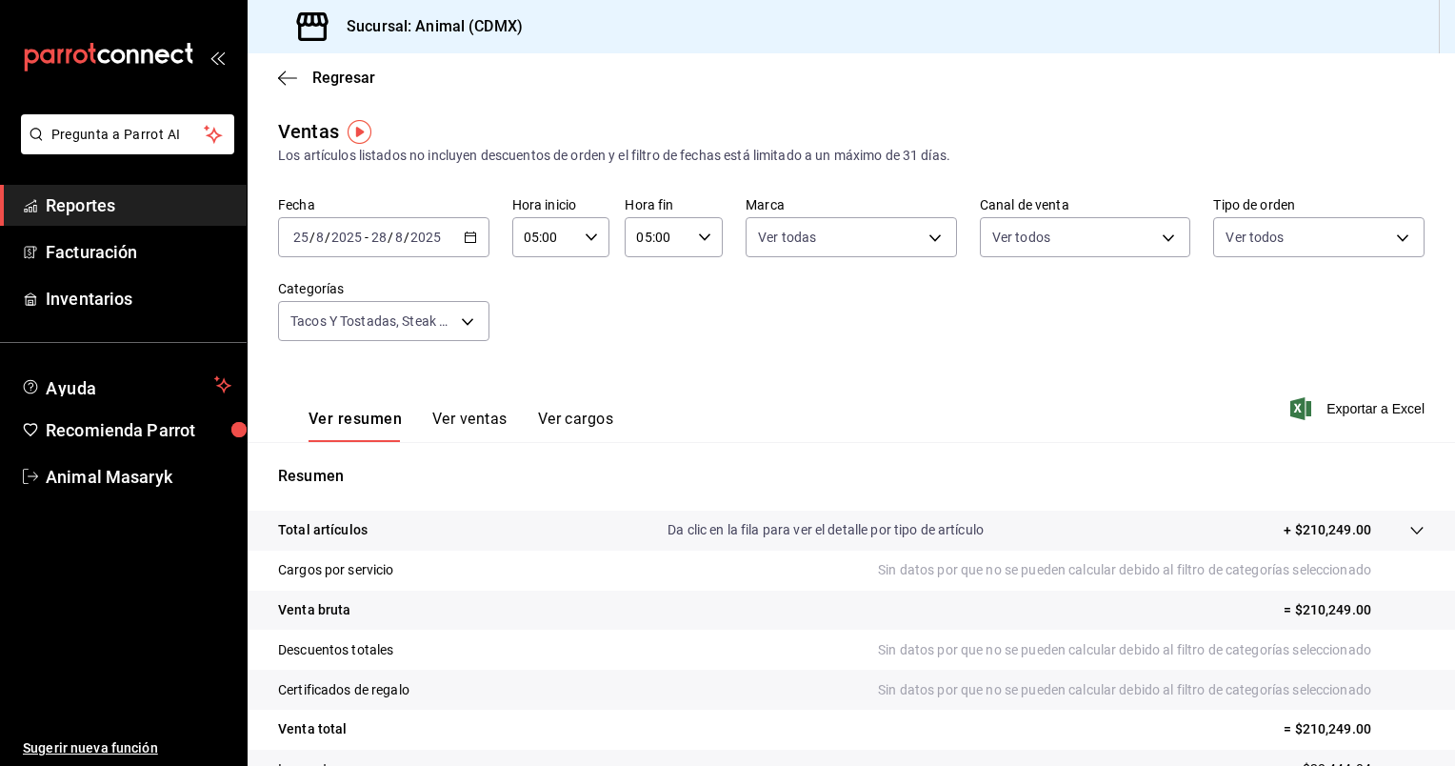
click at [1340, 404] on span "Exportar a Excel" at bounding box center [1359, 408] width 130 height 23
click at [468, 239] on icon "button" at bounding box center [470, 236] width 13 height 13
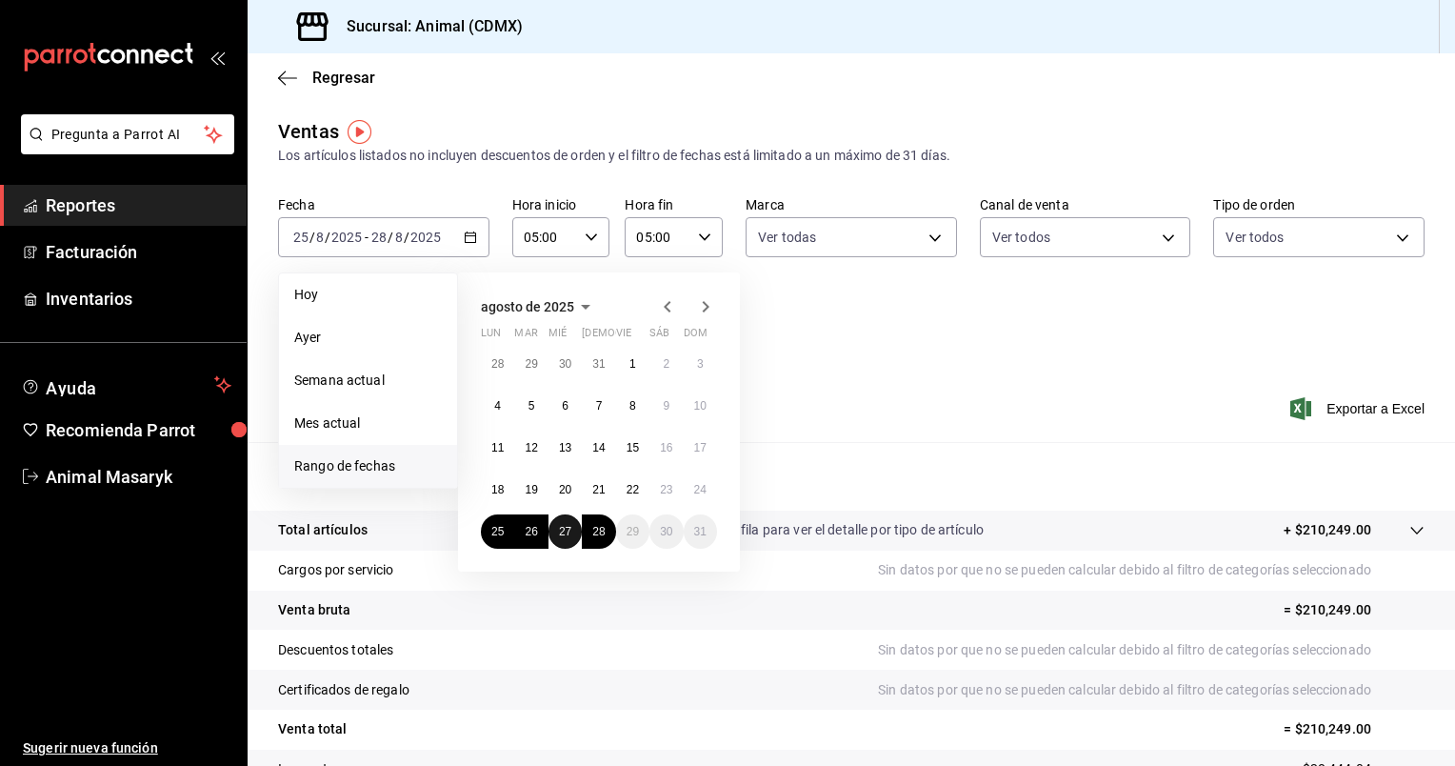
click at [565, 526] on abbr "27" at bounding box center [565, 531] width 12 height 13
click at [596, 533] on abbr "28" at bounding box center [598, 531] width 12 height 13
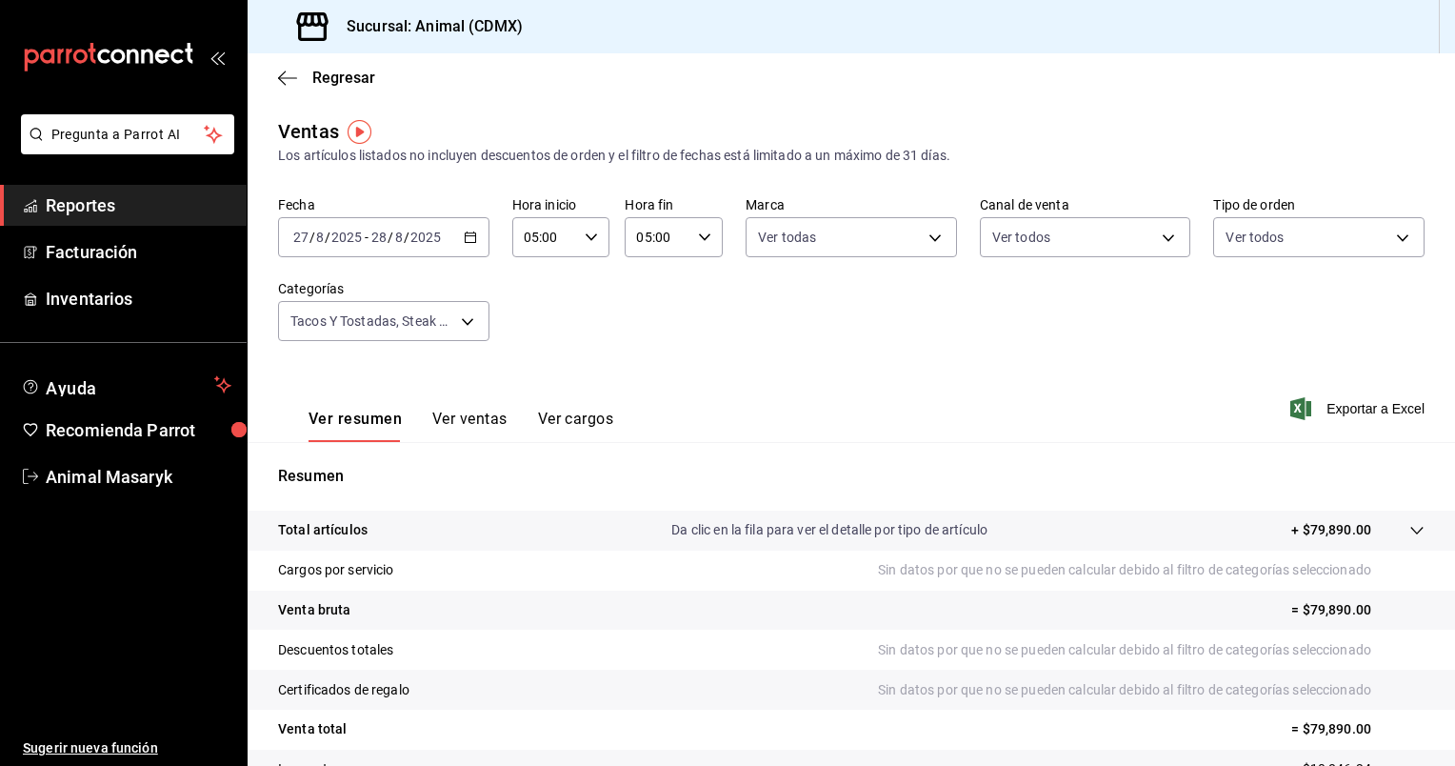
click at [1341, 411] on span "Exportar a Excel" at bounding box center [1359, 408] width 130 height 23
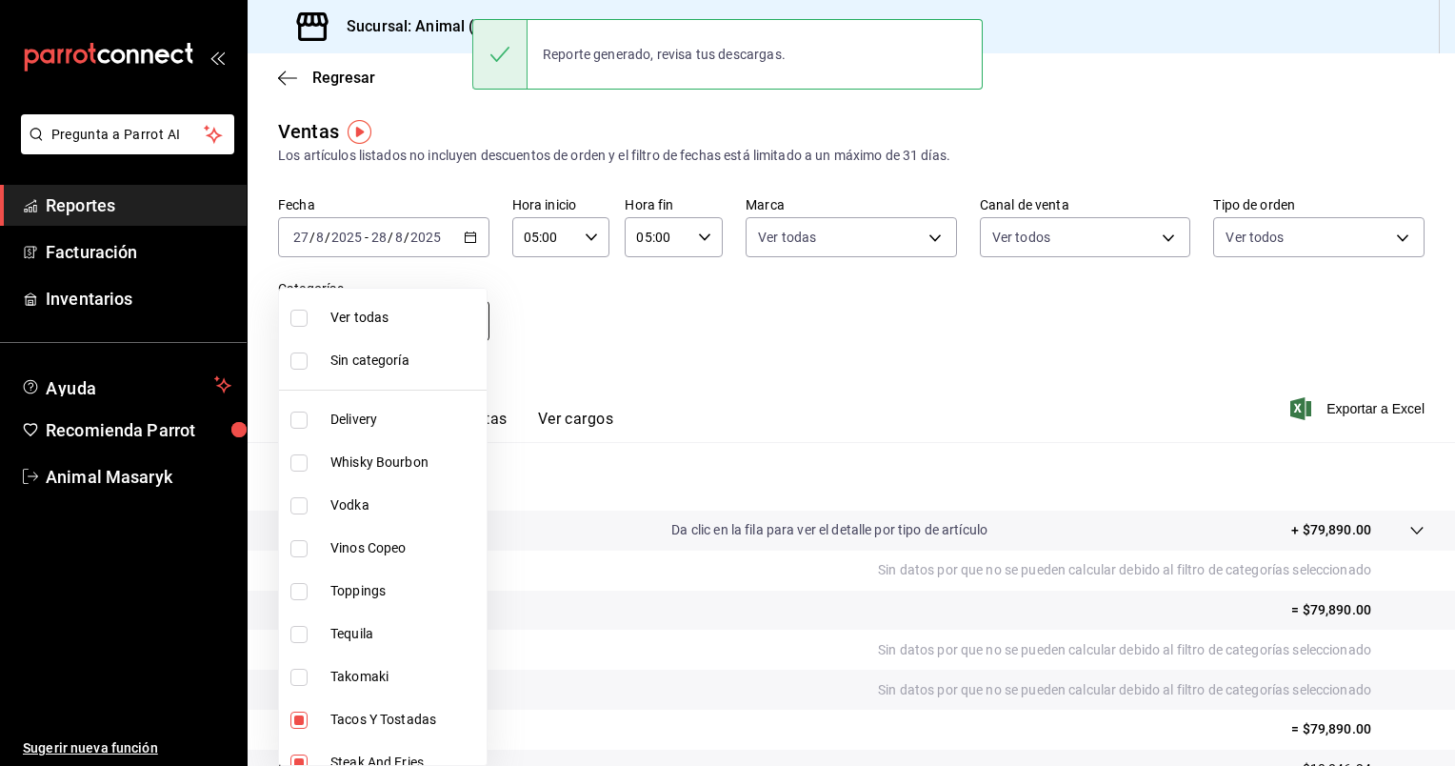
click at [470, 317] on body "Pregunta a Parrot AI Reportes Facturación Inventarios Ayuda Recomienda Parrot A…" at bounding box center [727, 383] width 1455 height 766
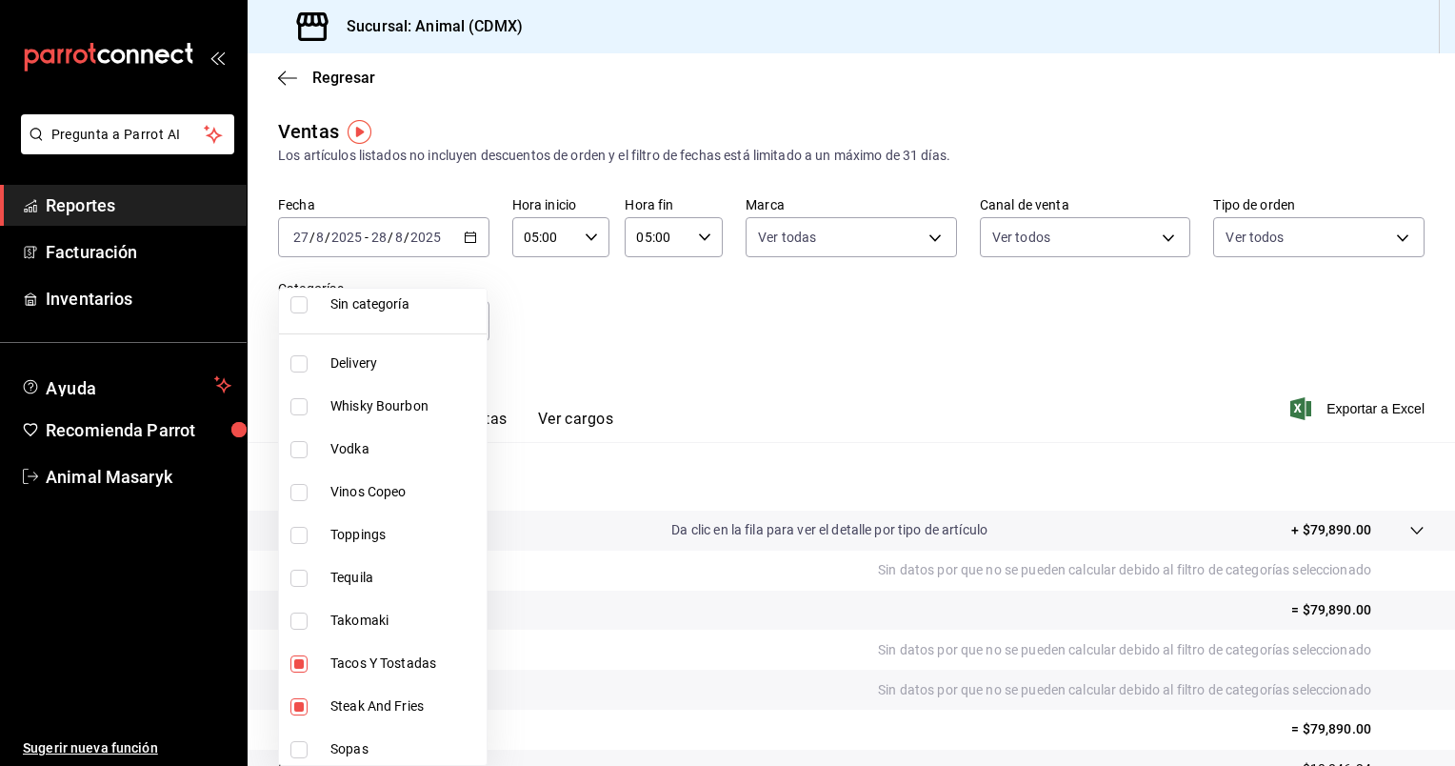
scroll to position [55, 0]
click at [293, 610] on li "Takomaki" at bounding box center [383, 621] width 208 height 43
type input "e7a34caa-3002-4df6-af7e-35e4466dbacf,a8103cca-f4b4-42bd-97b9-43c33775c787,60882…"
checkbox input "true"
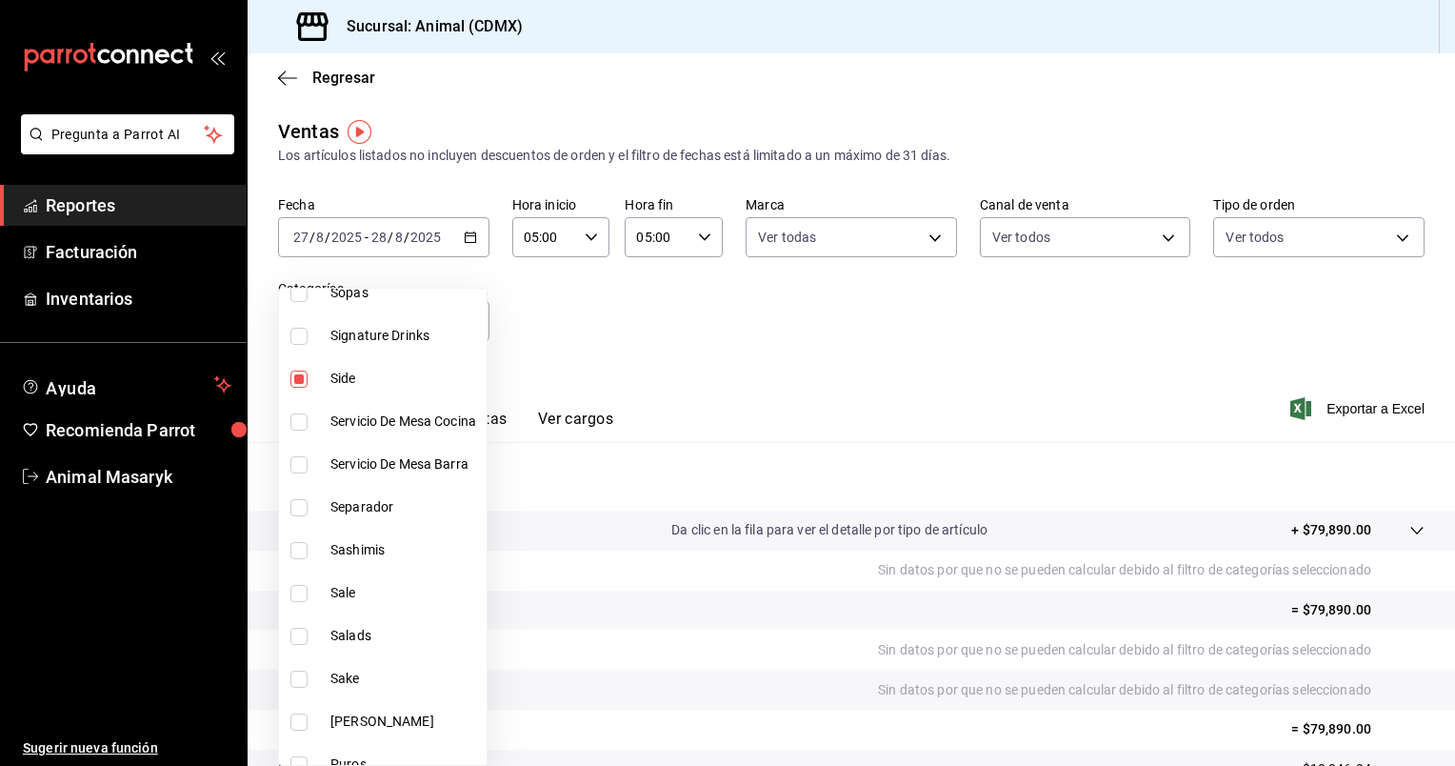
scroll to position [514, 0]
click at [324, 546] on li "Sashimis" at bounding box center [383, 548] width 208 height 43
type input "e7a34caa-3002-4df6-af7e-35e4466dbacf,a8103cca-f4b4-42bd-97b9-43c33775c787,60882…"
checkbox input "true"
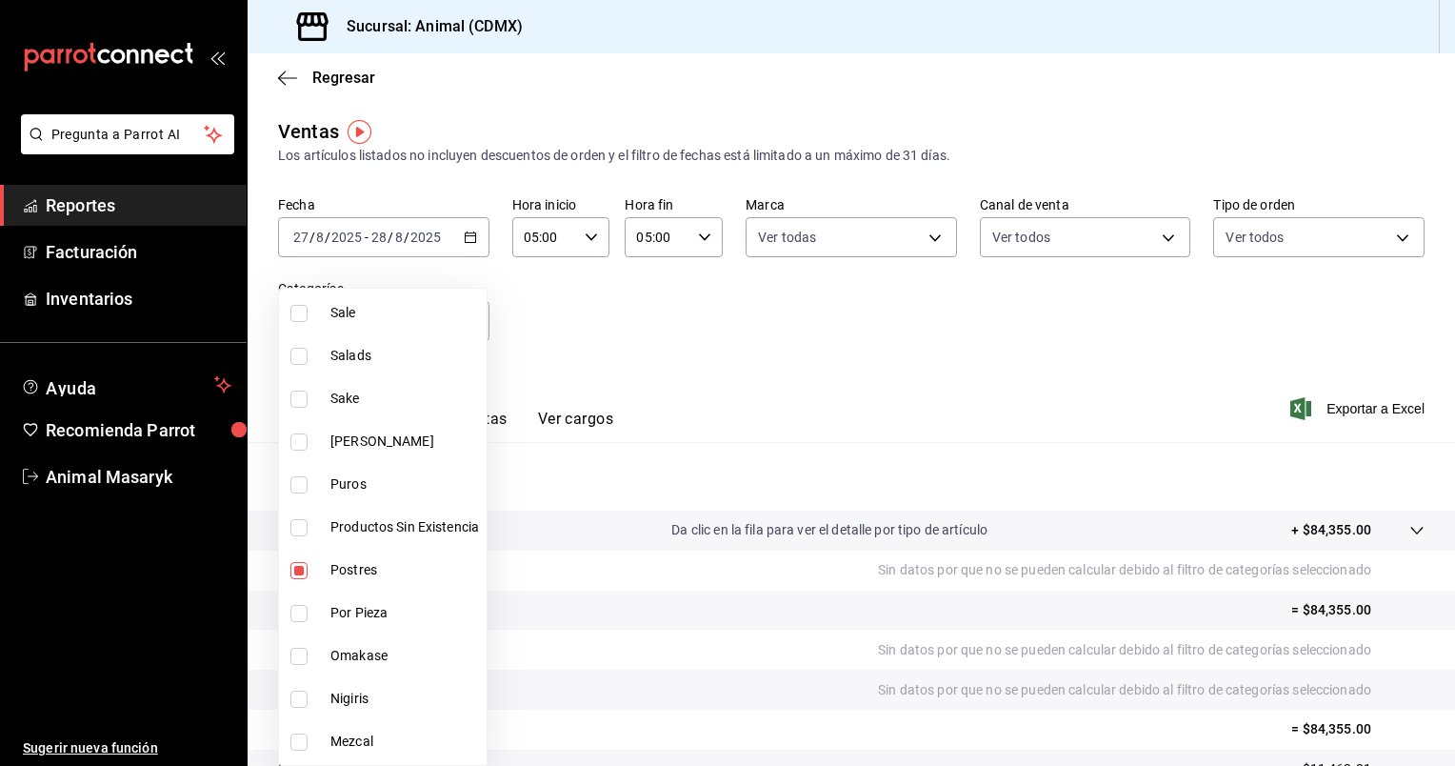
scroll to position [795, 0]
click at [350, 655] on span "Omakase" at bounding box center [405, 653] width 149 height 20
type input "e7a34caa-3002-4df6-af7e-35e4466dbacf,a8103cca-f4b4-42bd-97b9-43c33775c787,60882…"
checkbox input "true"
click at [360, 710] on li "Nigiris" at bounding box center [383, 695] width 208 height 43
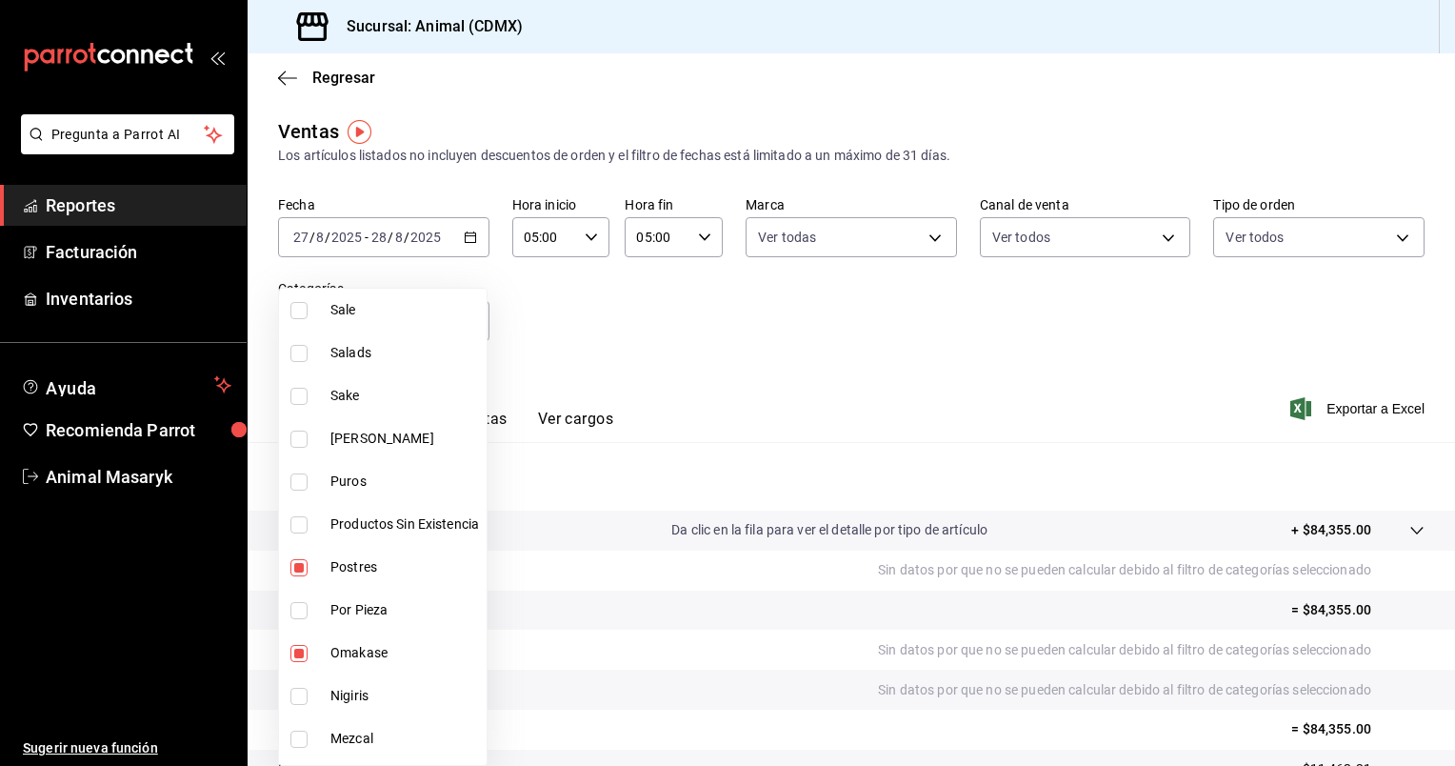
type input "e7a34caa-3002-4df6-af7e-35e4466dbacf,a8103cca-f4b4-42bd-97b9-43c33775c787,60882…"
checkbox input "true"
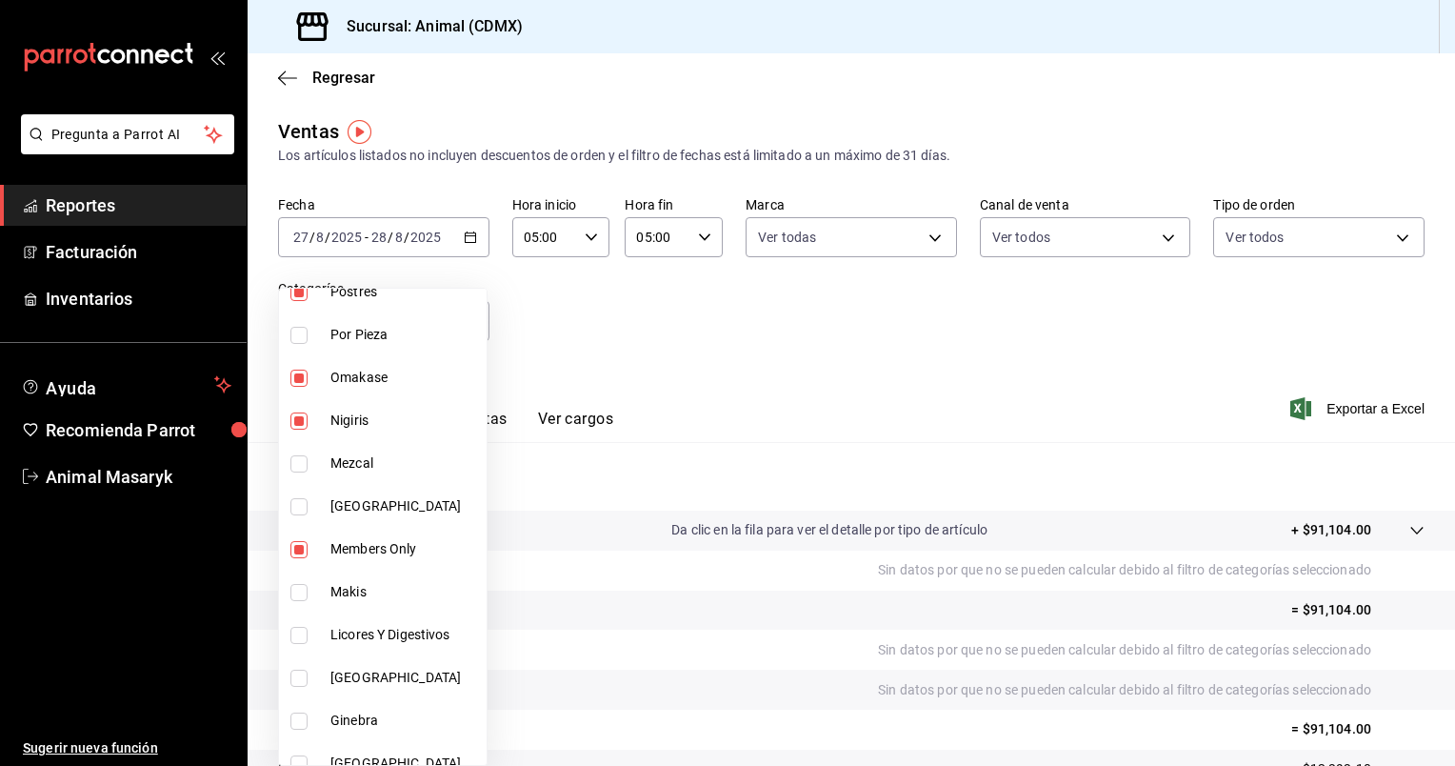
scroll to position [1071, 0]
click at [350, 587] on span "Makis" at bounding box center [405, 592] width 149 height 20
type input "e7a34caa-3002-4df6-af7e-35e4466dbacf,a8103cca-f4b4-42bd-97b9-43c33775c787,60882…"
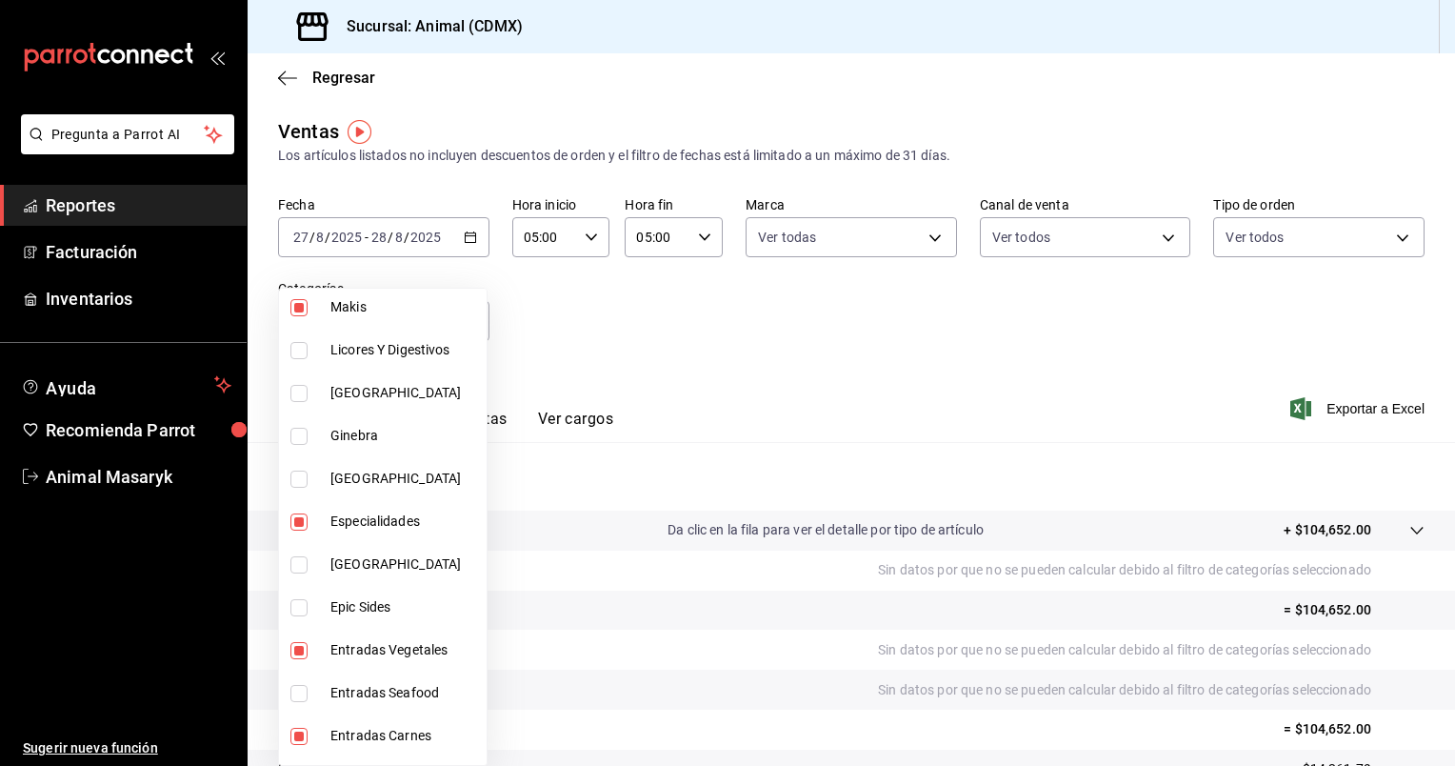
scroll to position [1372, 0]
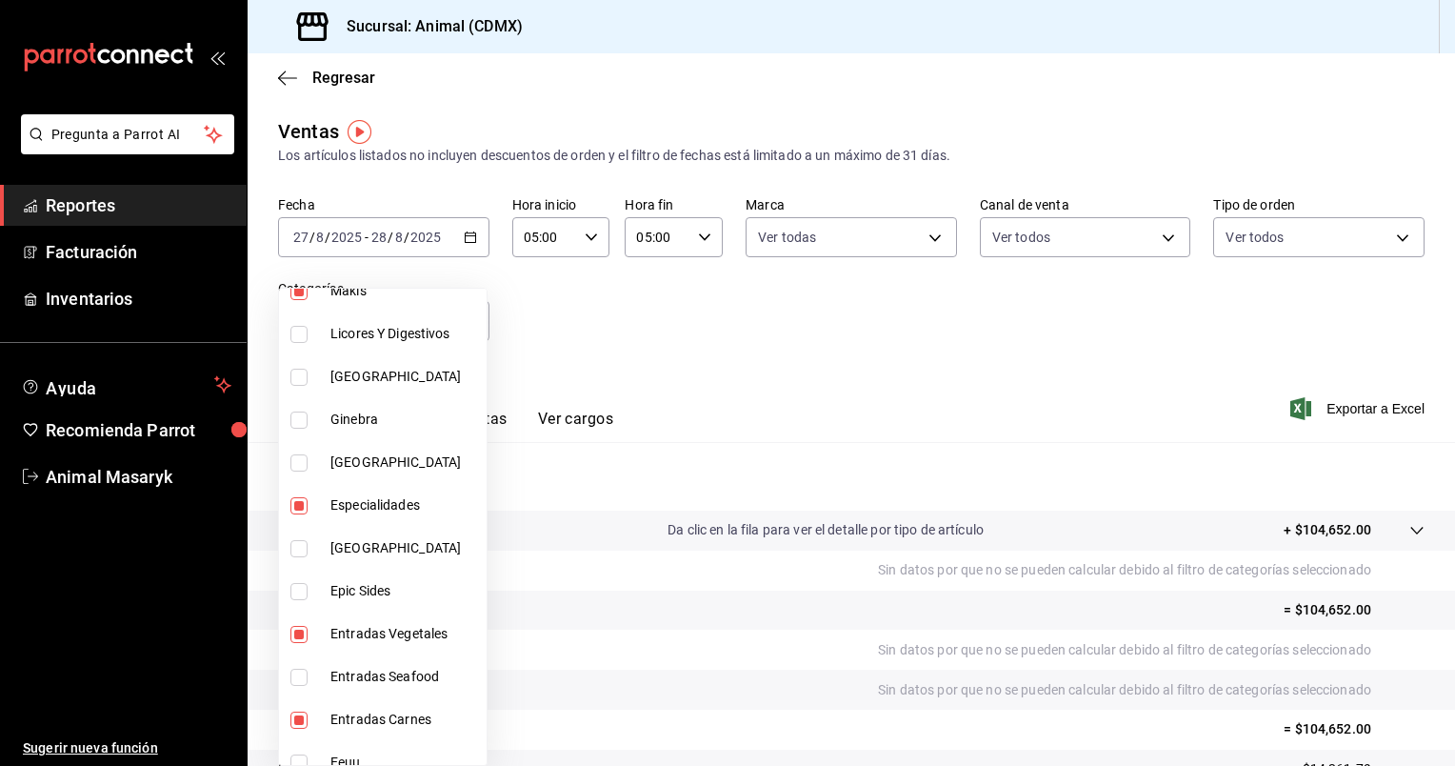
click at [379, 581] on span "Epic Sides" at bounding box center [405, 591] width 149 height 20
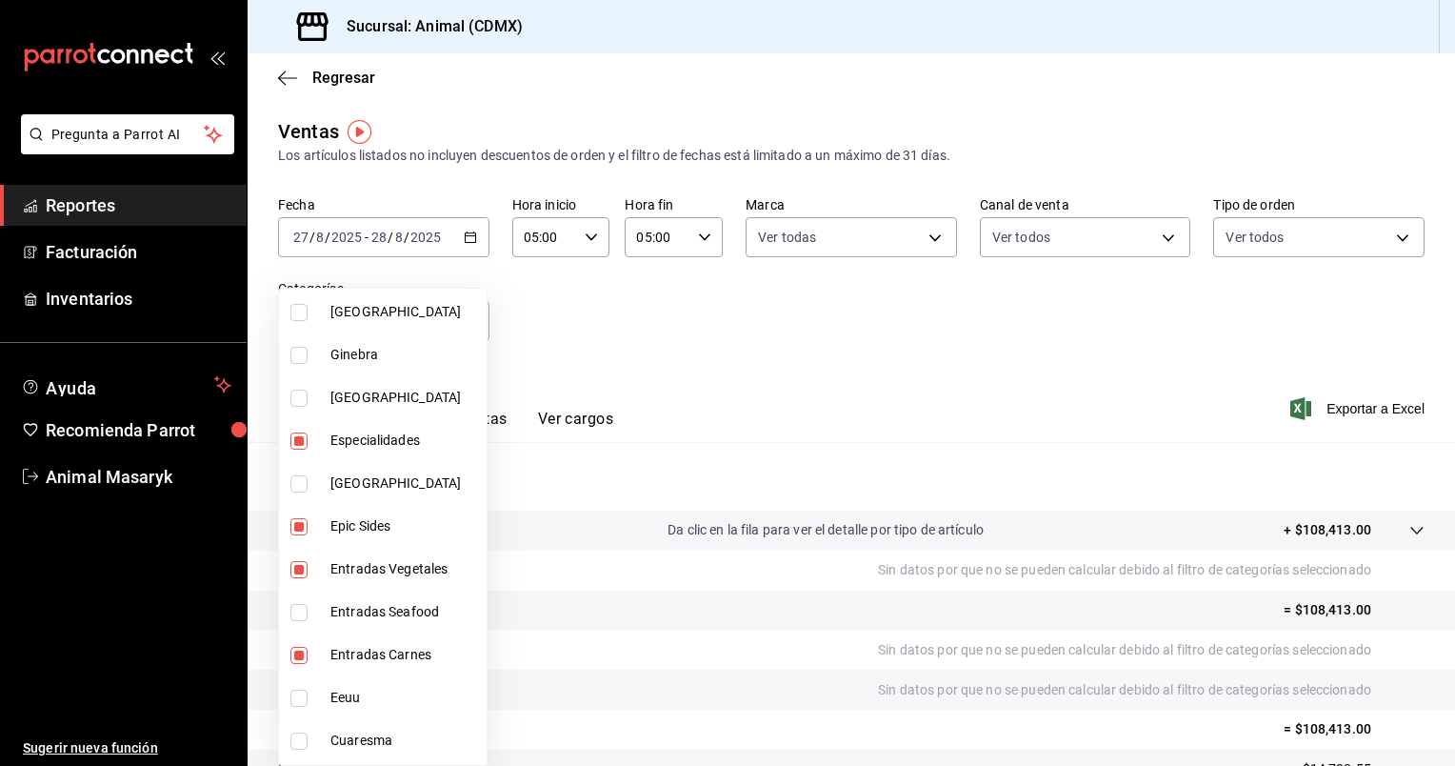
scroll to position [1443, 0]
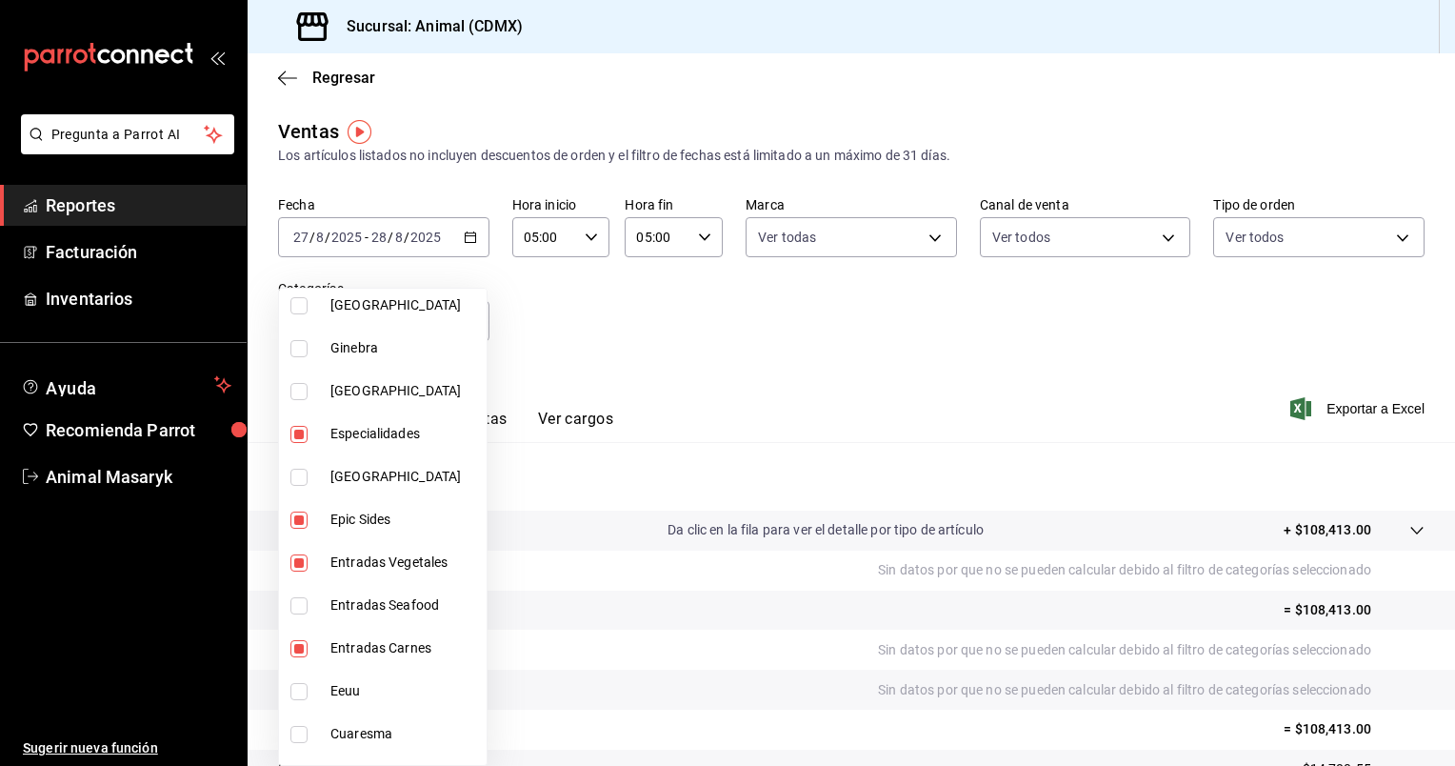
click at [382, 621] on li "Entradas Seafood" at bounding box center [383, 605] width 208 height 43
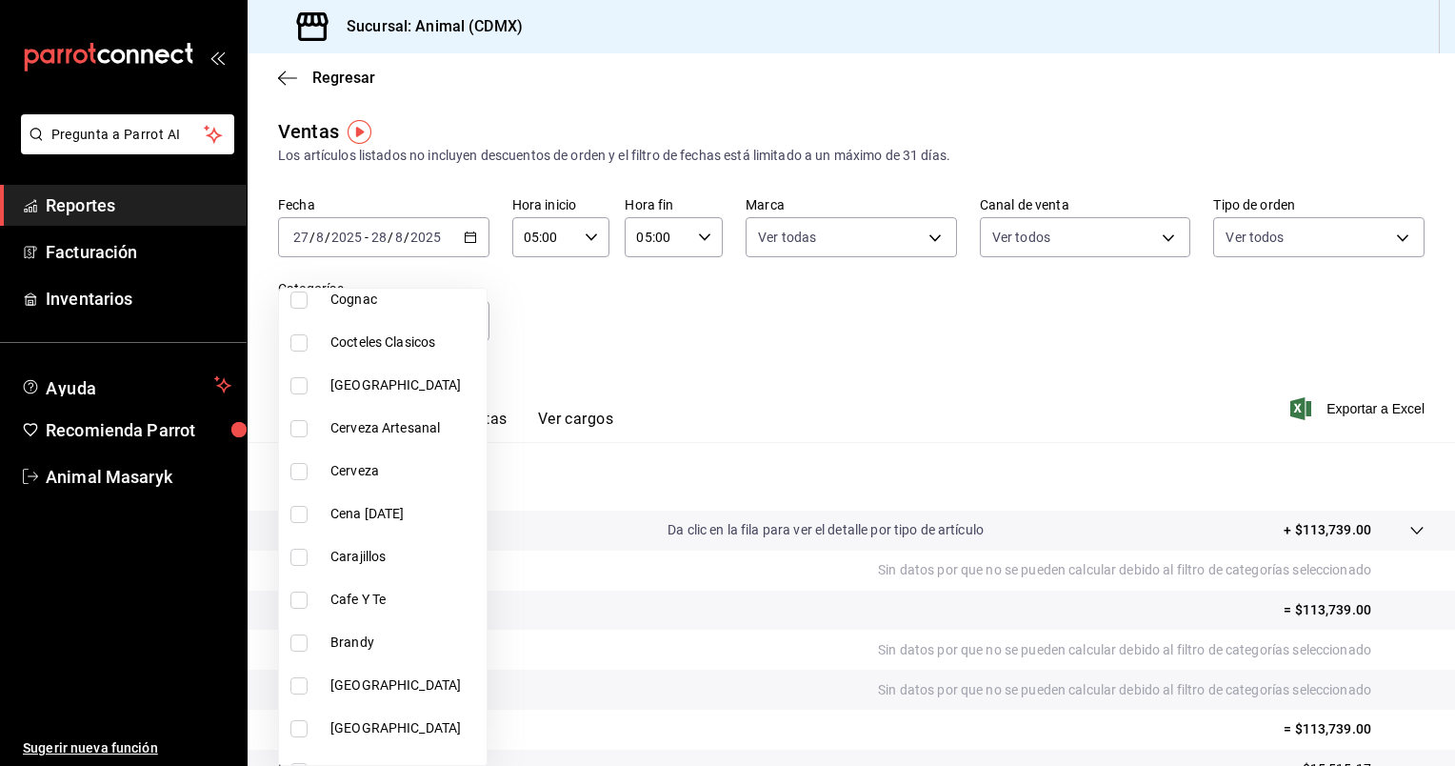
scroll to position [1947, 0]
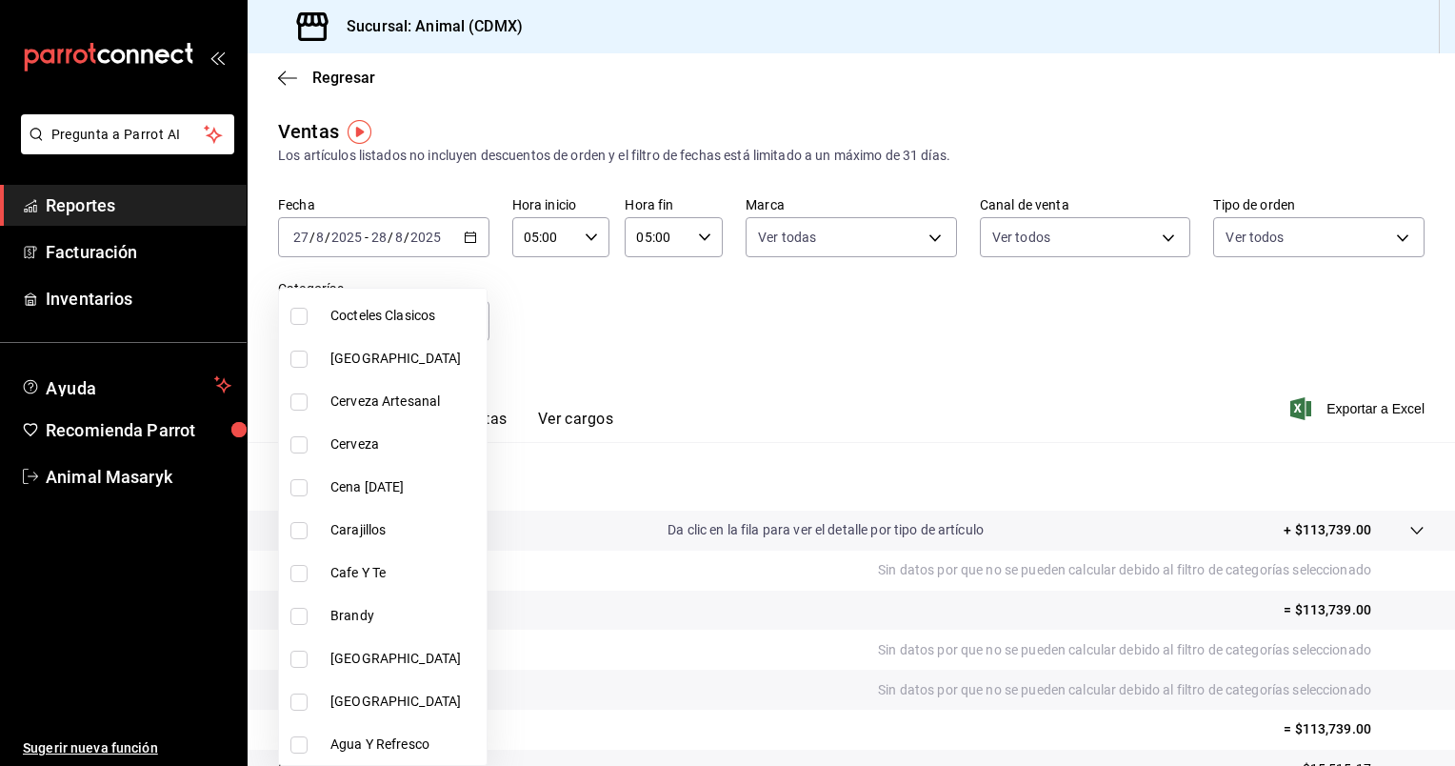
click at [1314, 411] on div at bounding box center [727, 383] width 1455 height 766
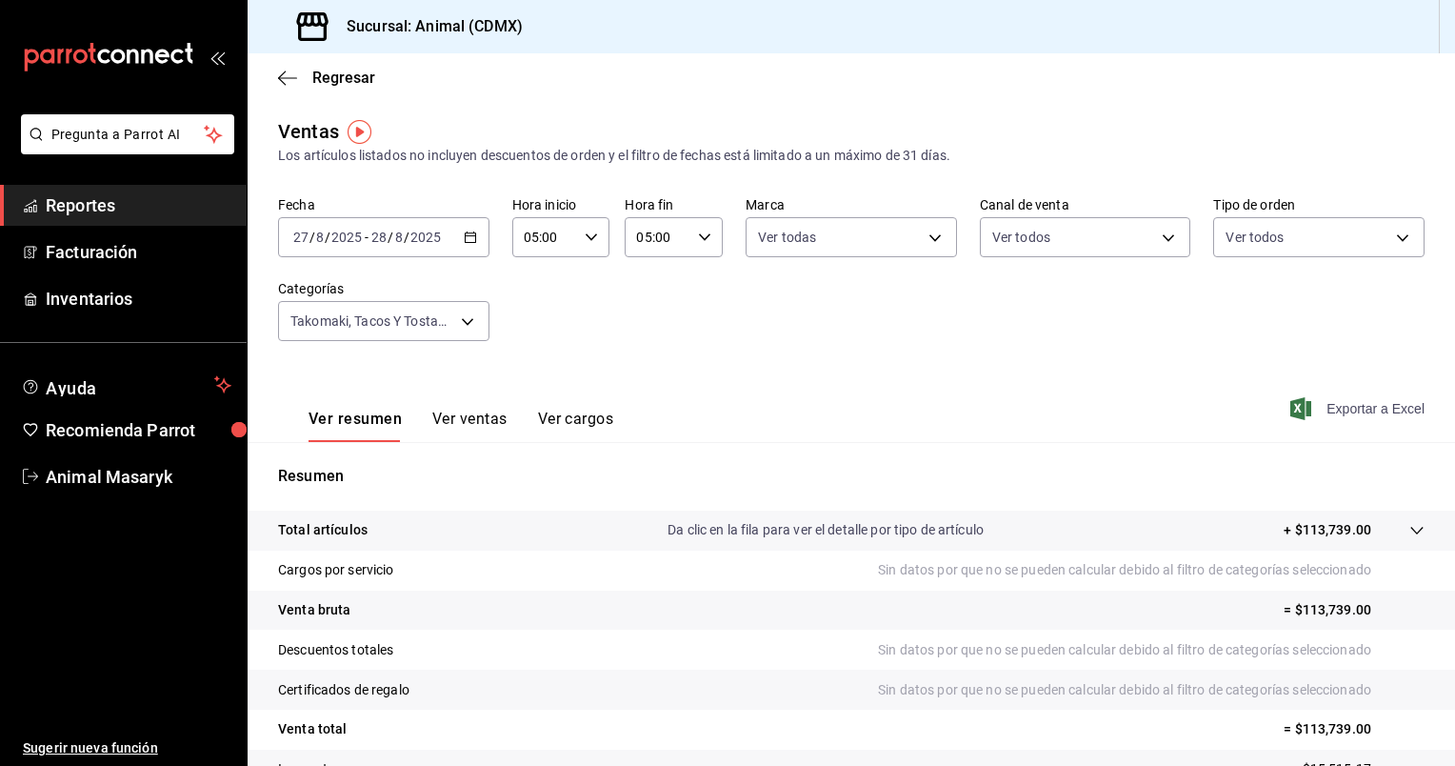
click at [1326, 407] on span "Exportar a Excel" at bounding box center [1359, 408] width 130 height 23
